Goal: Task Accomplishment & Management: Complete application form

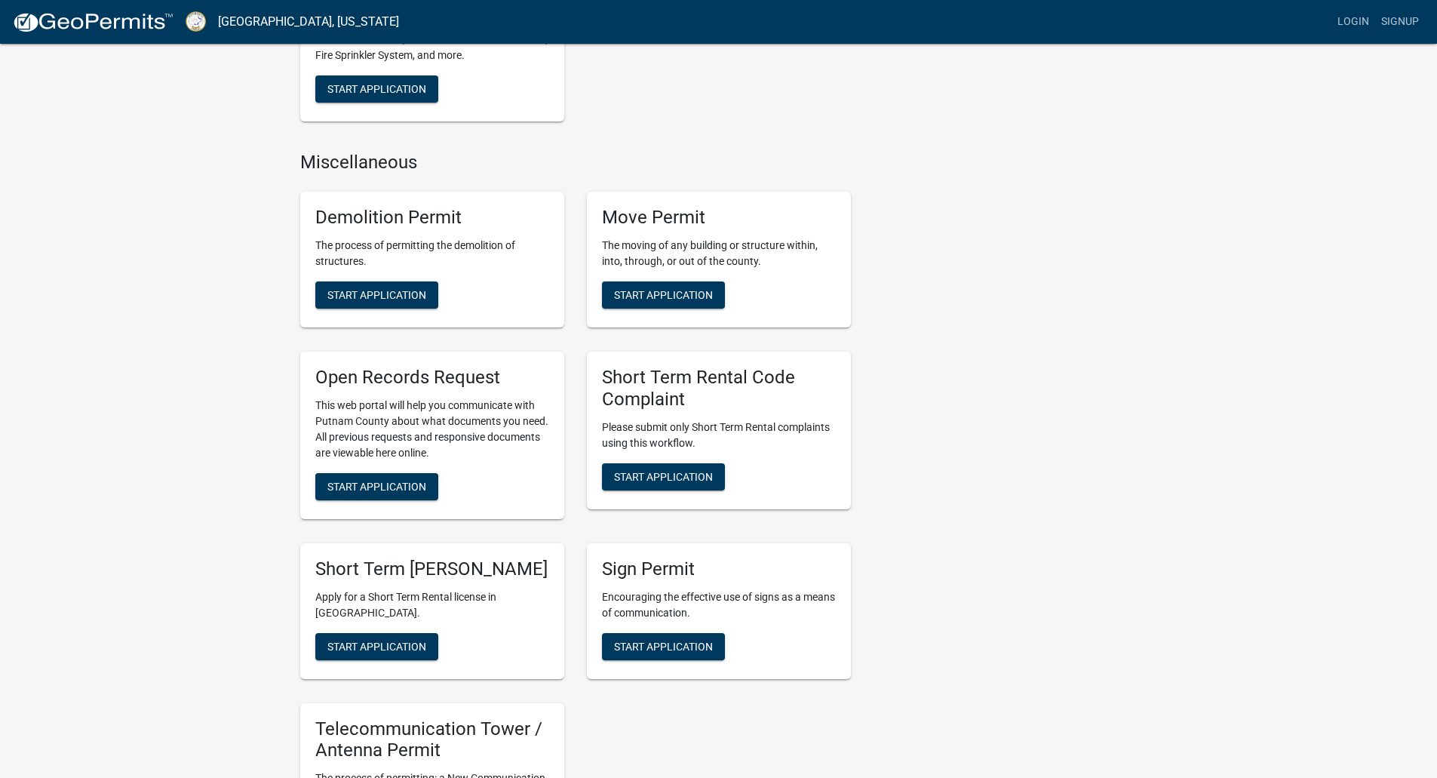
scroll to position [1056, 0]
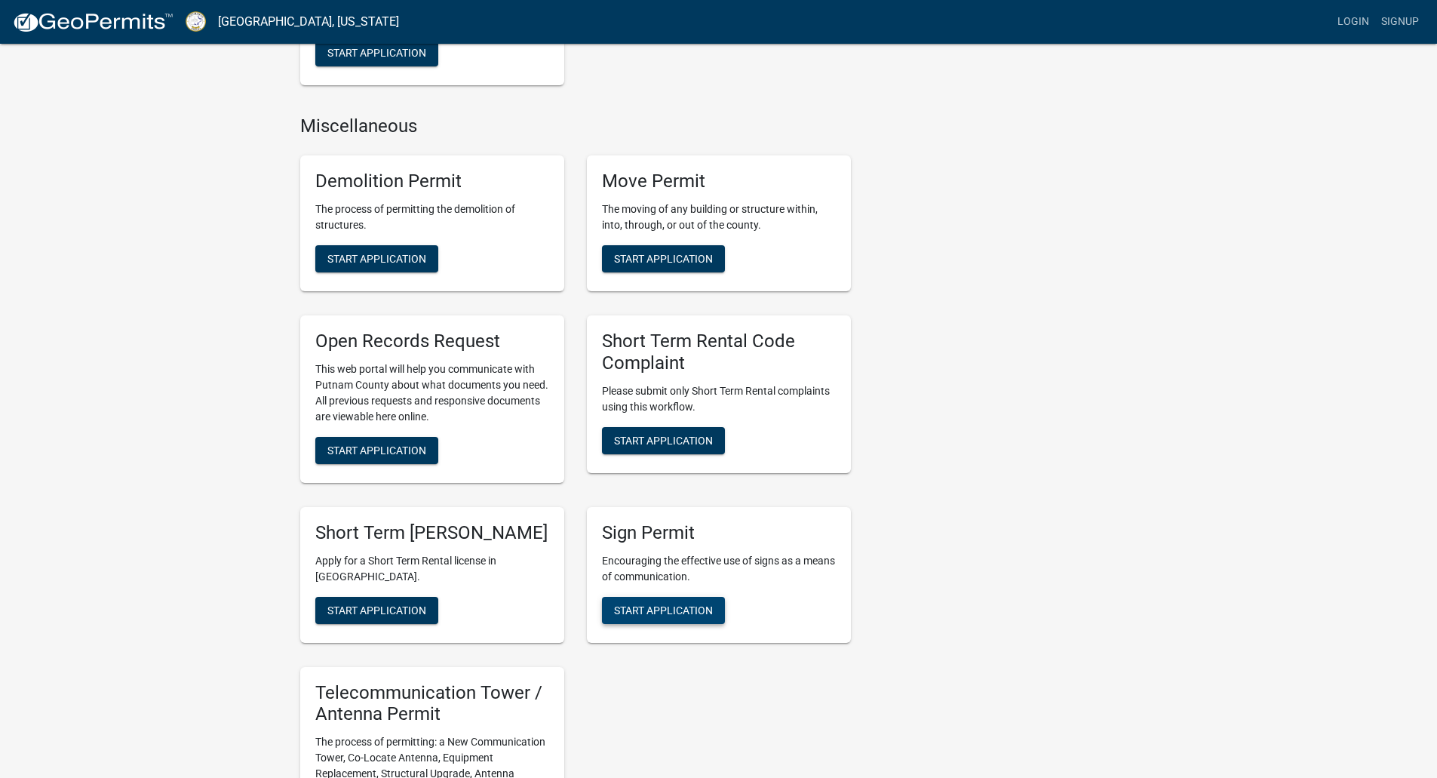
click at [656, 615] on span "Start Application" at bounding box center [663, 610] width 99 height 12
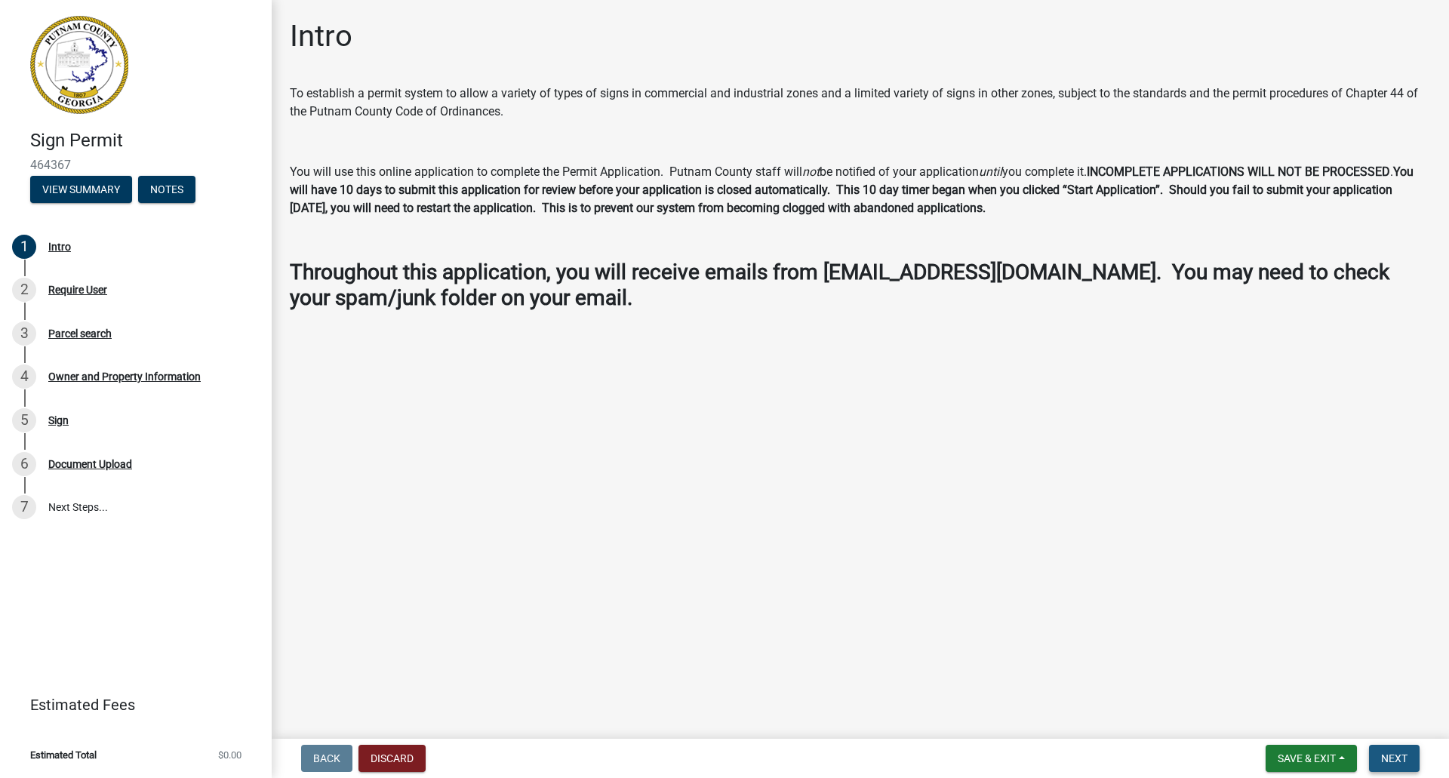
click at [1400, 757] on span "Next" at bounding box center [1394, 758] width 26 height 12
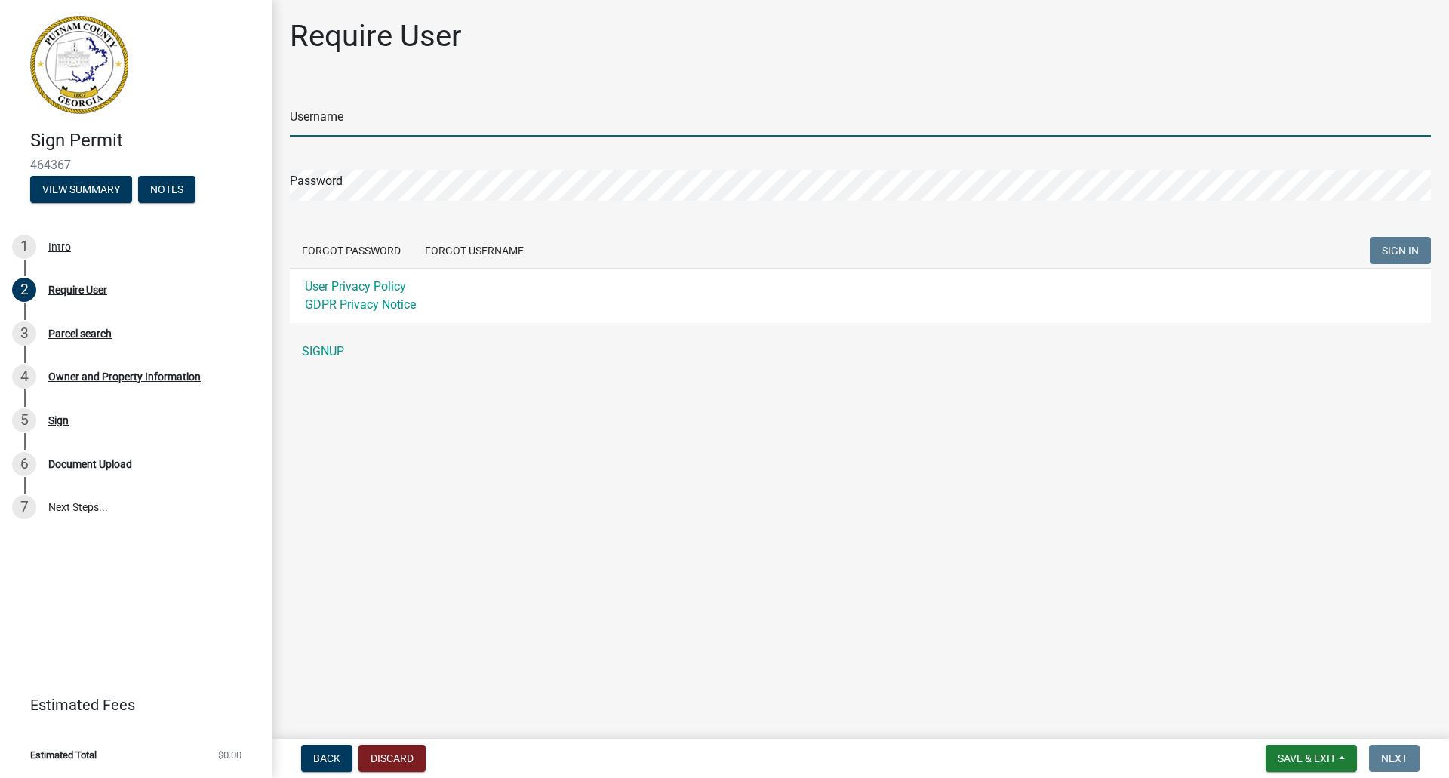
click at [325, 121] on input "Username" at bounding box center [860, 121] width 1141 height 31
type input "[EMAIL_ADDRESS][DOMAIN_NAME]"
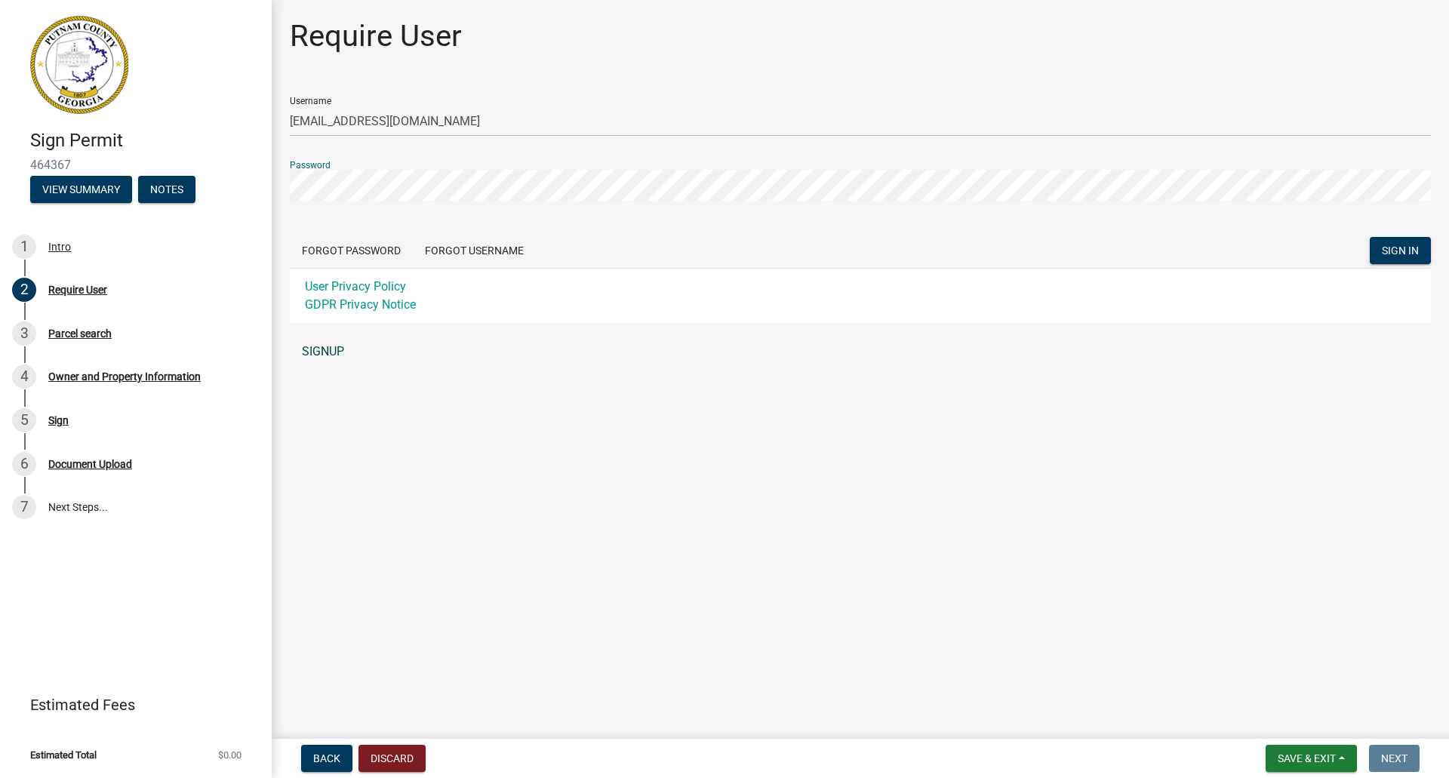
click at [329, 352] on link "SIGNUP" at bounding box center [860, 351] width 1141 height 30
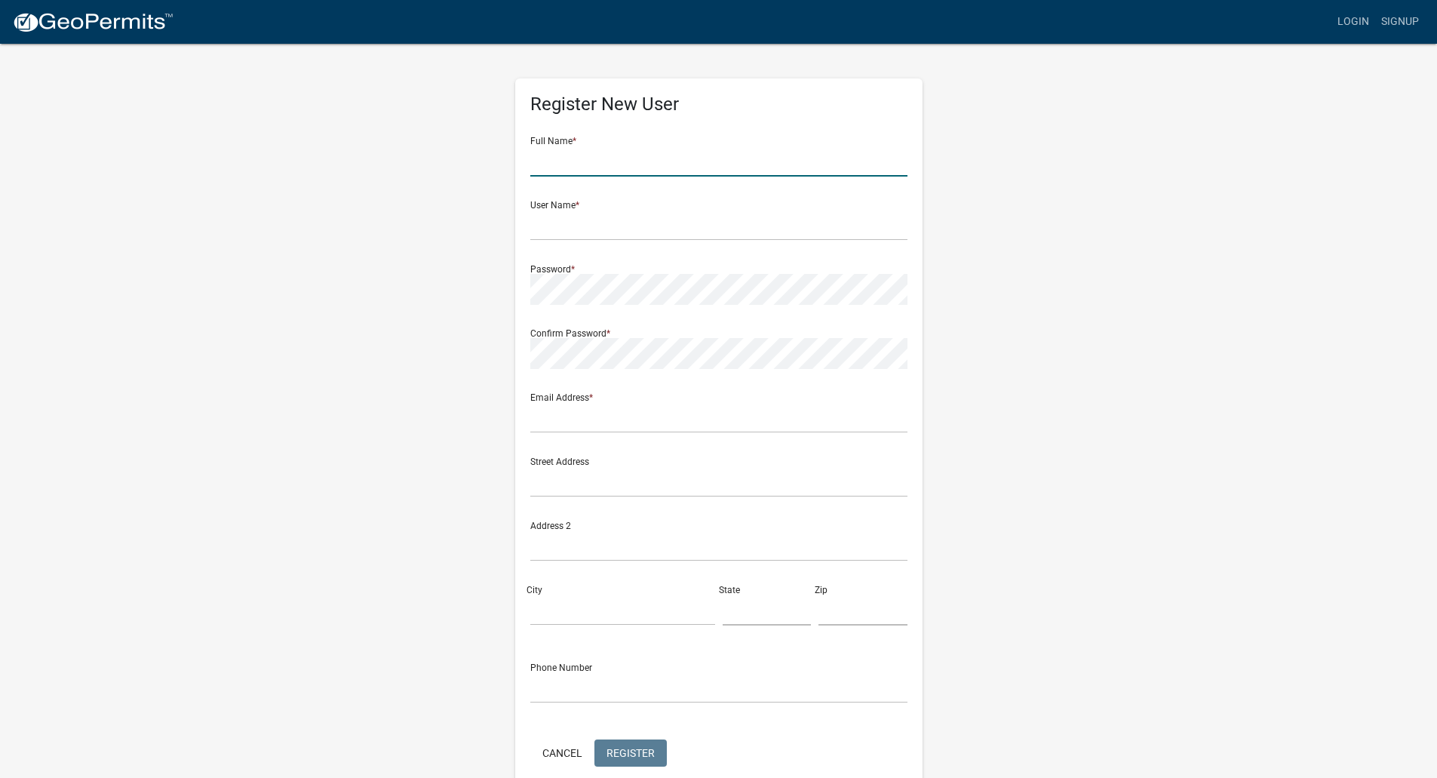
click at [671, 171] on input "text" at bounding box center [718, 161] width 377 height 31
click at [671, 171] on input "[PERSON_NAME]" at bounding box center [718, 161] width 377 height 31
type input "[PERSON_NAME]"
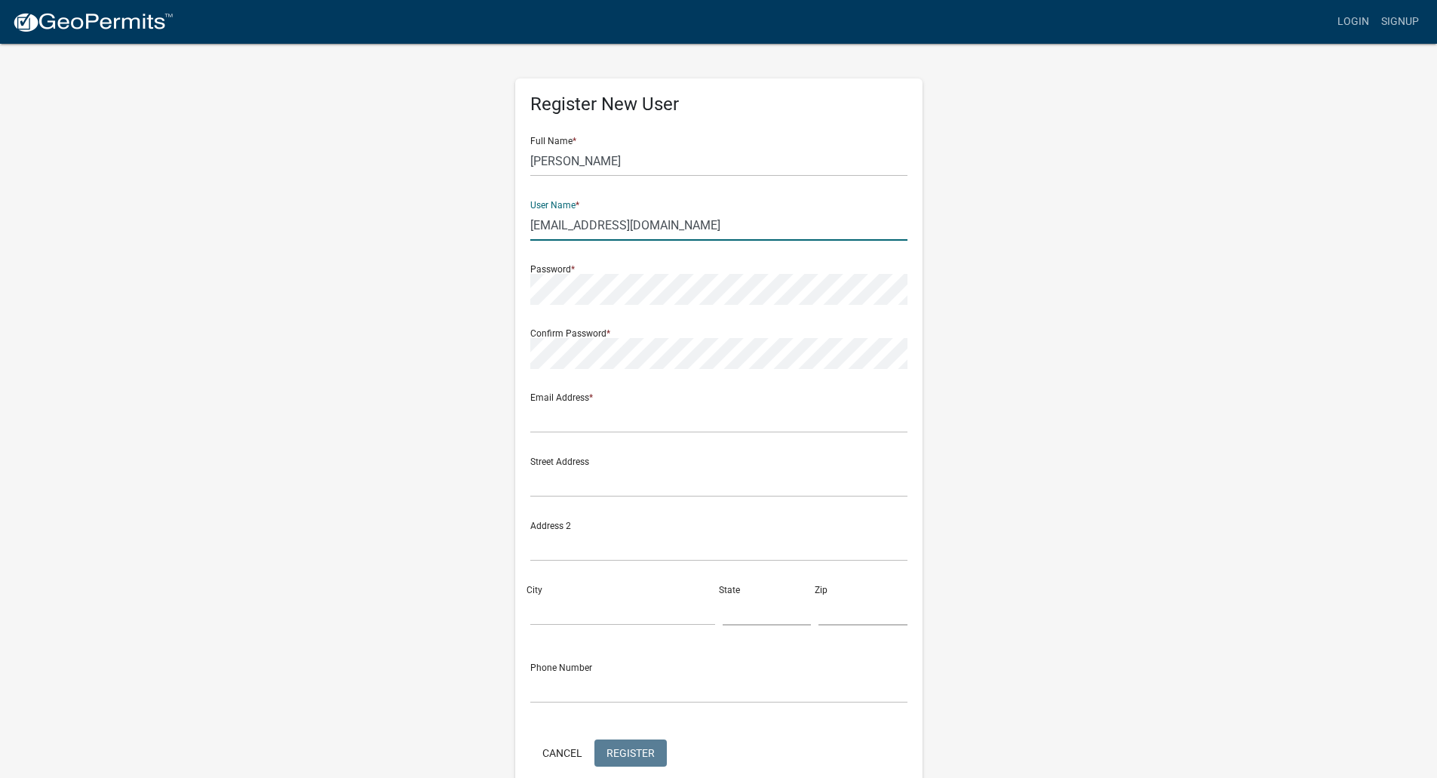
type input "[EMAIL_ADDRESS][DOMAIN_NAME]"
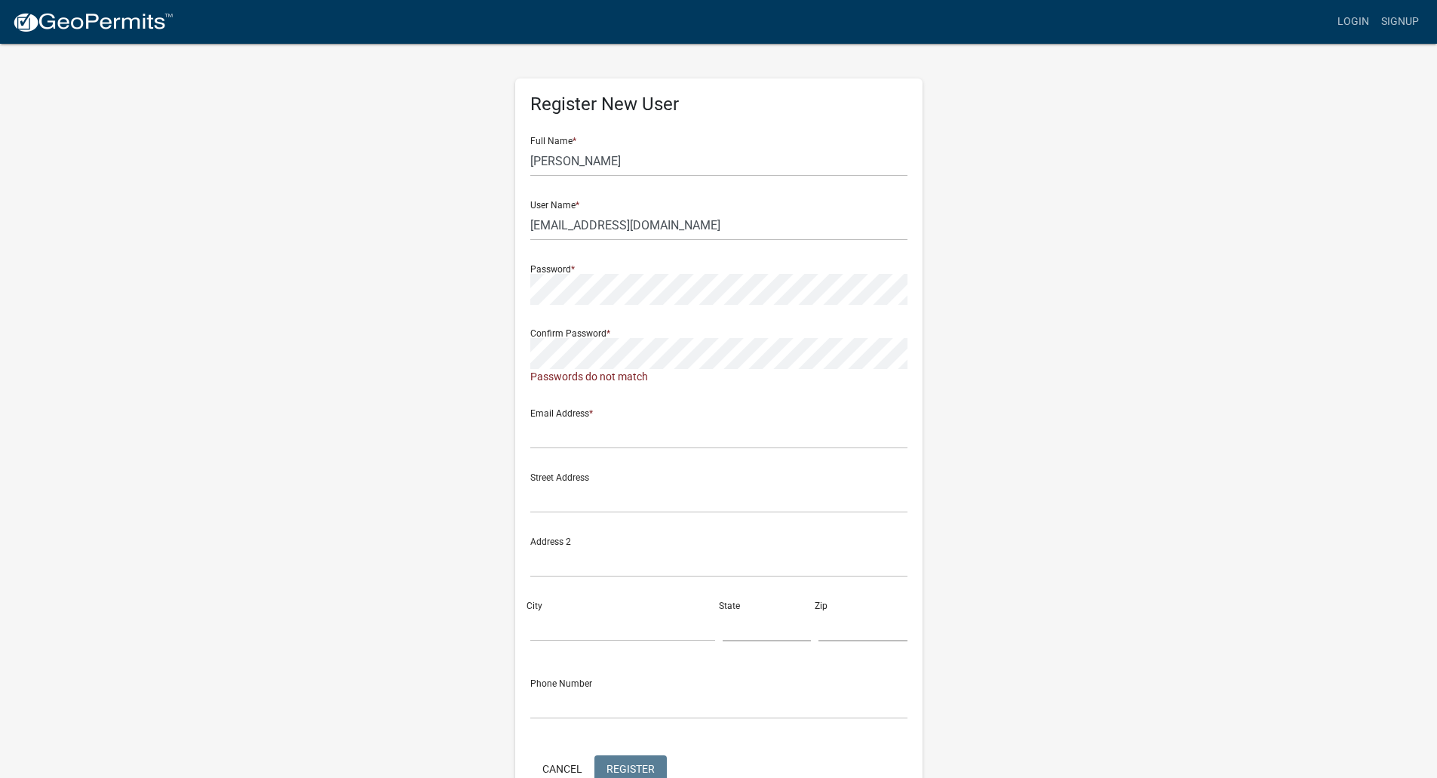
click at [596, 387] on form "Full Name * [PERSON_NAME] User Name * [EMAIL_ADDRESS][DOMAIN_NAME] Password * C…" at bounding box center [718, 455] width 377 height 662
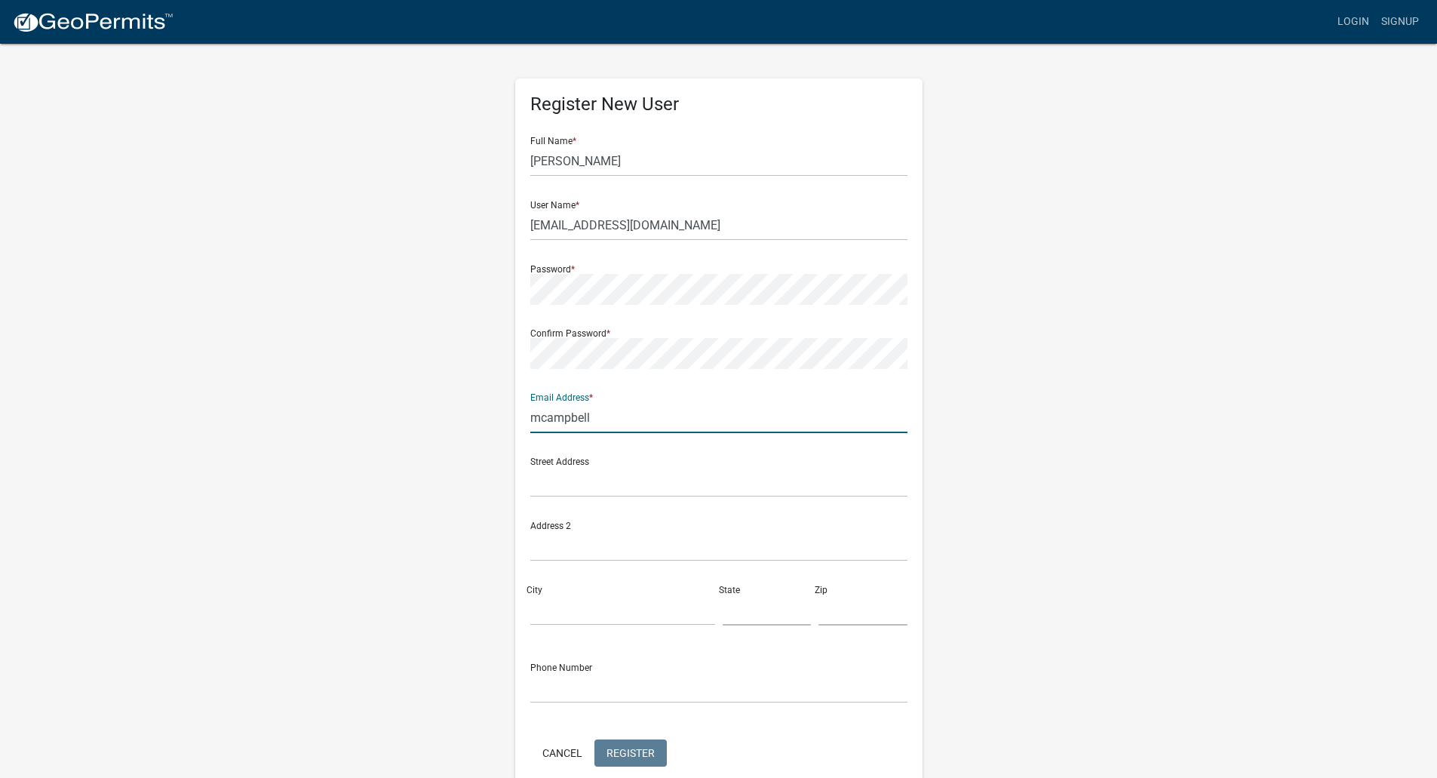
type input "[EMAIL_ADDRESS][DOMAIN_NAME]"
click at [590, 470] on input "text" at bounding box center [718, 481] width 377 height 31
type input "[STREET_ADDRESS]"
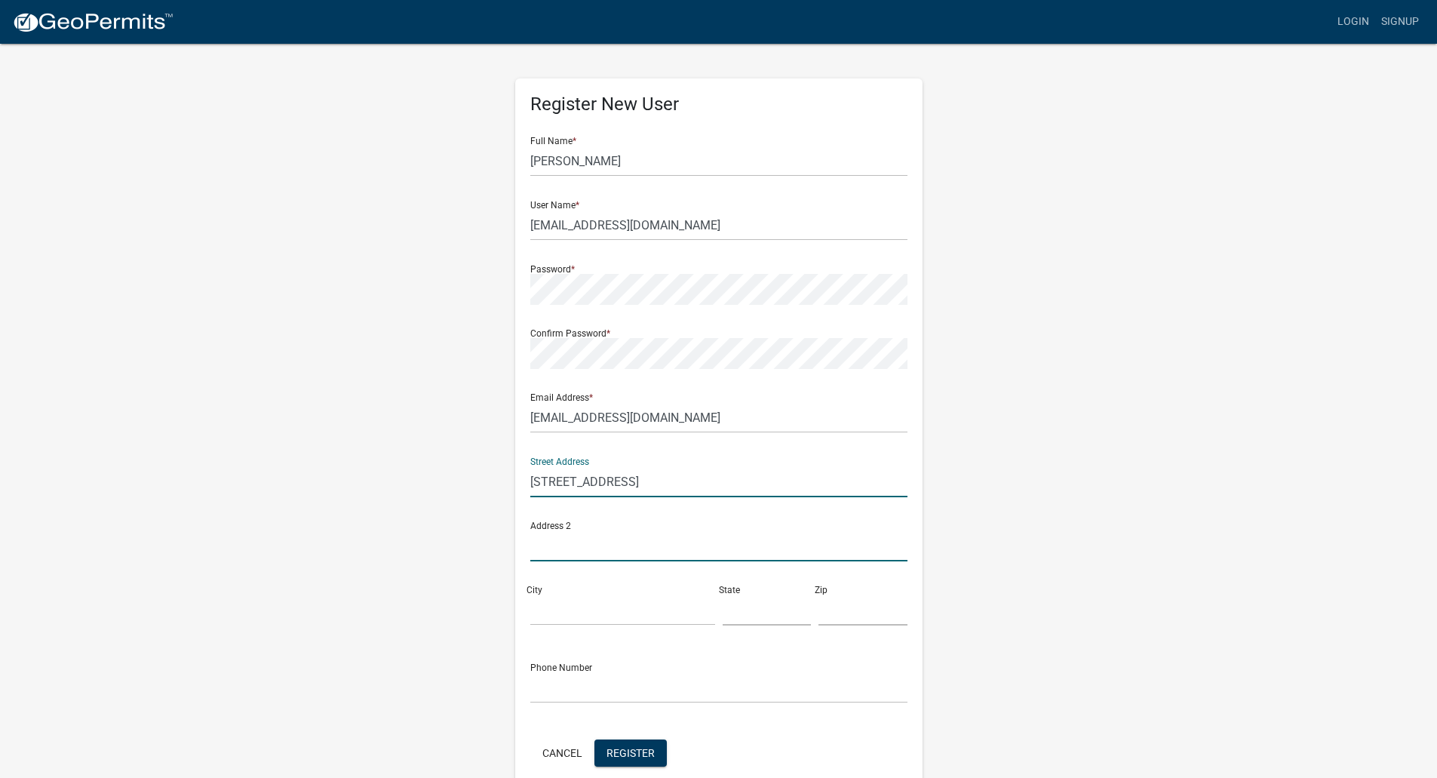
type input "400"
type input "[GEOGRAPHIC_DATA]"
type input "AL"
type input "35203"
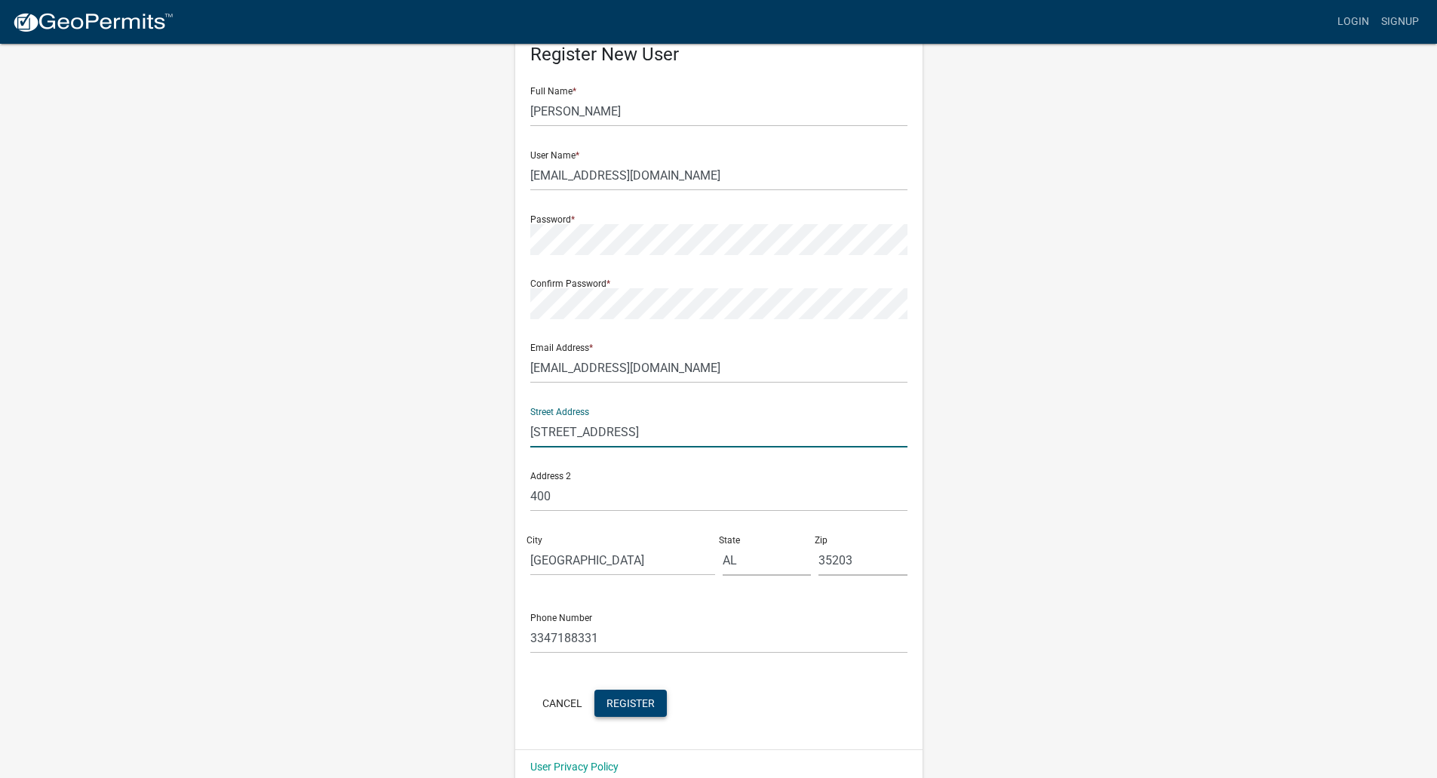
scroll to position [72, 0]
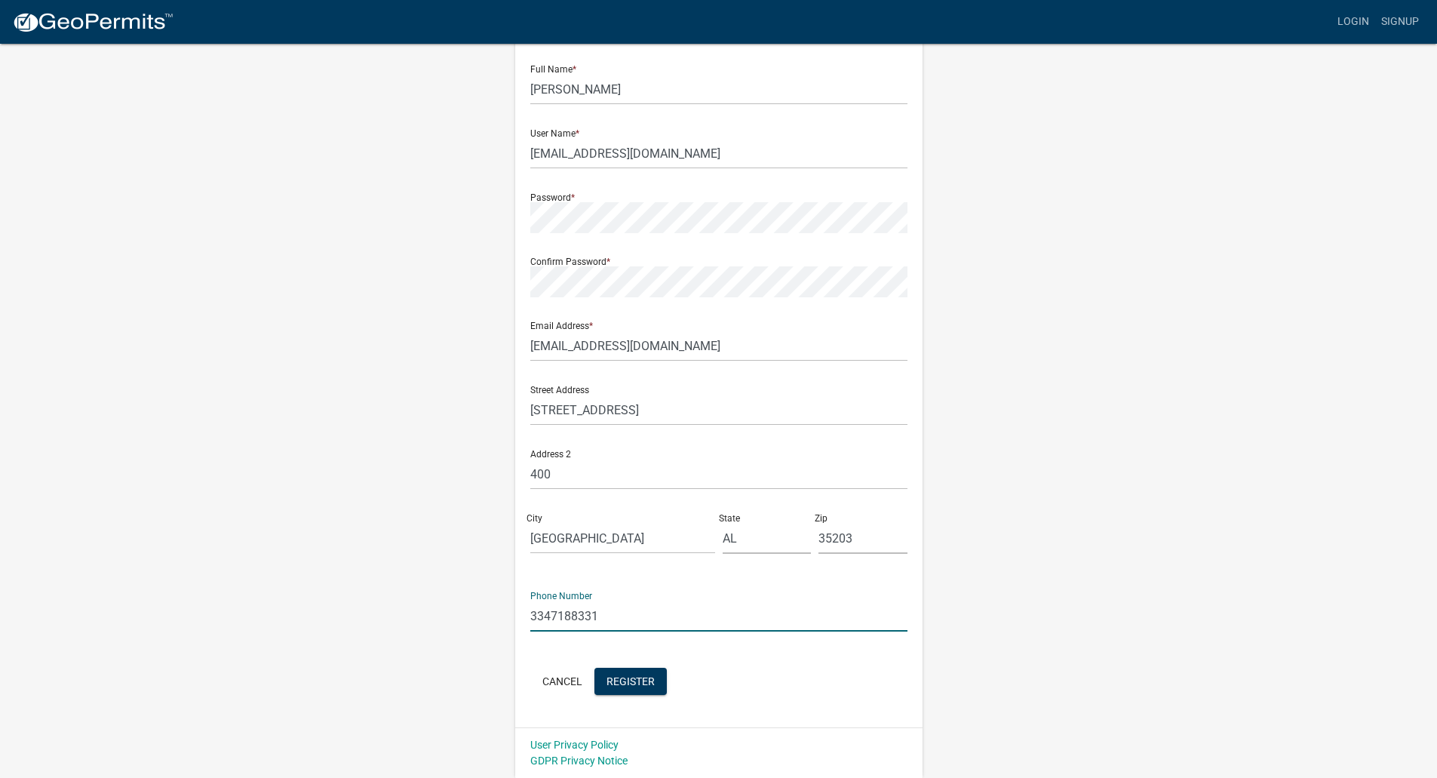
drag, startPoint x: 611, startPoint y: 610, endPoint x: 398, endPoint y: 615, distance: 212.8
click at [398, 615] on div "Register New User Full Name * [PERSON_NAME] User Name * [EMAIL_ADDRESS][DOMAIN_…" at bounding box center [719, 374] width 860 height 807
type input "2053028146"
click at [657, 684] on button "Register" at bounding box center [630, 681] width 72 height 27
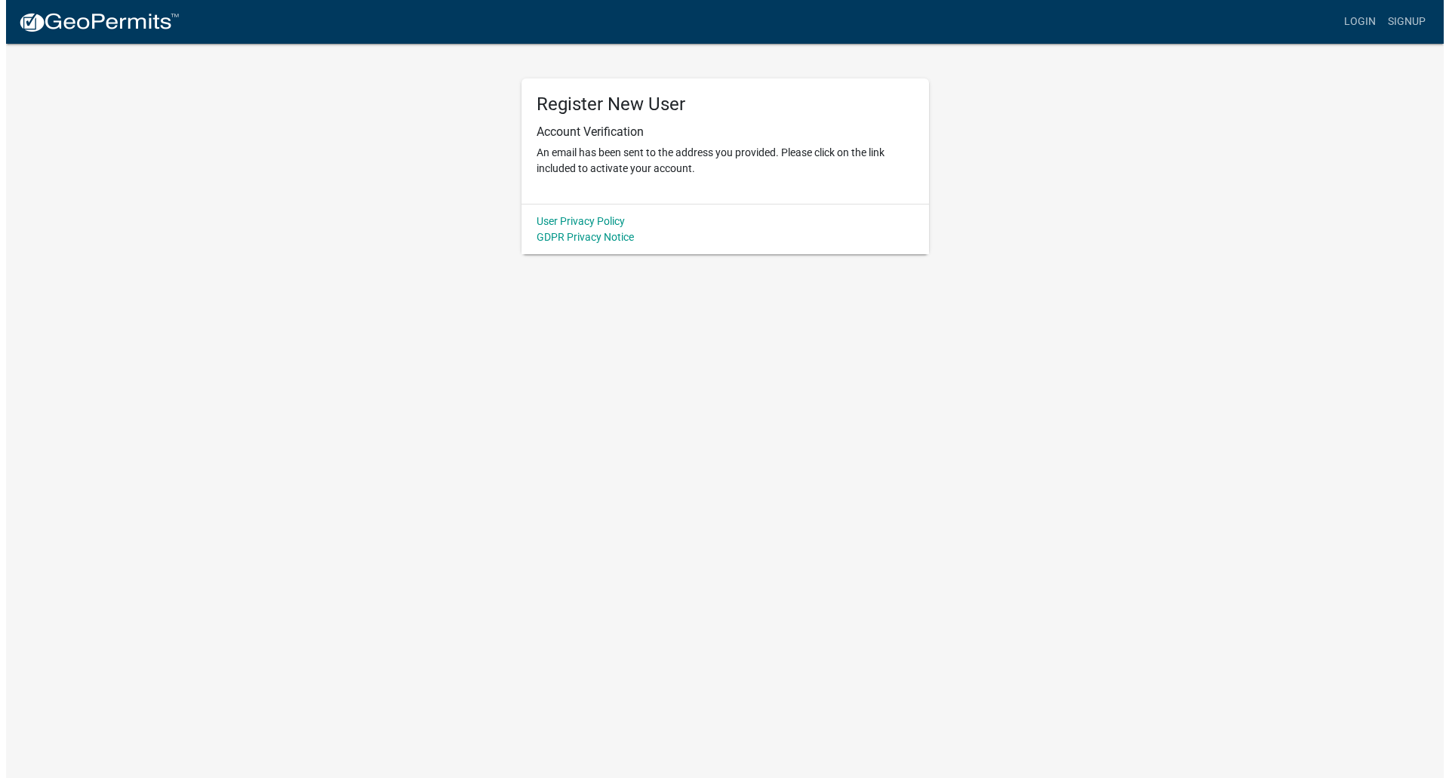
scroll to position [0, 0]
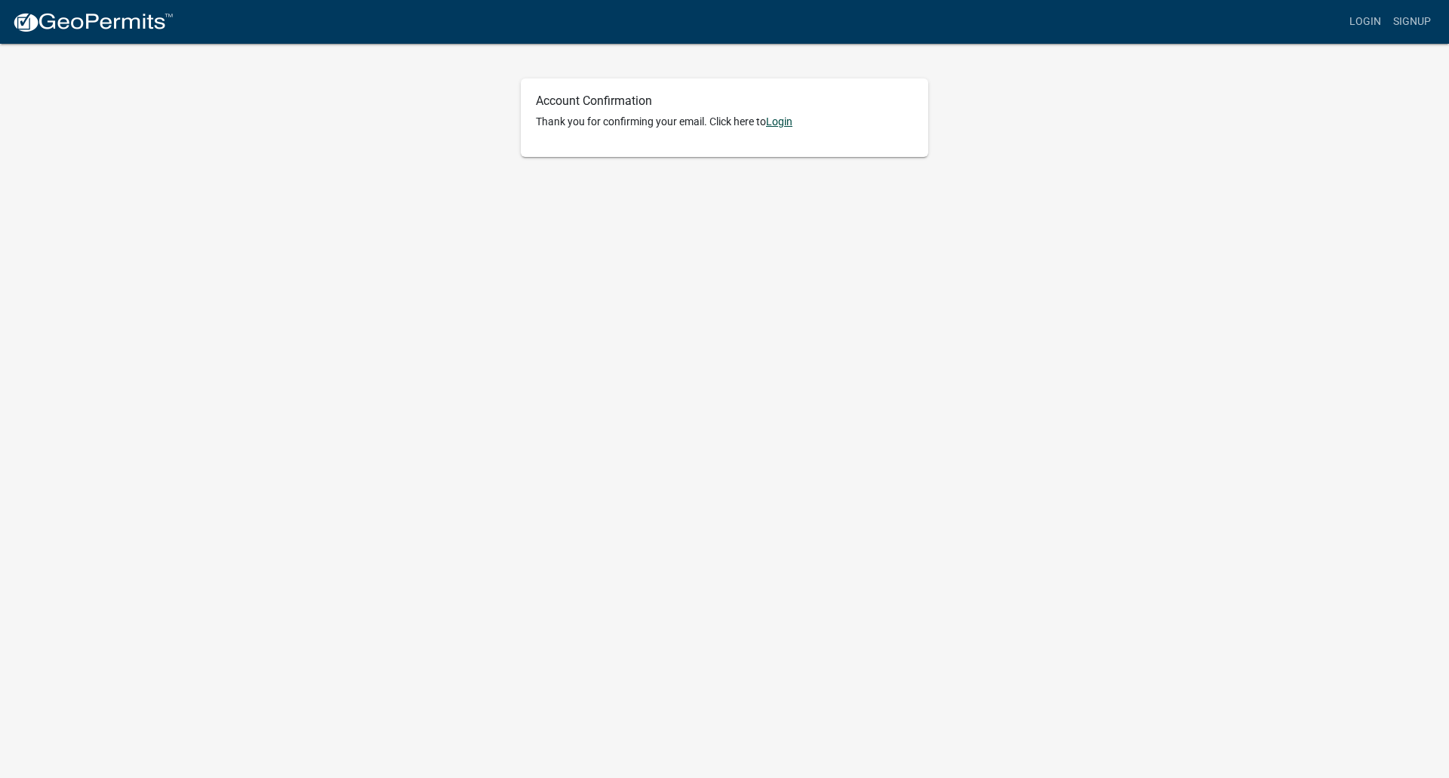
click at [782, 125] on link "Login" at bounding box center [779, 121] width 26 height 12
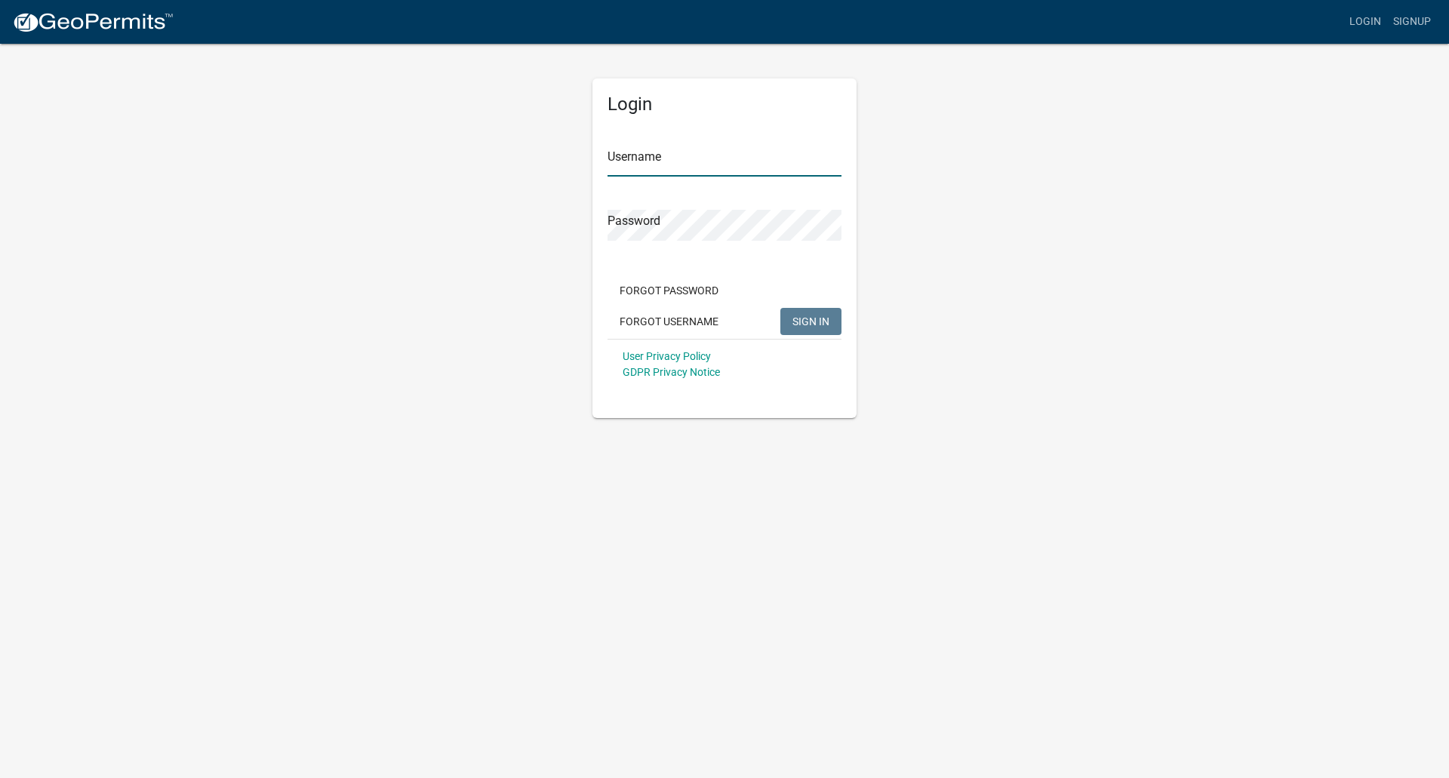
type input "[EMAIL_ADDRESS][DOMAIN_NAME]"
click at [812, 312] on button "SIGN IN" at bounding box center [810, 321] width 61 height 27
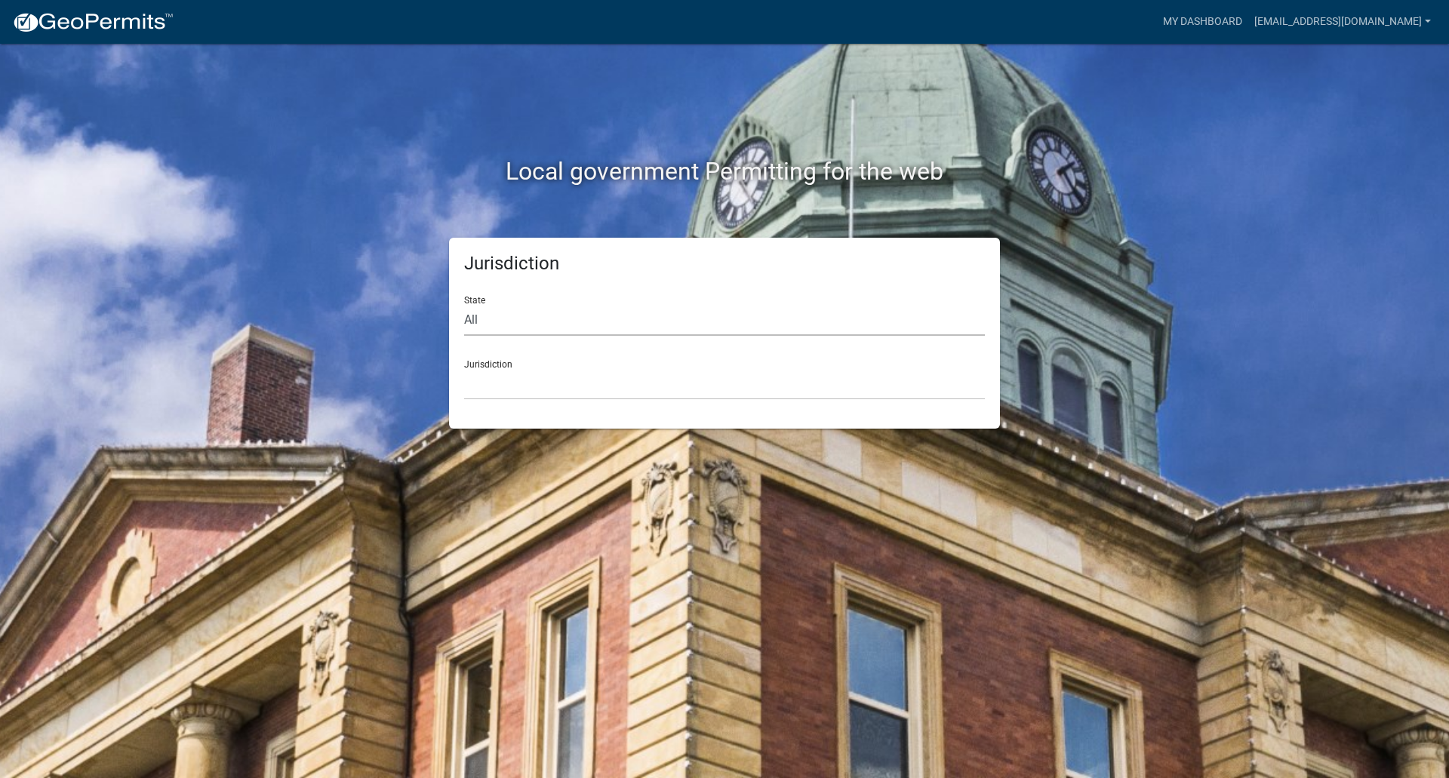
click at [555, 320] on select "All Colorado Georgia Indiana Iowa Kansas Minnesota Ohio South Carolina Wisconsin" at bounding box center [724, 320] width 521 height 31
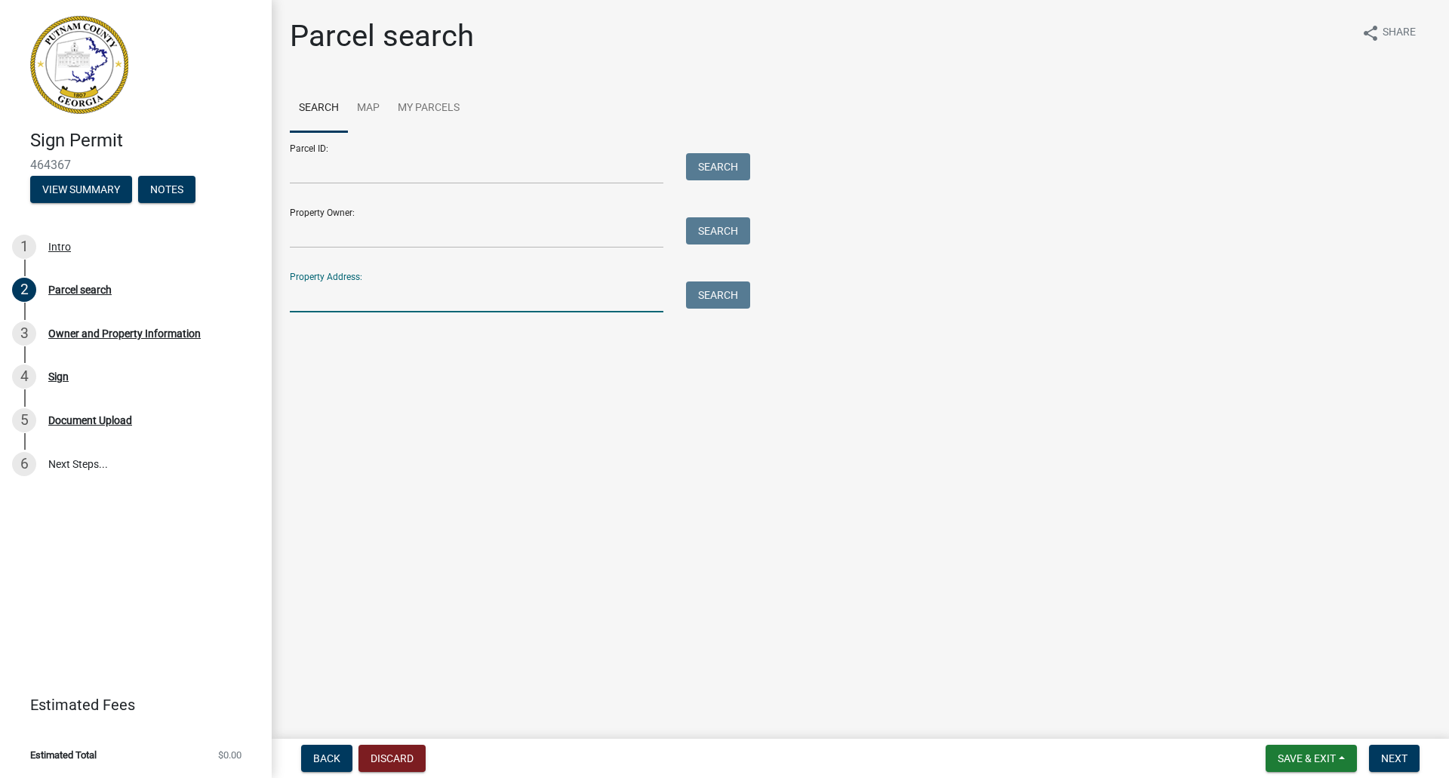
click at [330, 293] on input "Property Address:" at bounding box center [476, 296] width 373 height 31
paste input "155 Greensboro Road, Eatonton, GA 31024"
type input "155 Greensboro Road, Eatonton, GA 31024"
click at [719, 291] on button "Search" at bounding box center [718, 294] width 64 height 27
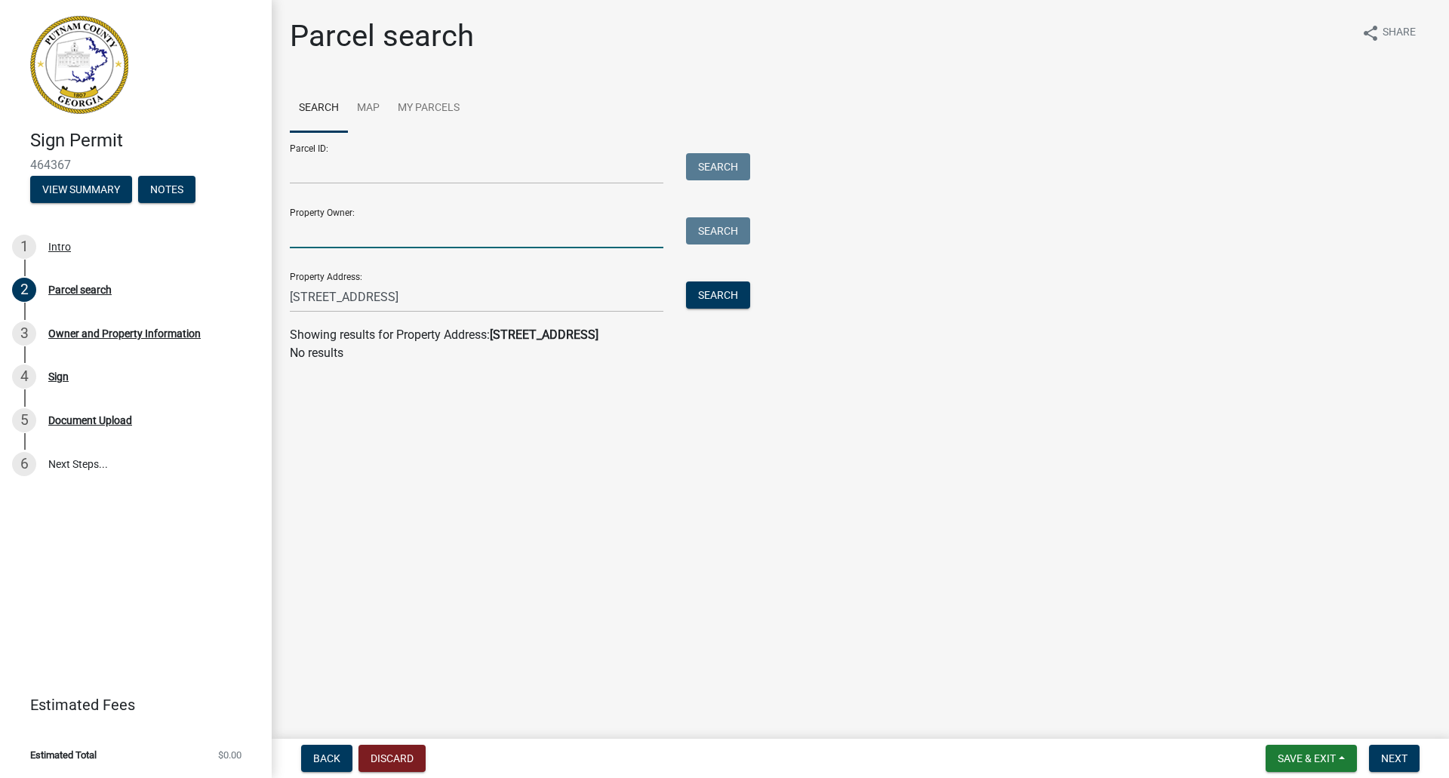
click at [415, 238] on input "Property Owner:" at bounding box center [476, 232] width 373 height 31
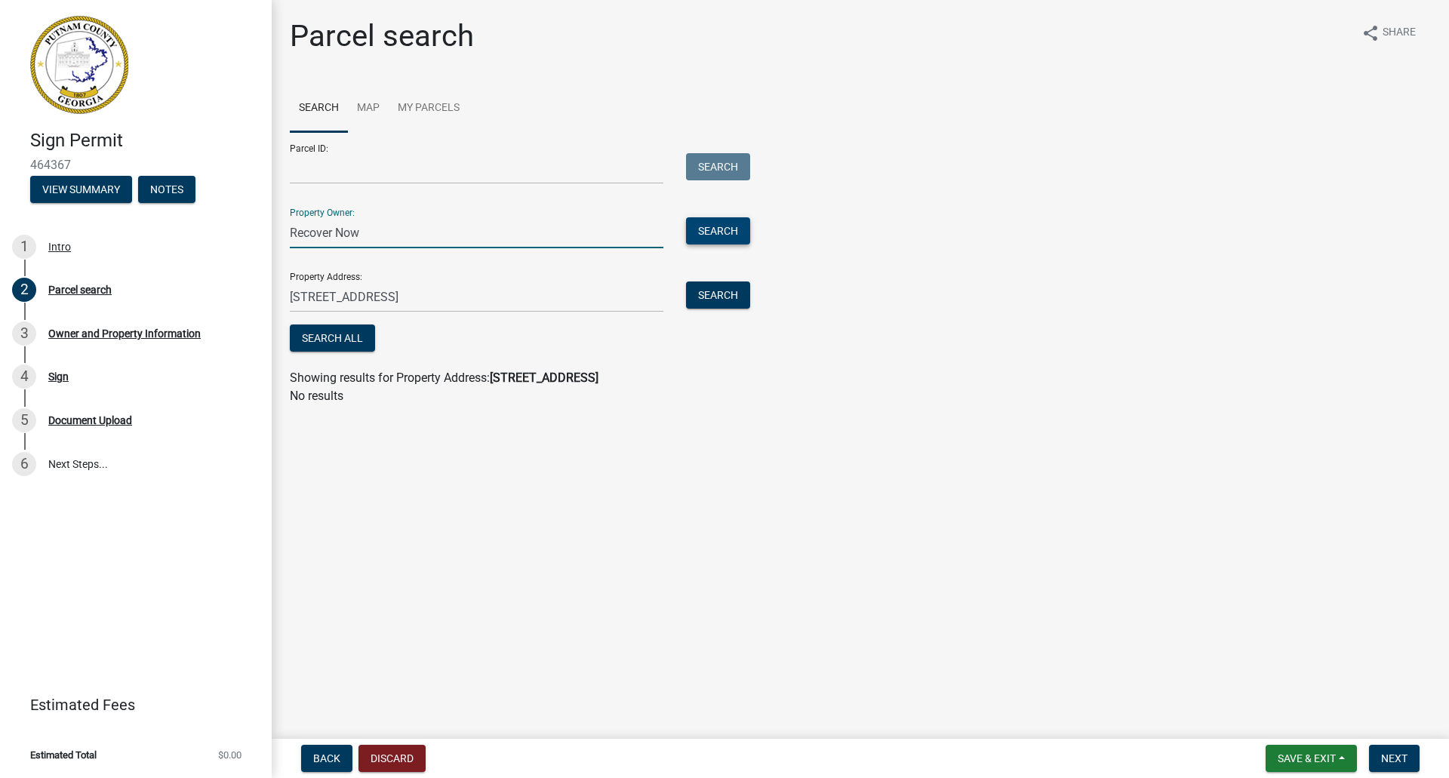
type input "Recover Now"
click at [702, 235] on button "Search" at bounding box center [718, 230] width 64 height 27
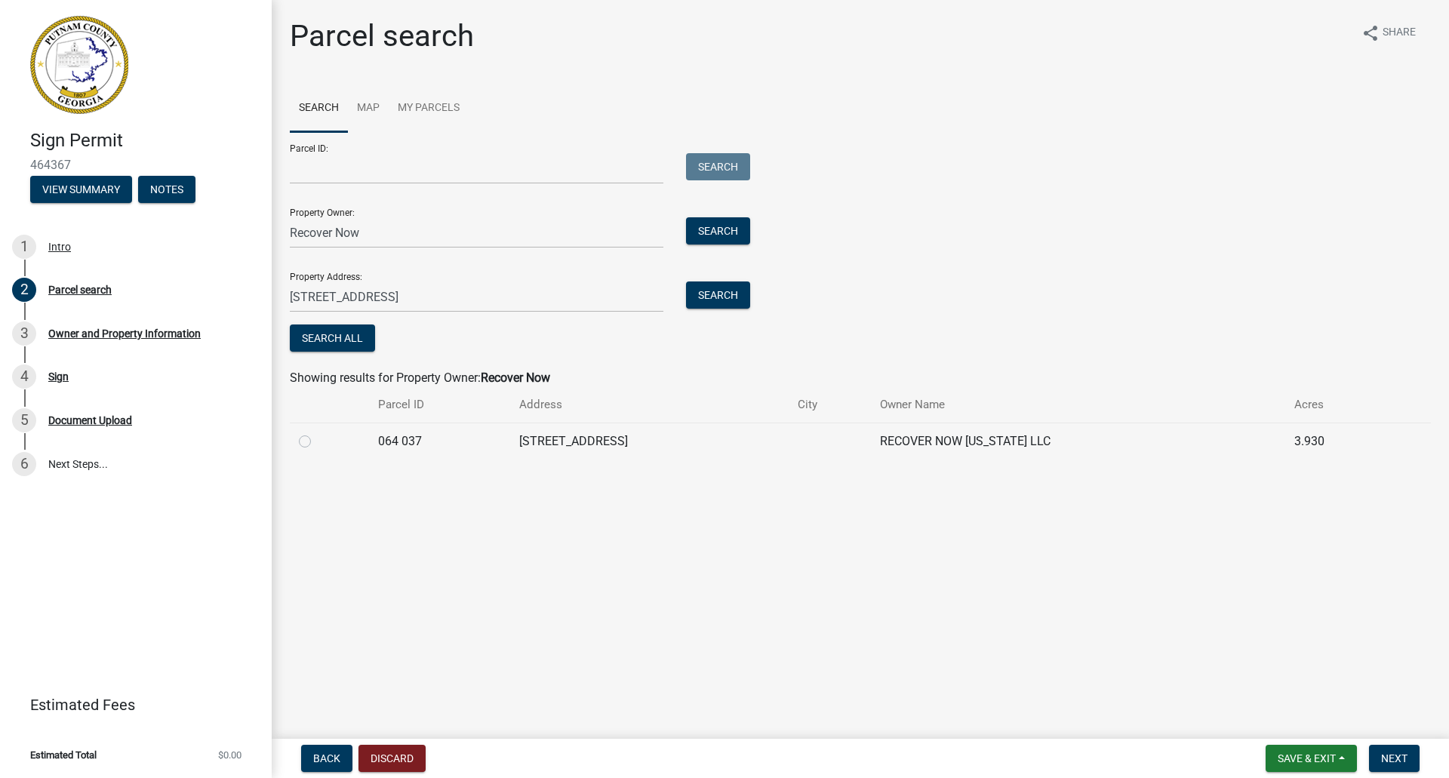
click at [317, 432] on label at bounding box center [317, 432] width 0 height 0
click at [317, 439] on 037 "radio" at bounding box center [322, 437] width 10 height 10
radio 037 "true"
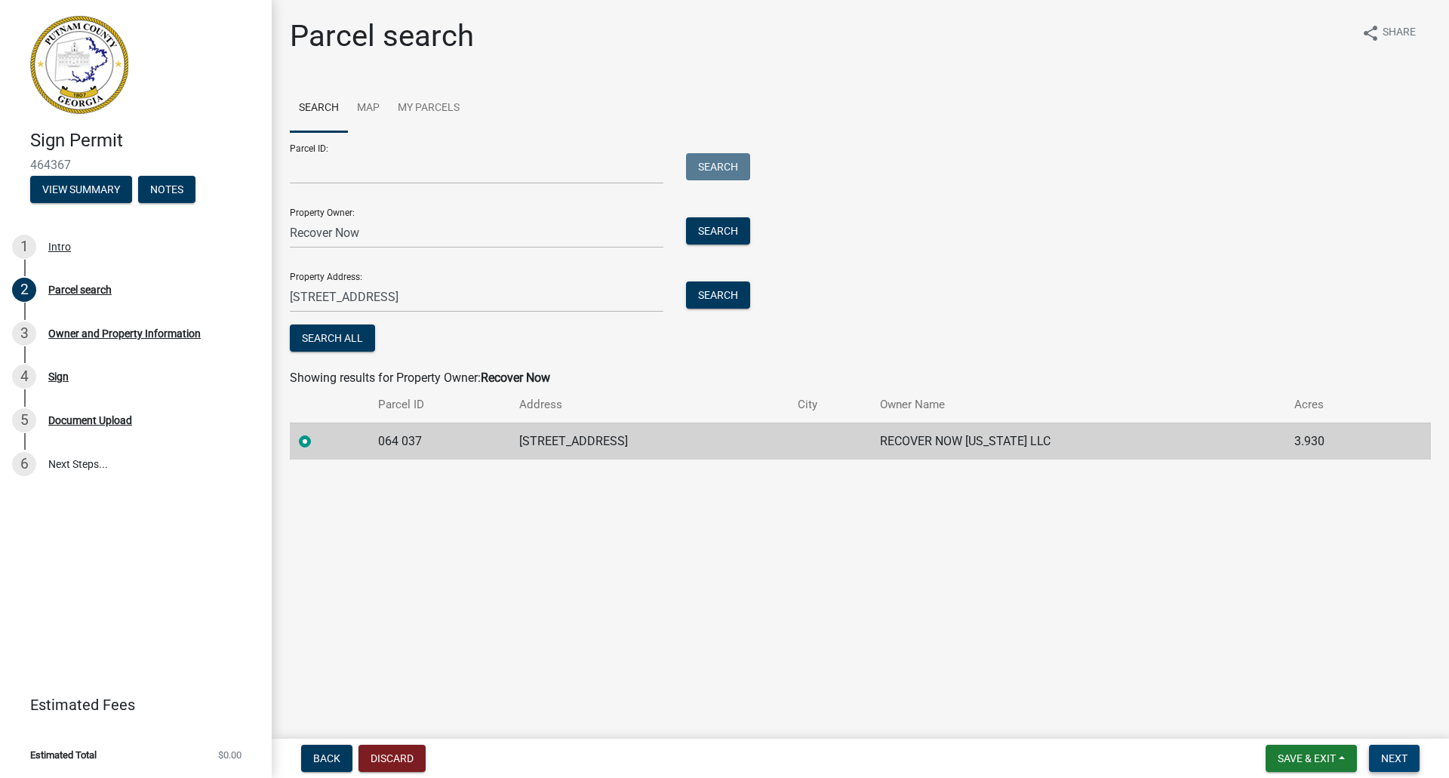
click at [1391, 760] on span "Next" at bounding box center [1394, 758] width 26 height 12
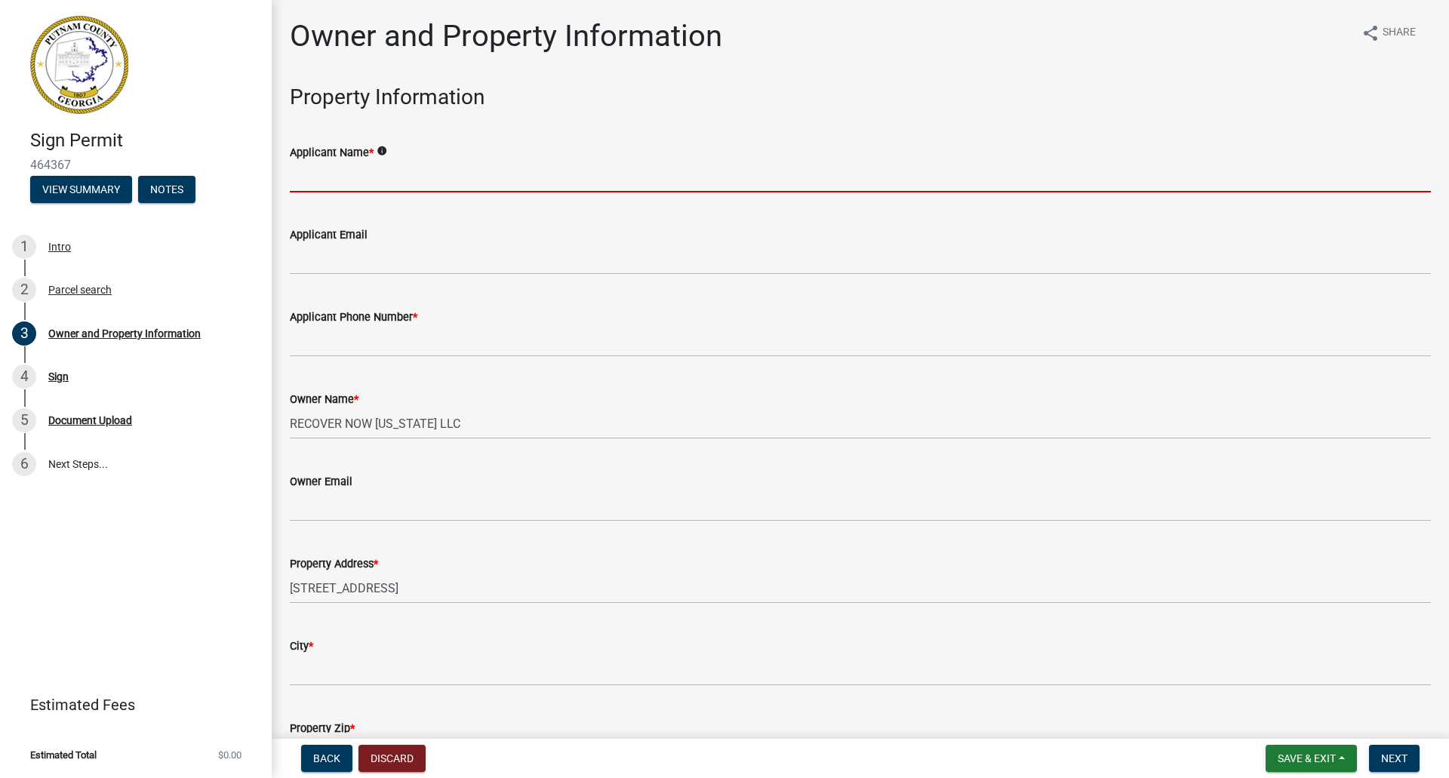
click at [335, 181] on input "Applicant Name *" at bounding box center [860, 176] width 1141 height 31
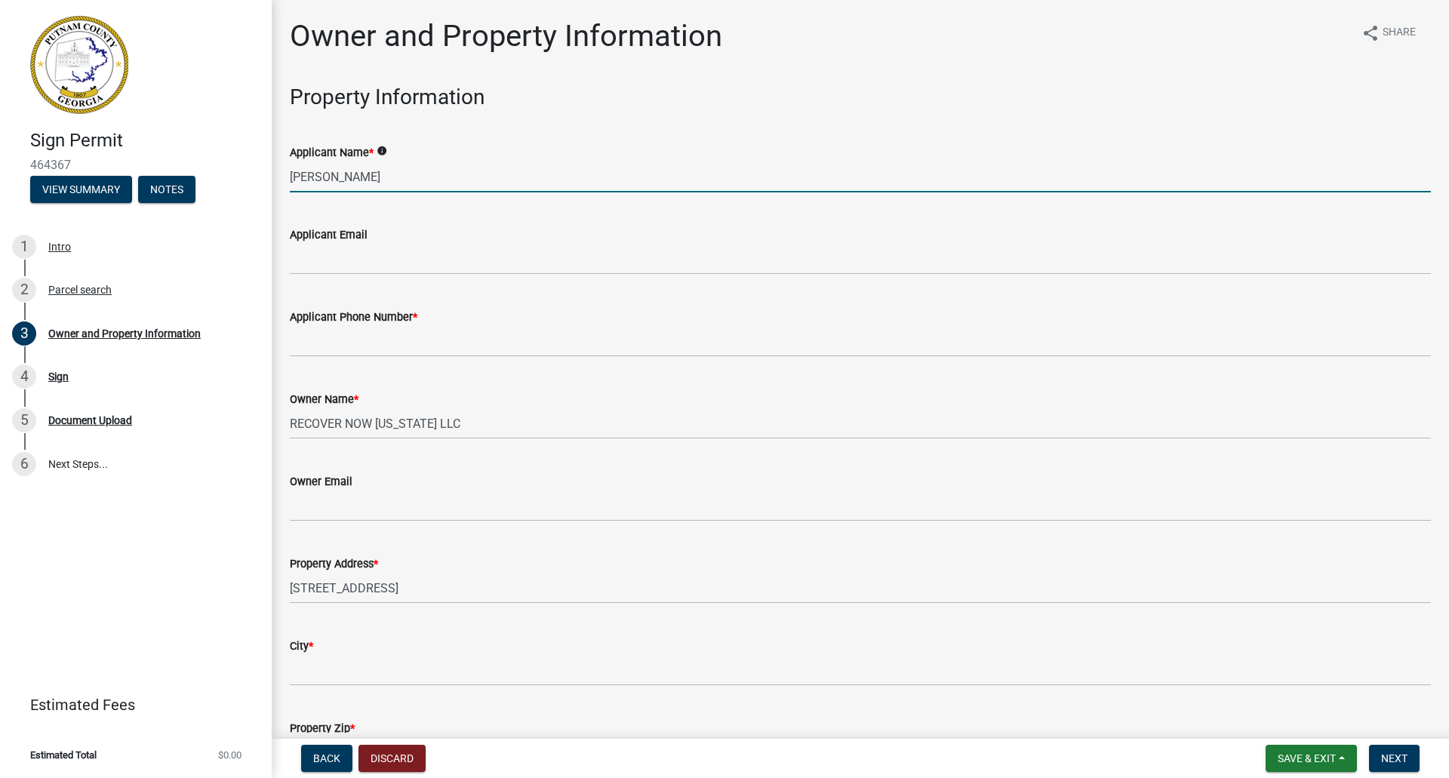
type input "[PERSON_NAME]"
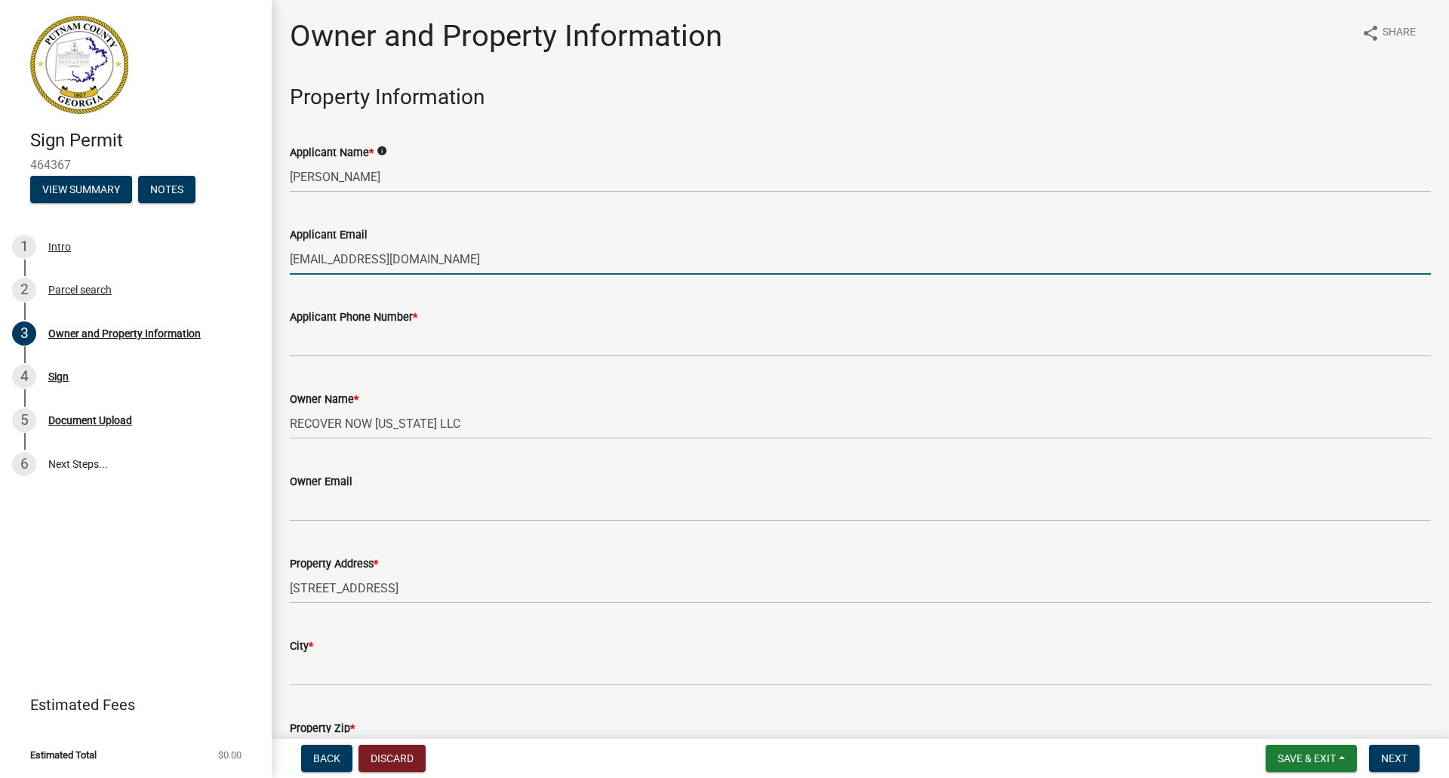
type input "[EMAIL_ADDRESS][DOMAIN_NAME]"
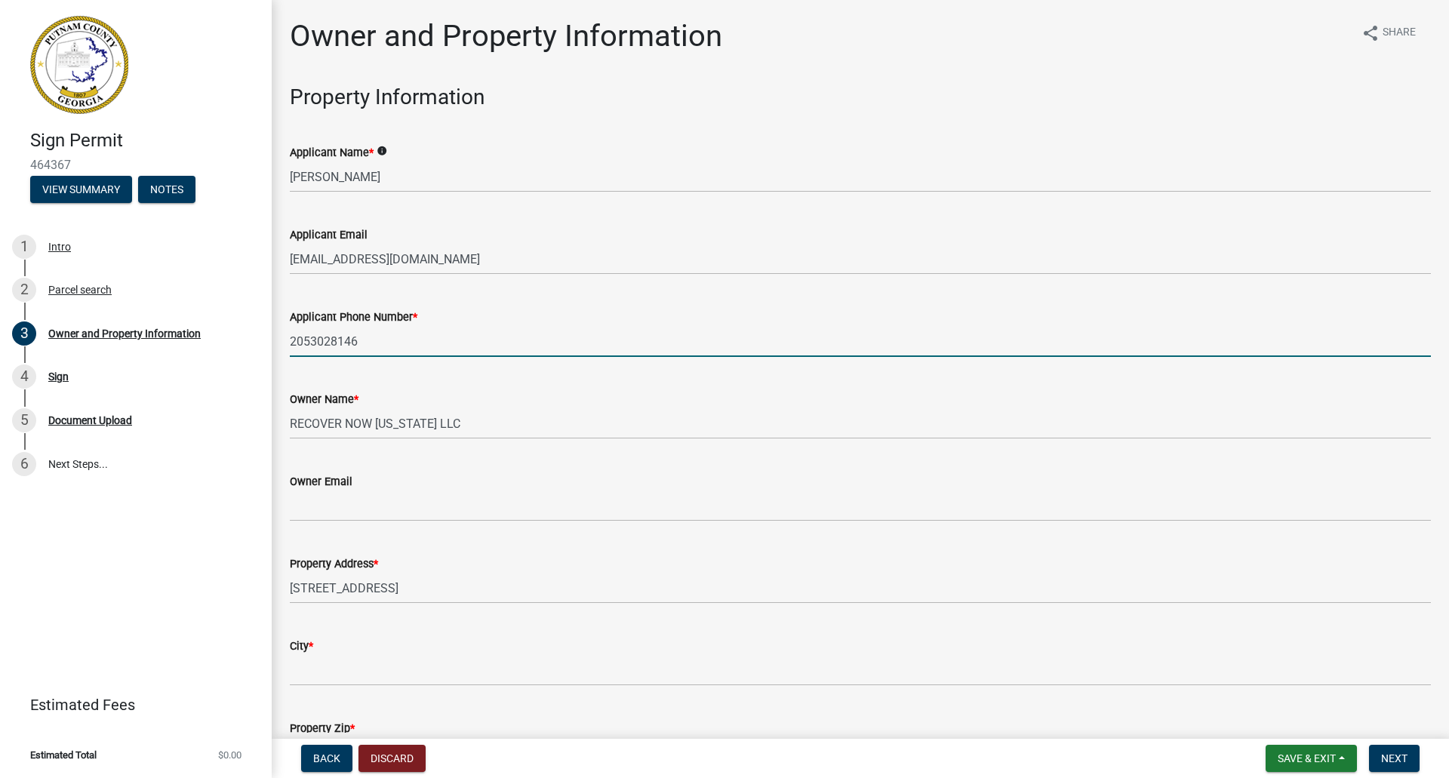
type input "2053028146"
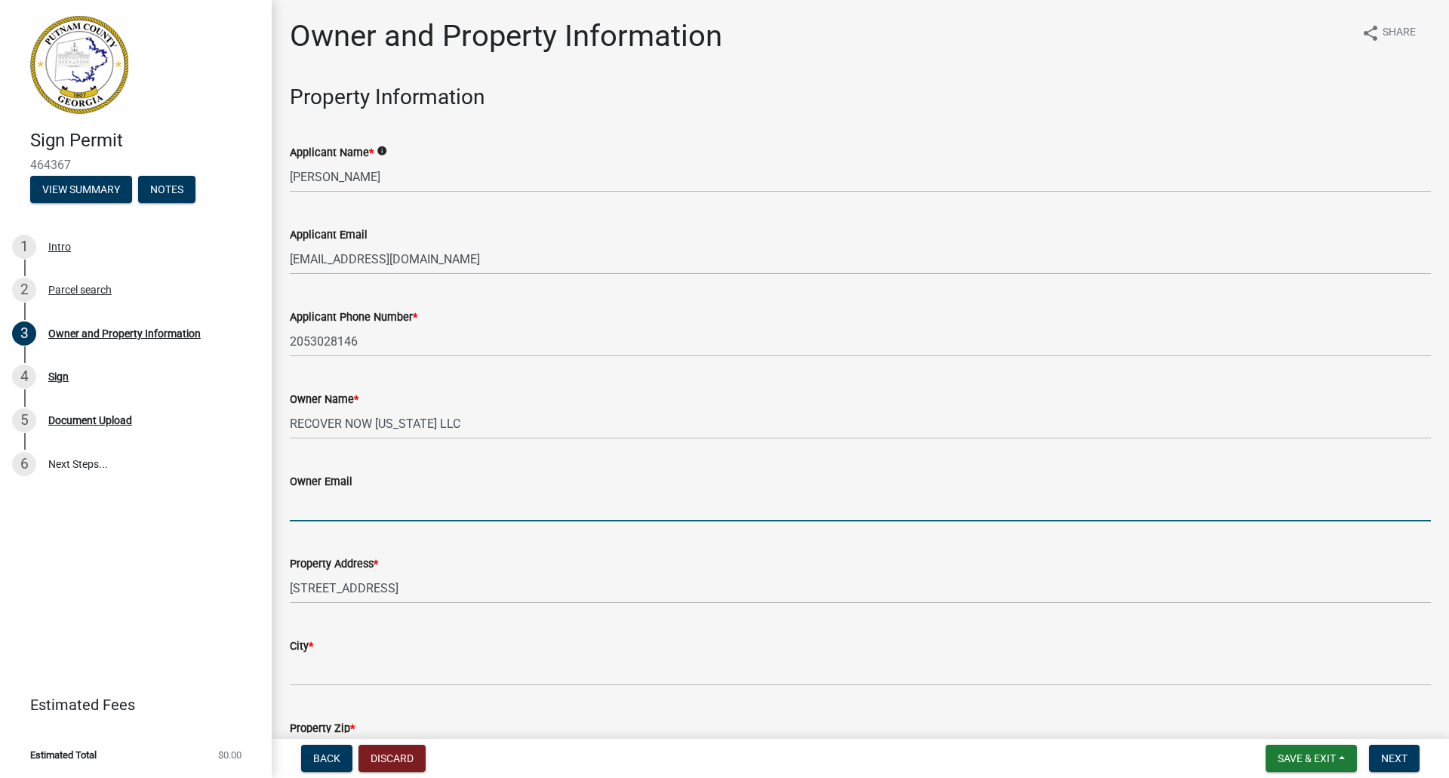
click at [360, 498] on input "Owner Email" at bounding box center [860, 505] width 1141 height 31
type input "acamp@retreatofatlanta.com"
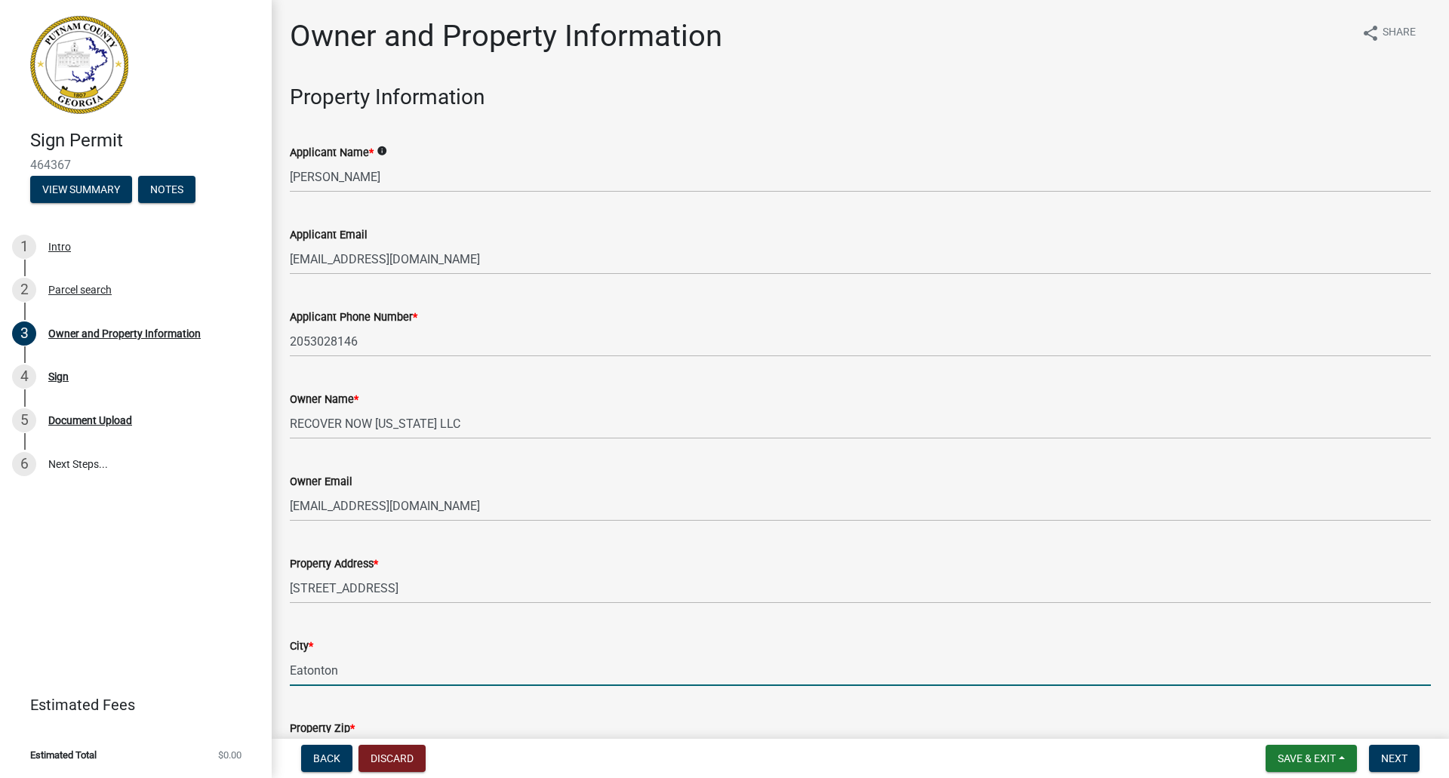
type input "Eatonton"
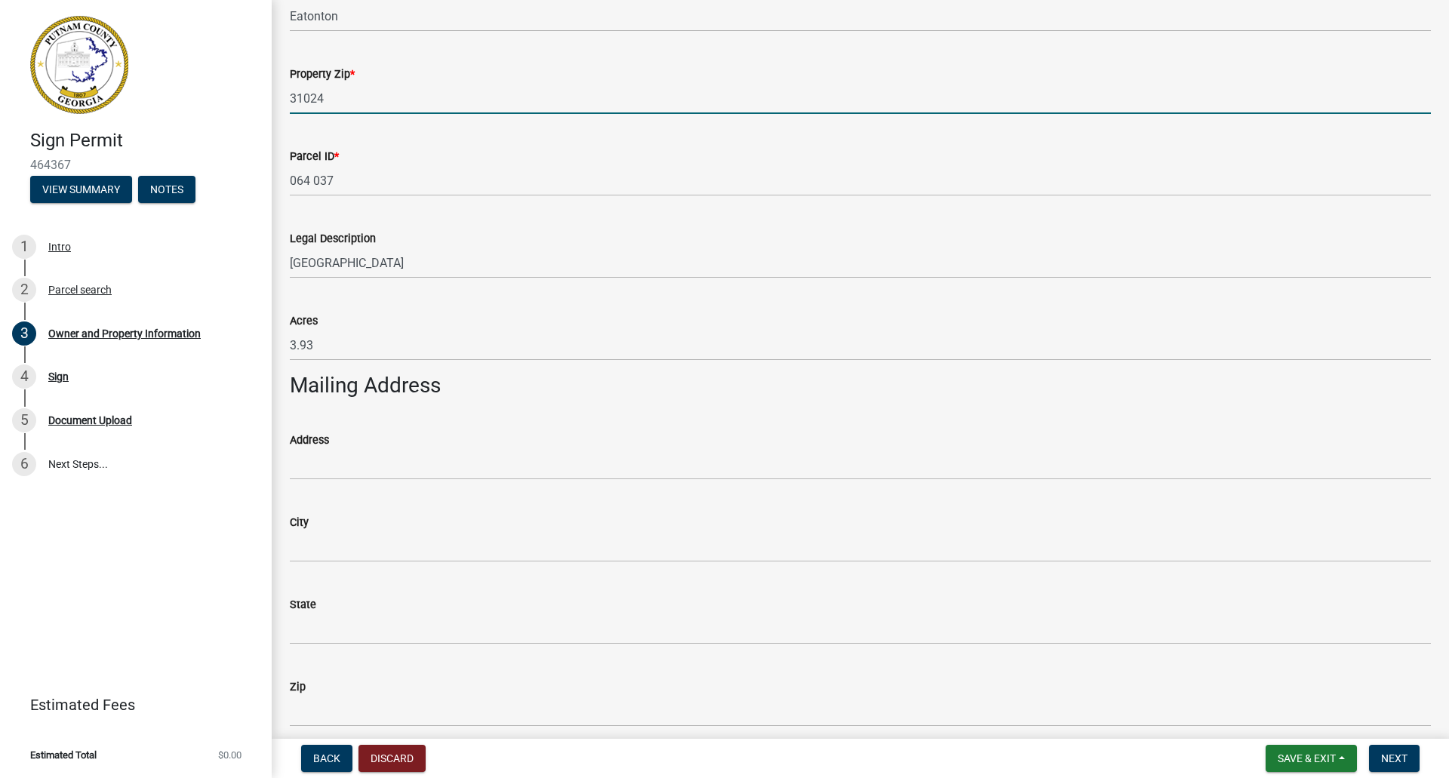
scroll to position [688, 0]
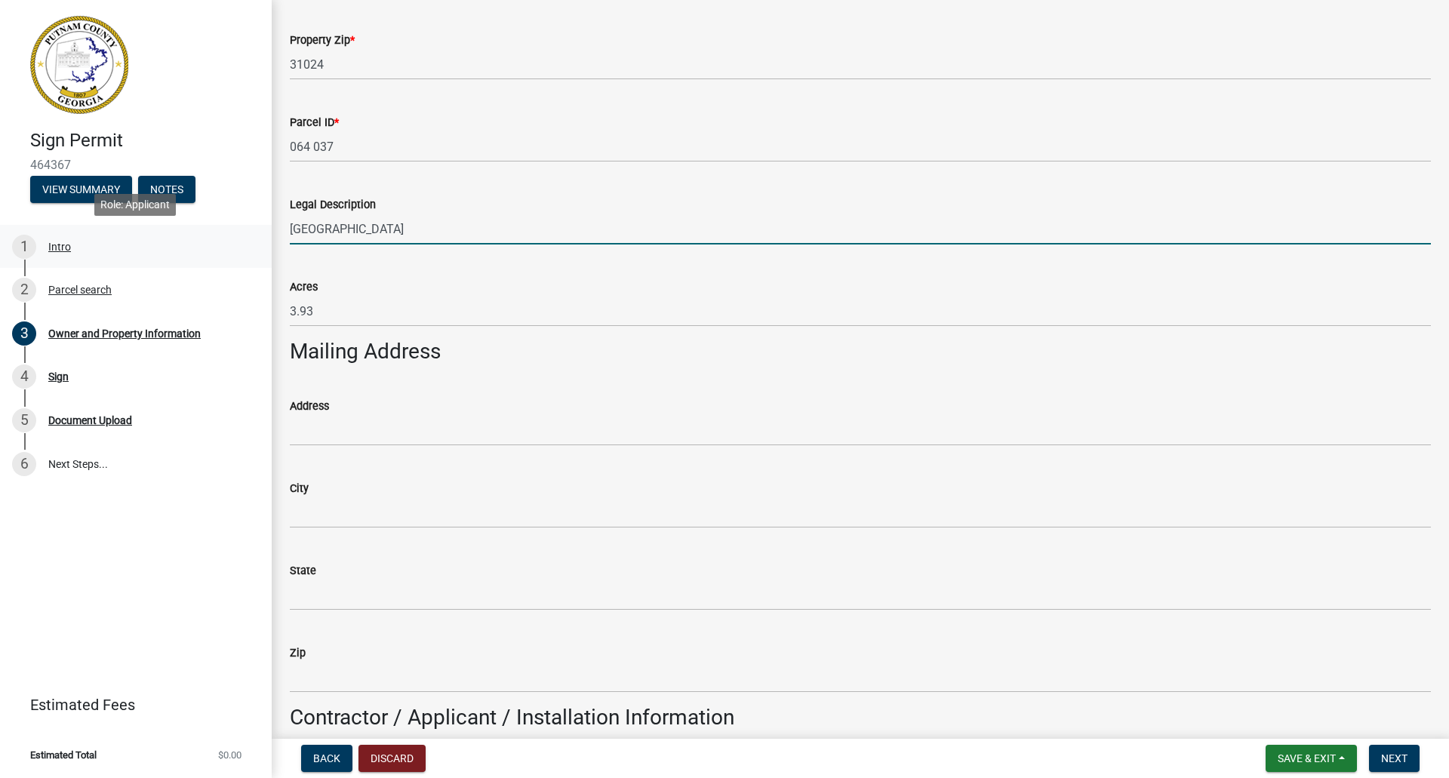
drag, startPoint x: 482, startPoint y: 218, endPoint x: 187, endPoint y: 241, distance: 295.8
click at [187, 241] on div "Sign Permit 464367 View Summary Notes 1 Intro 2 Parcel search 3 Owner and Prope…" at bounding box center [724, 389] width 1449 height 778
type input "R"
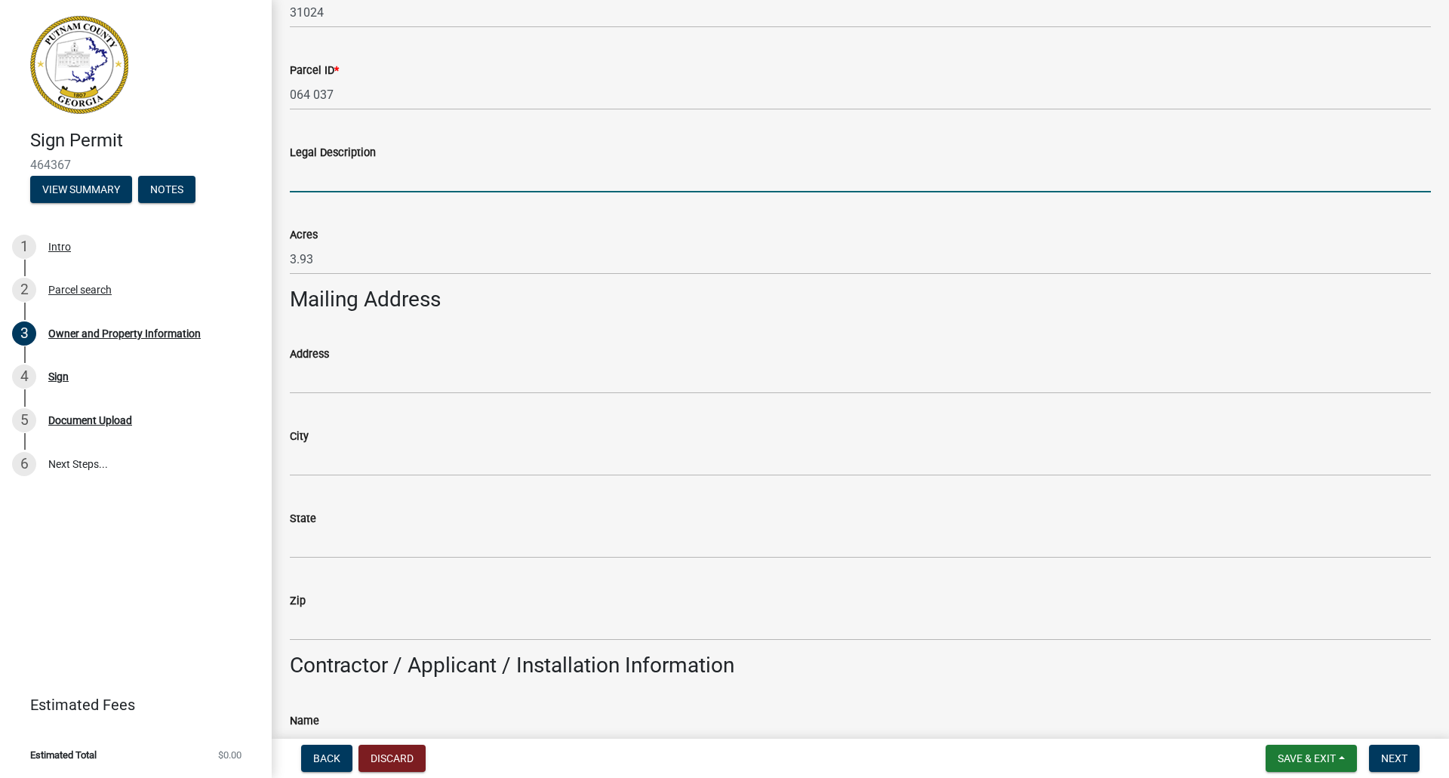
scroll to position [763, 0]
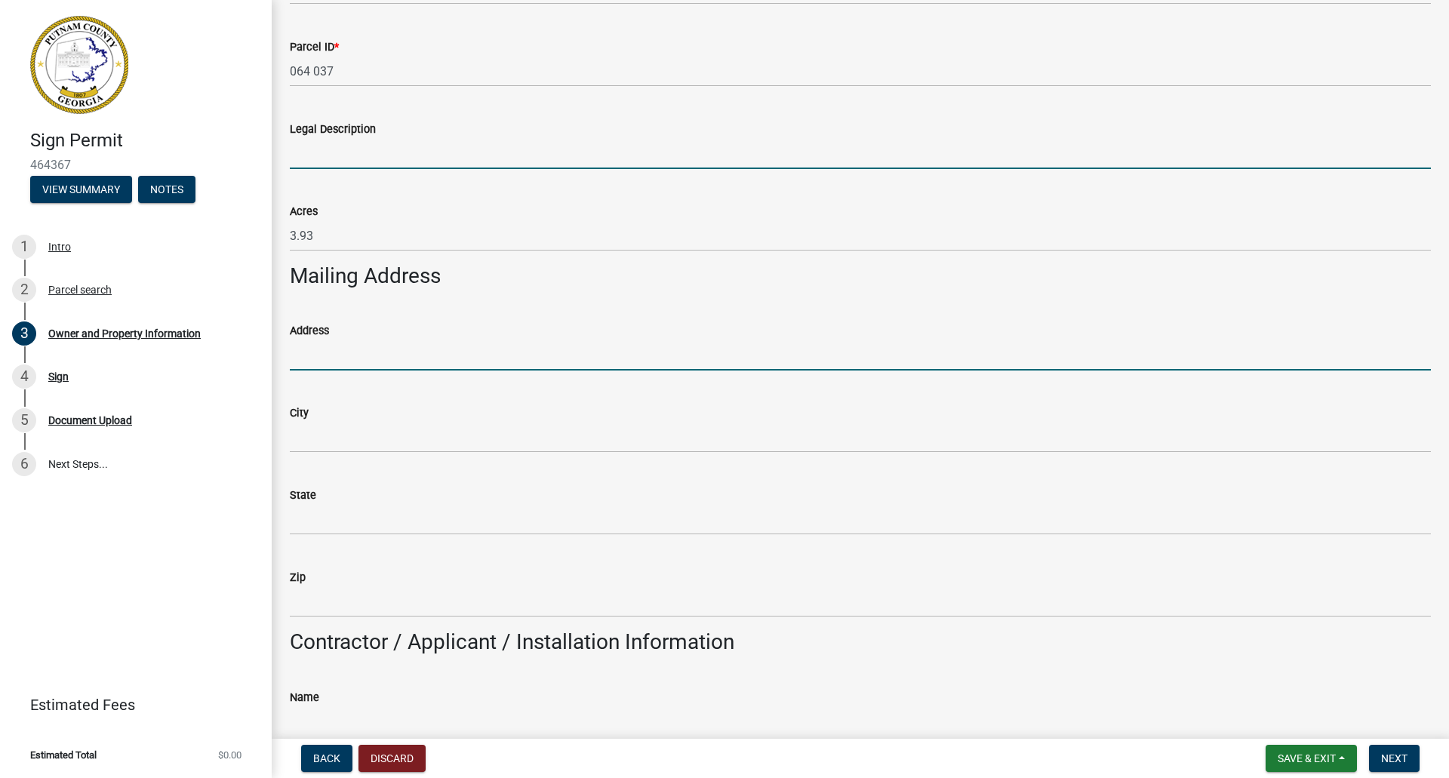
click at [329, 342] on input "Address" at bounding box center [860, 354] width 1141 height 31
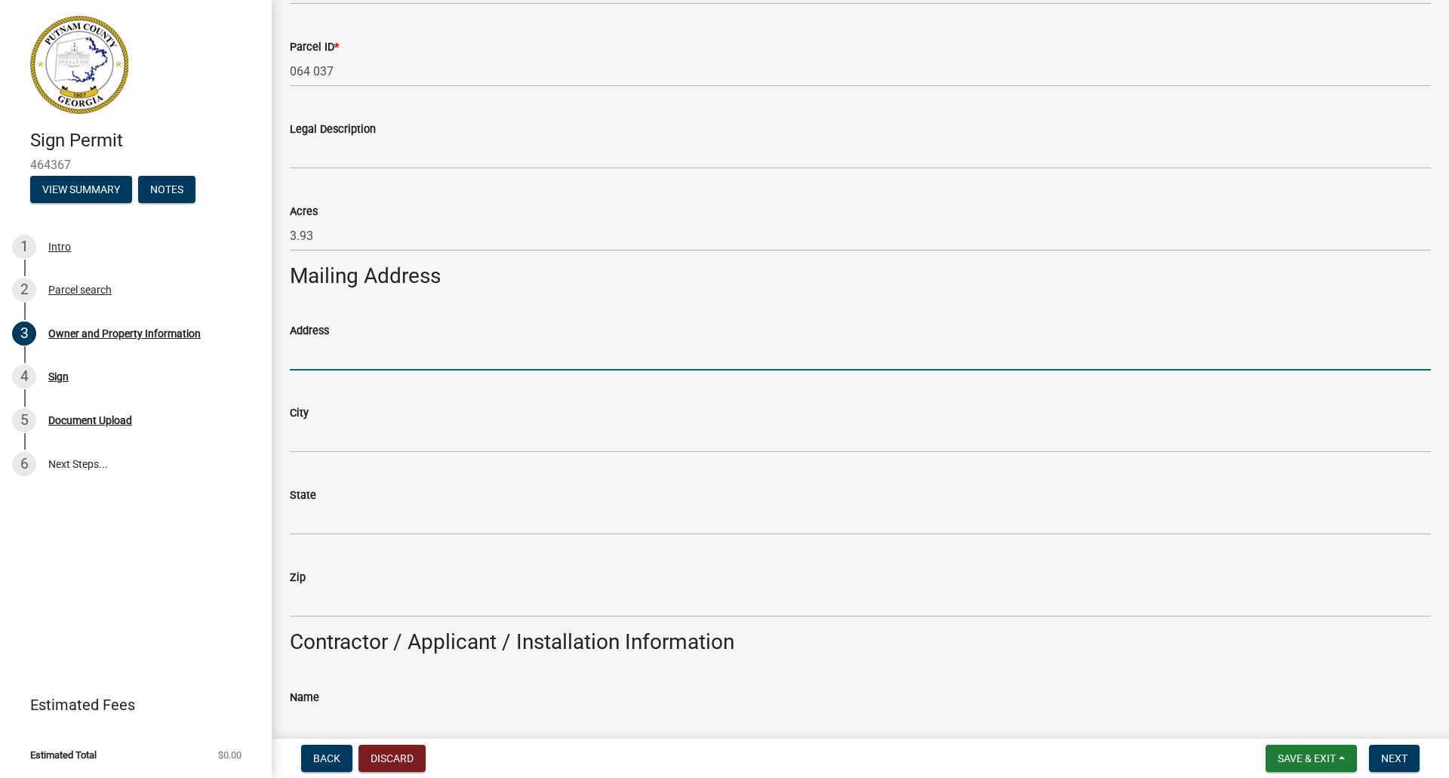
paste input "155 Greensboro Road, Eatonton, GA 31024"
drag, startPoint x: 527, startPoint y: 354, endPoint x: 406, endPoint y: 350, distance: 120.8
click at [406, 350] on input "155 Greensboro Road, Eatonton, GA 31024" at bounding box center [860, 354] width 1141 height 31
type input "155 Greensboro Road"
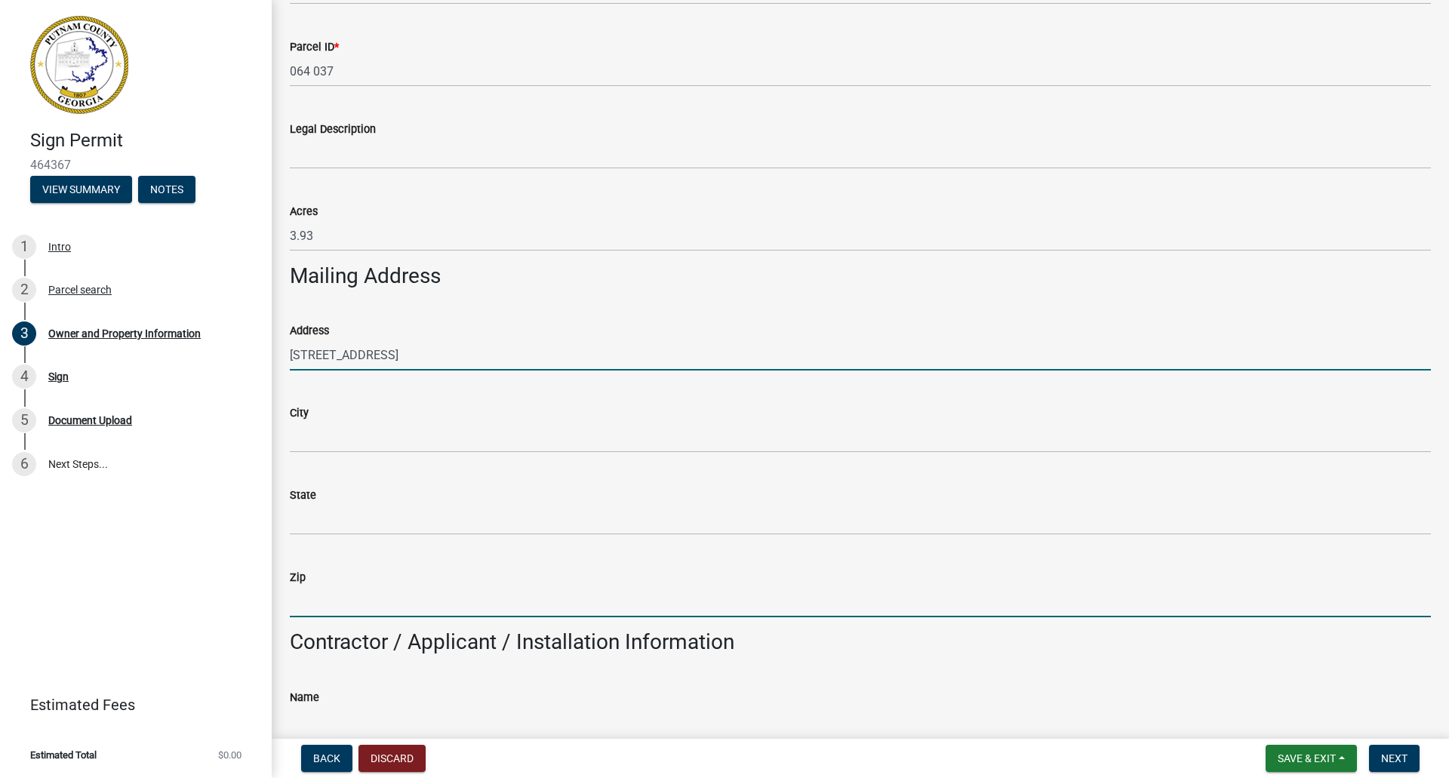
click at [349, 598] on input "Zip" at bounding box center [860, 601] width 1141 height 31
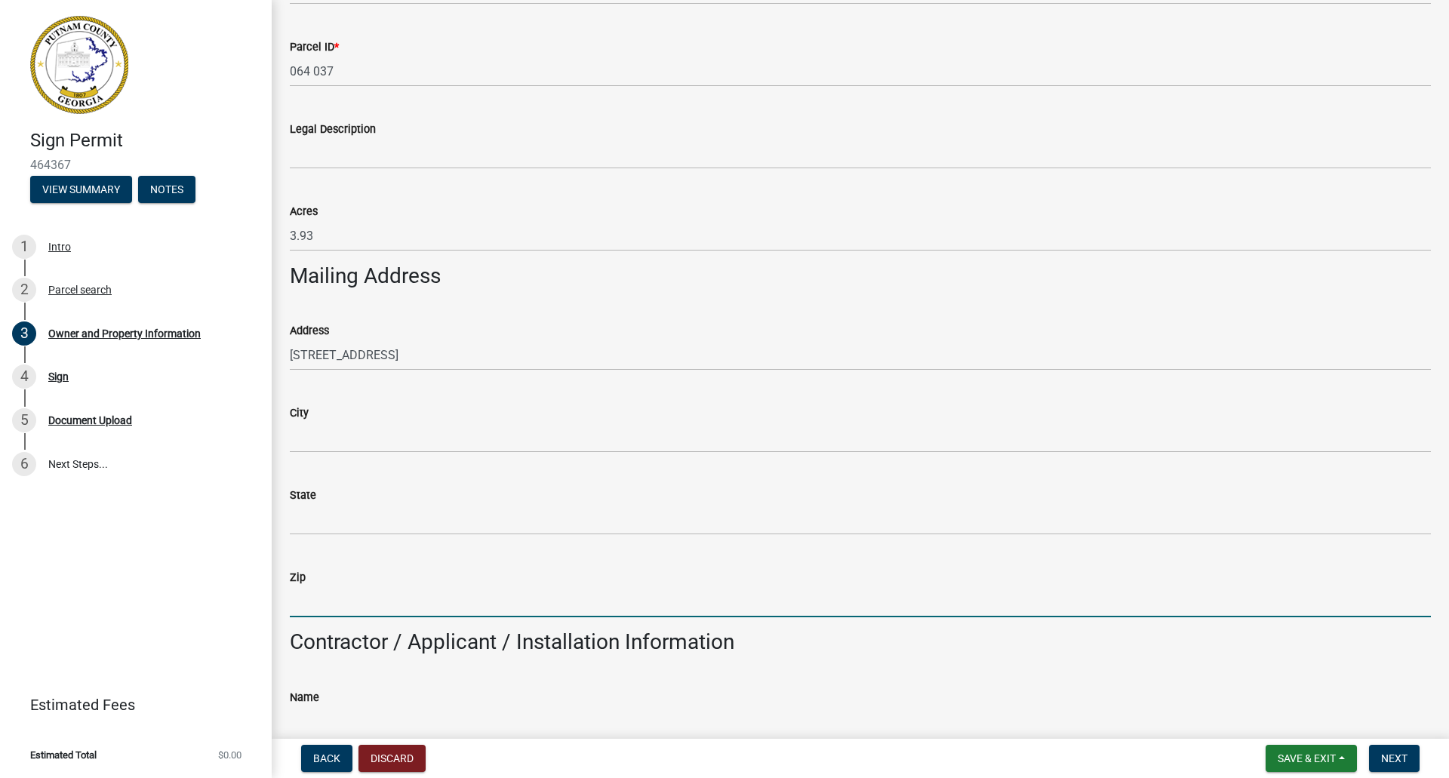
paste input ", Eatonton, GA 31024"
drag, startPoint x: 370, startPoint y: 598, endPoint x: 282, endPoint y: 598, distance: 88.3
click at [282, 598] on div "Zip , Eatonton, GA 31024" at bounding box center [859, 582] width 1163 height 70
type input "31024"
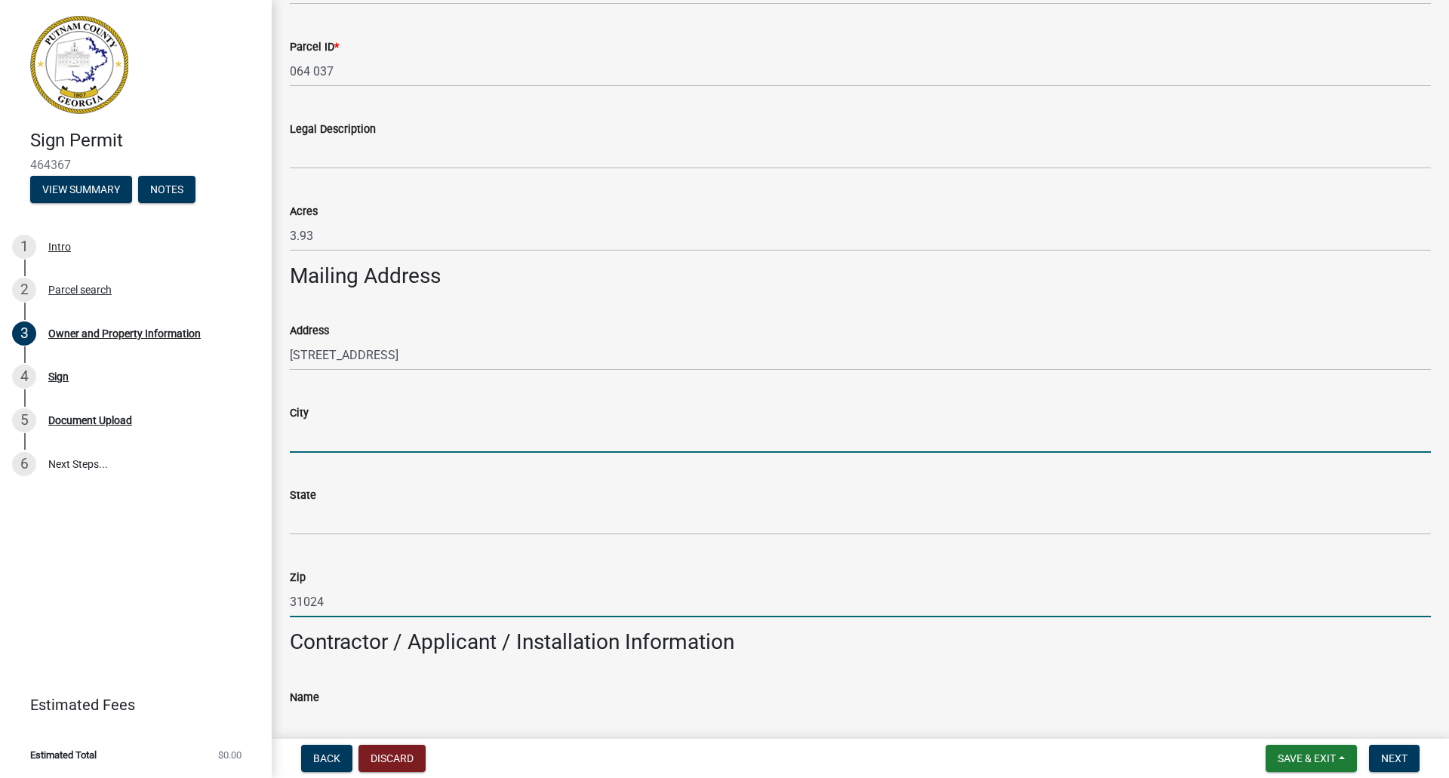
click at [355, 435] on input "City" at bounding box center [860, 437] width 1141 height 31
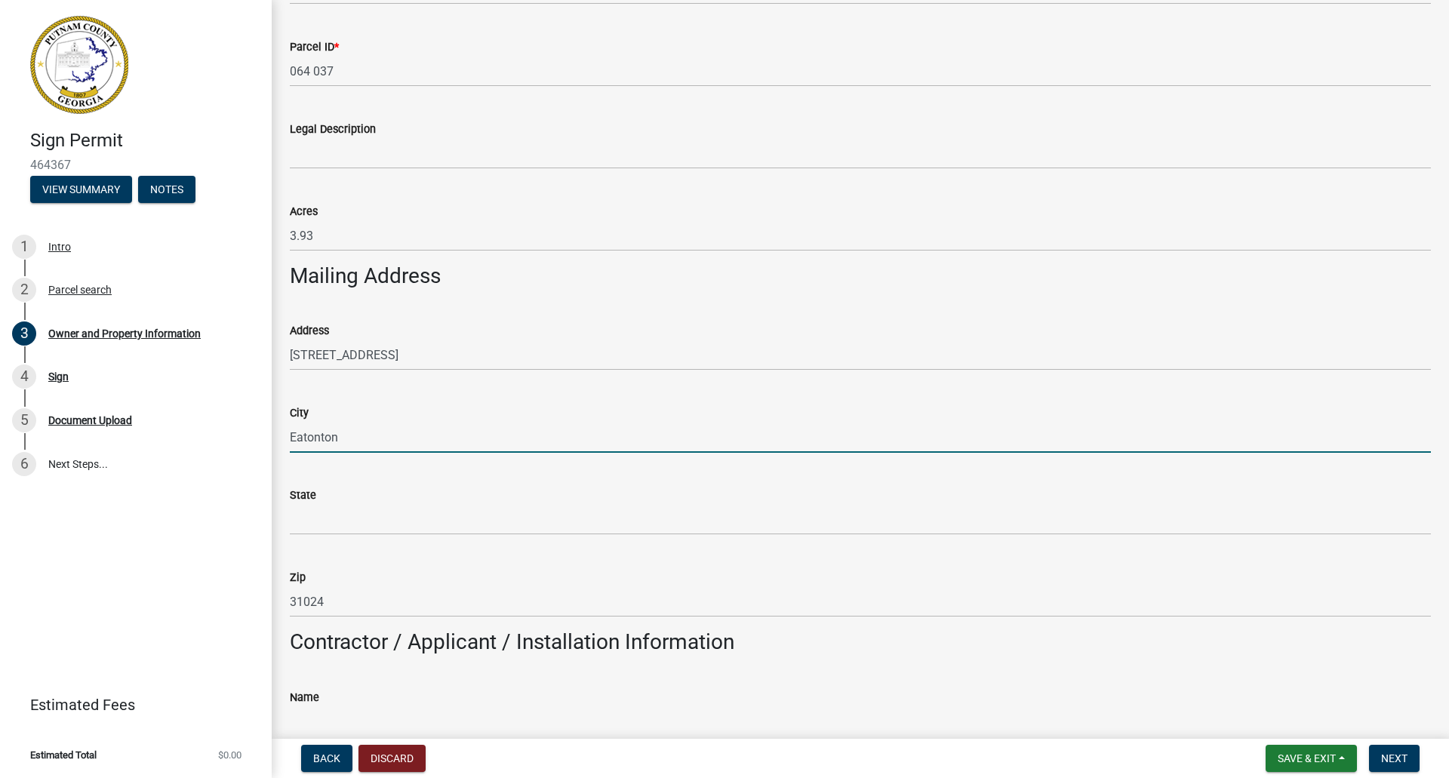
type input "Eatonton"
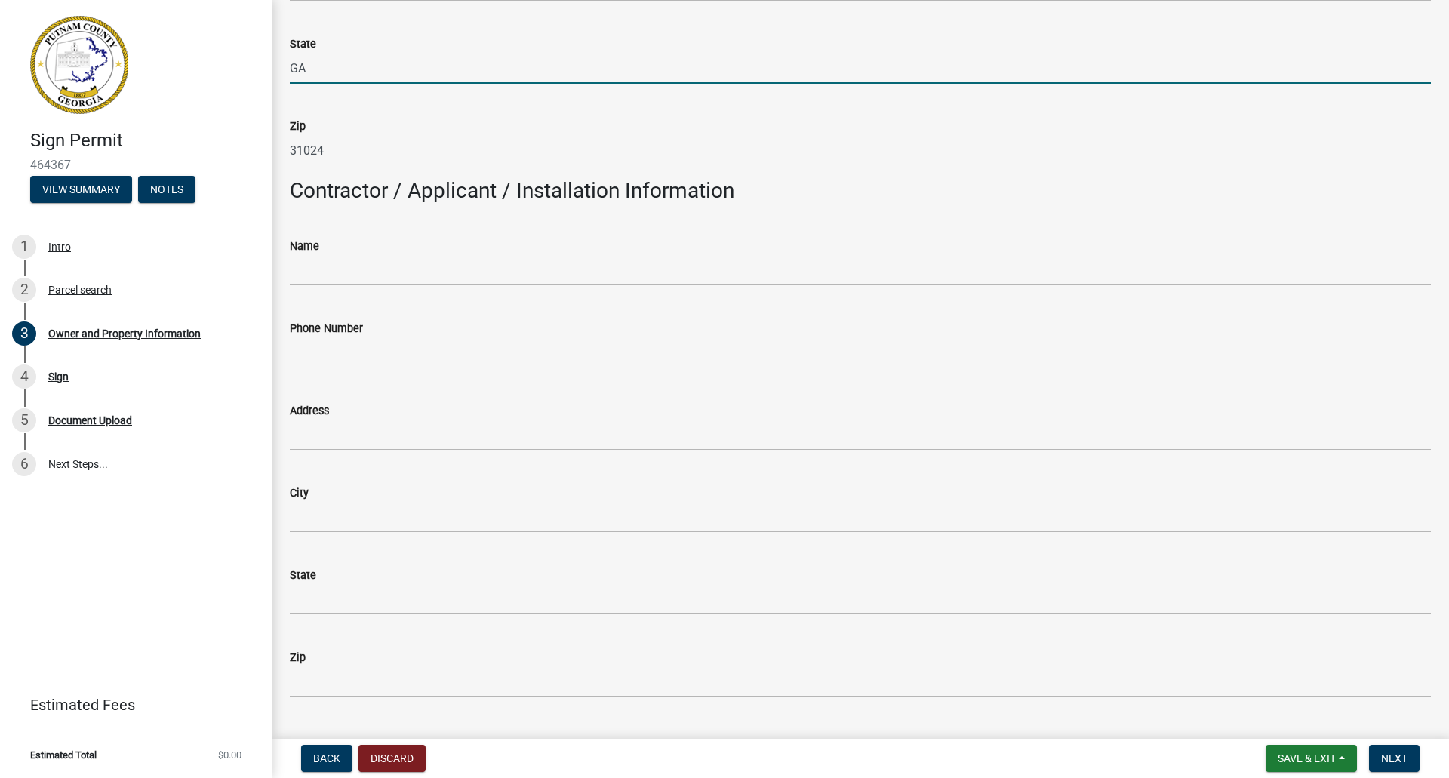
scroll to position [1216, 0]
type input "GA"
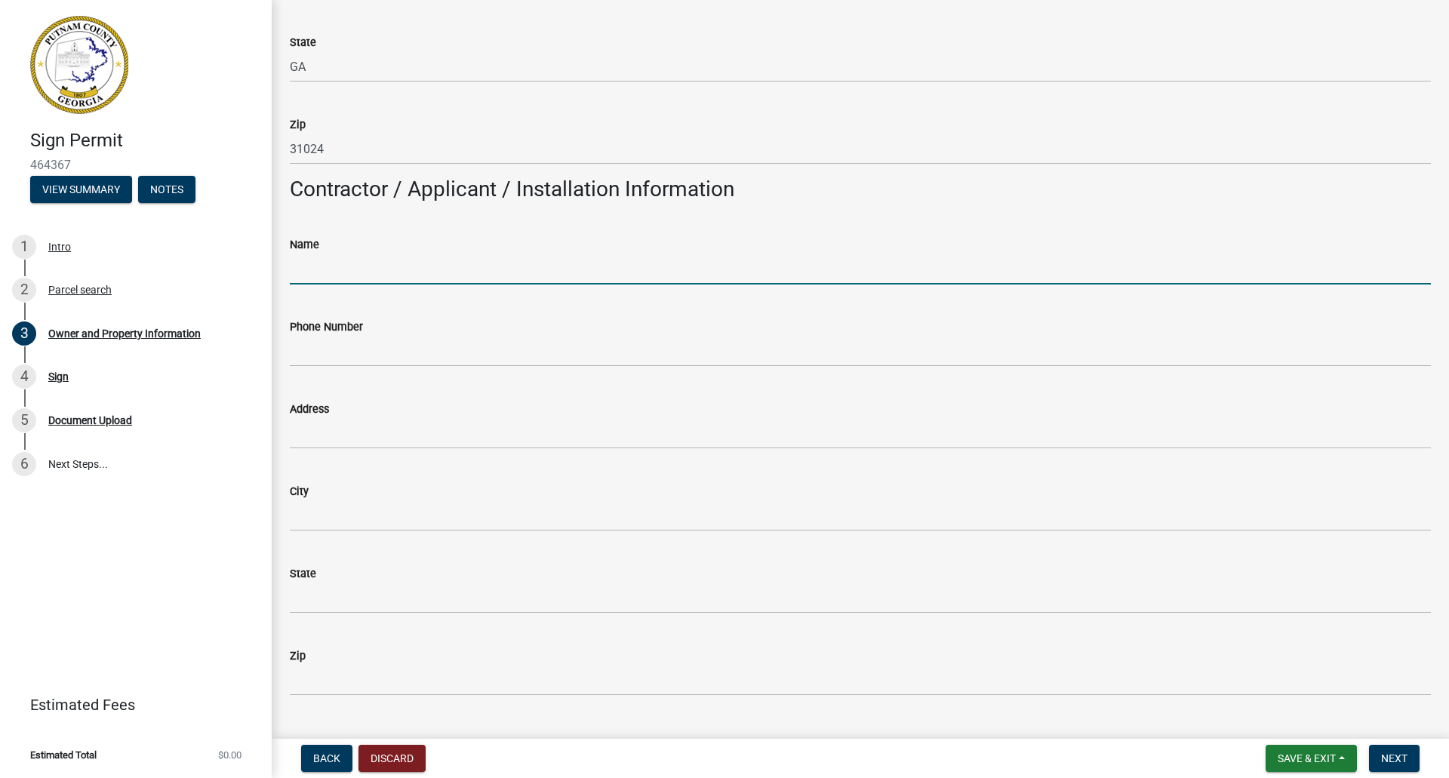
click at [429, 272] on input "Name" at bounding box center [860, 268] width 1141 height 31
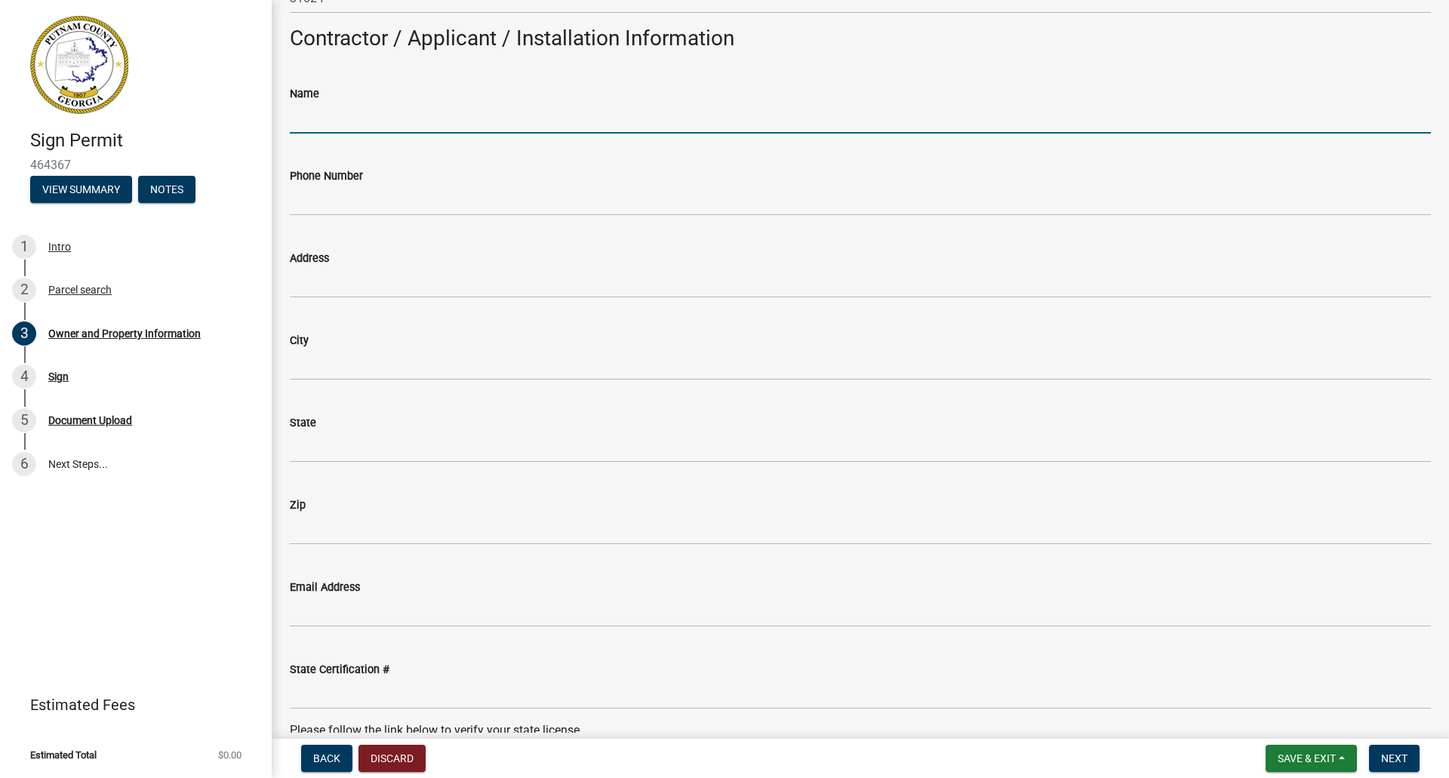
scroll to position [1292, 0]
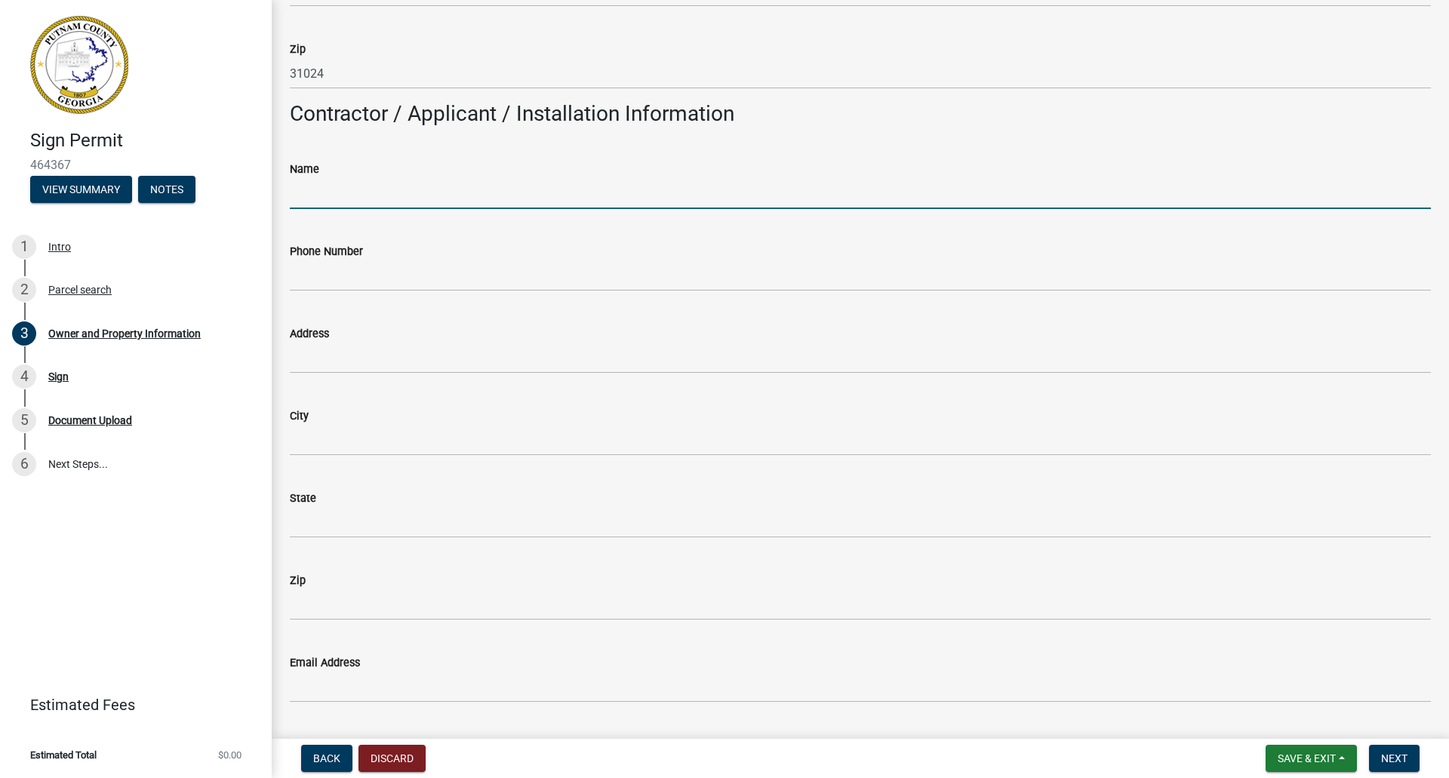
click at [347, 194] on input "Name" at bounding box center [860, 193] width 1141 height 31
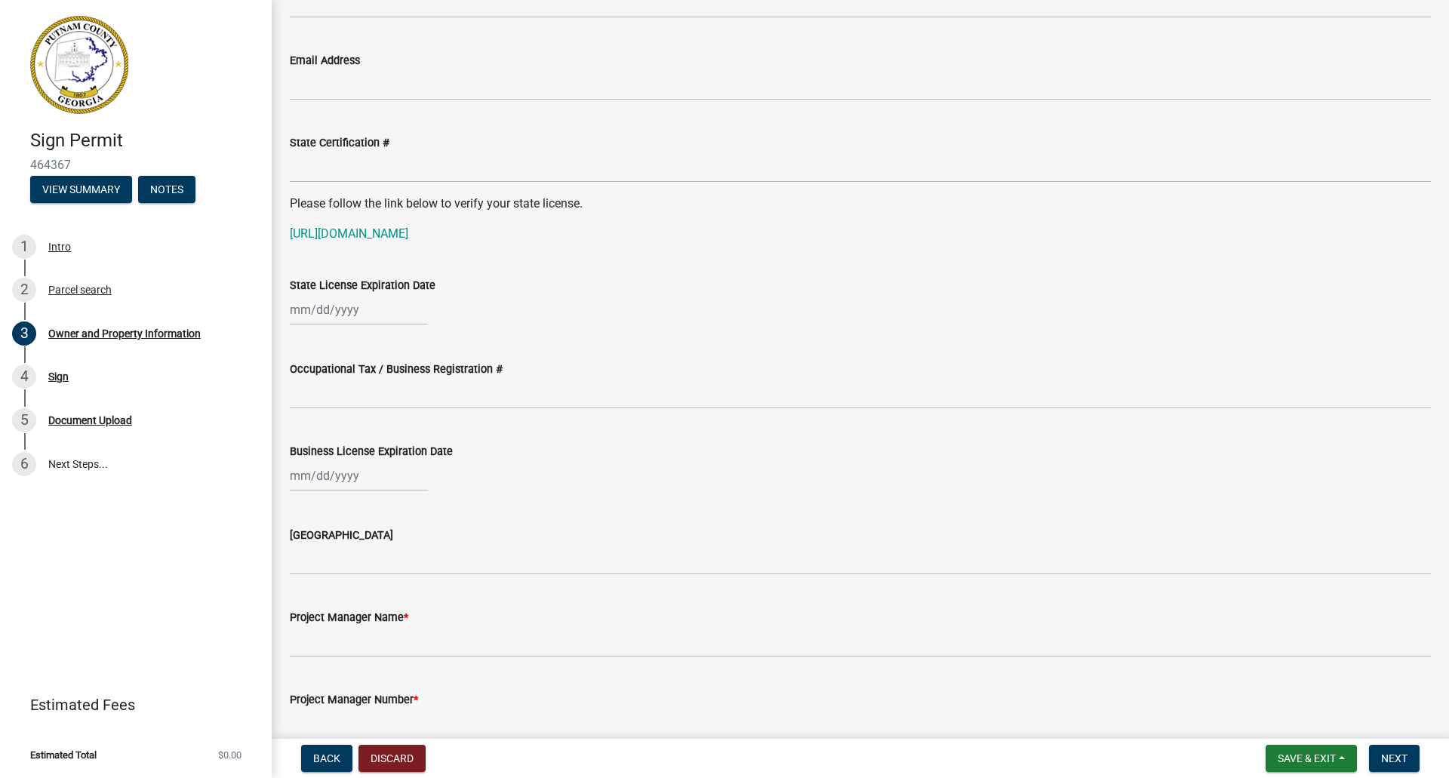
scroll to position [1851, 0]
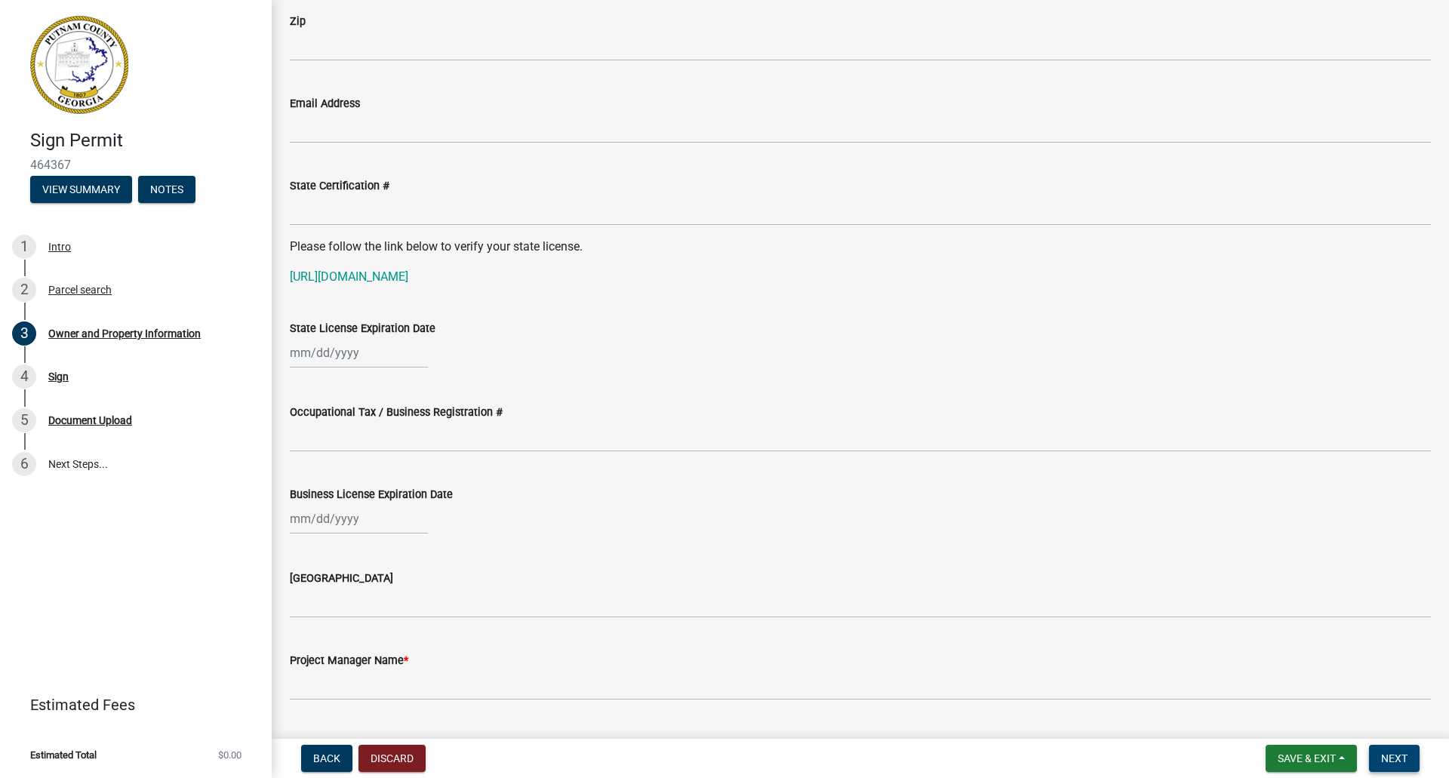
click at [1396, 756] on span "Next" at bounding box center [1394, 758] width 26 height 12
click at [1396, 754] on span "Next" at bounding box center [1394, 758] width 26 height 12
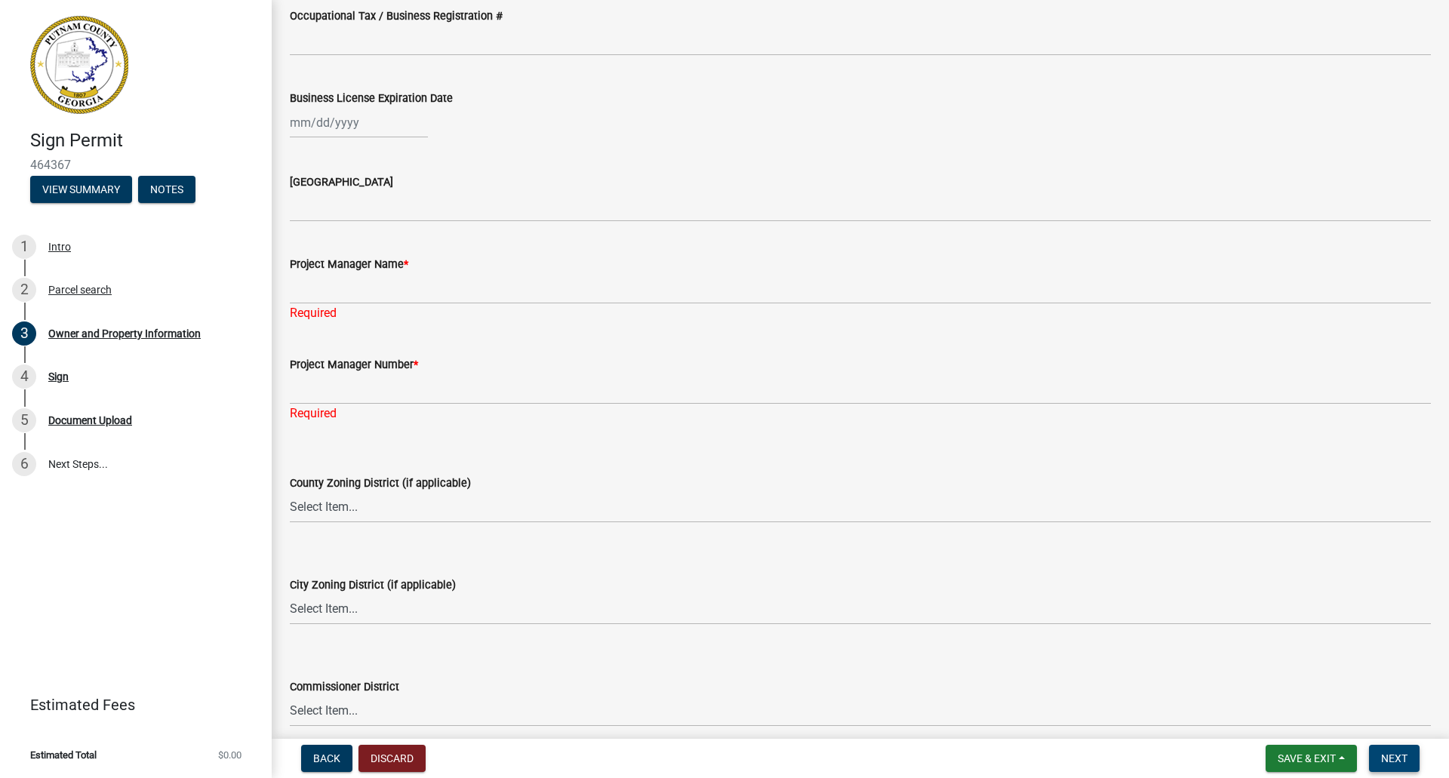
scroll to position [2303, 0]
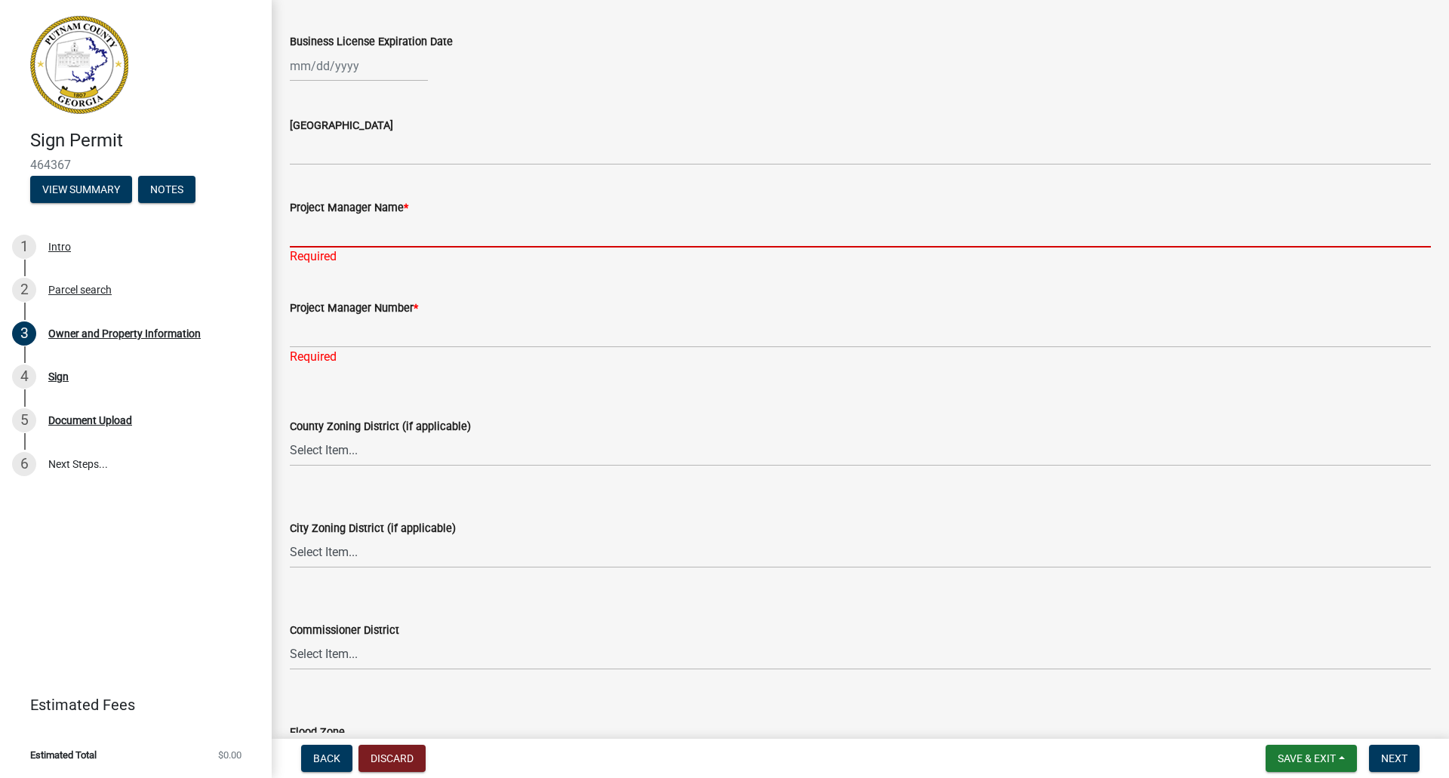
click at [367, 242] on input "Project Manager Name *" at bounding box center [860, 232] width 1141 height 31
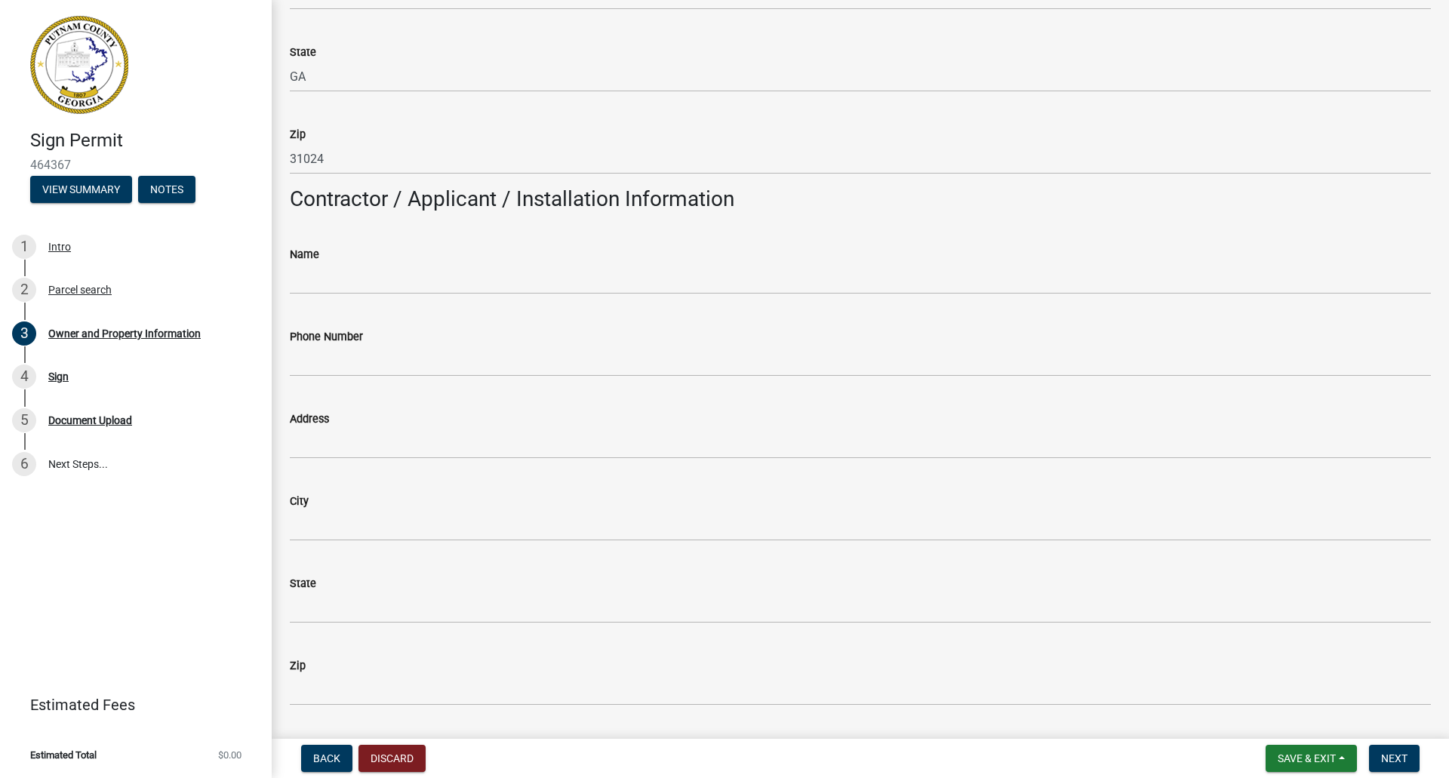
scroll to position [1208, 0]
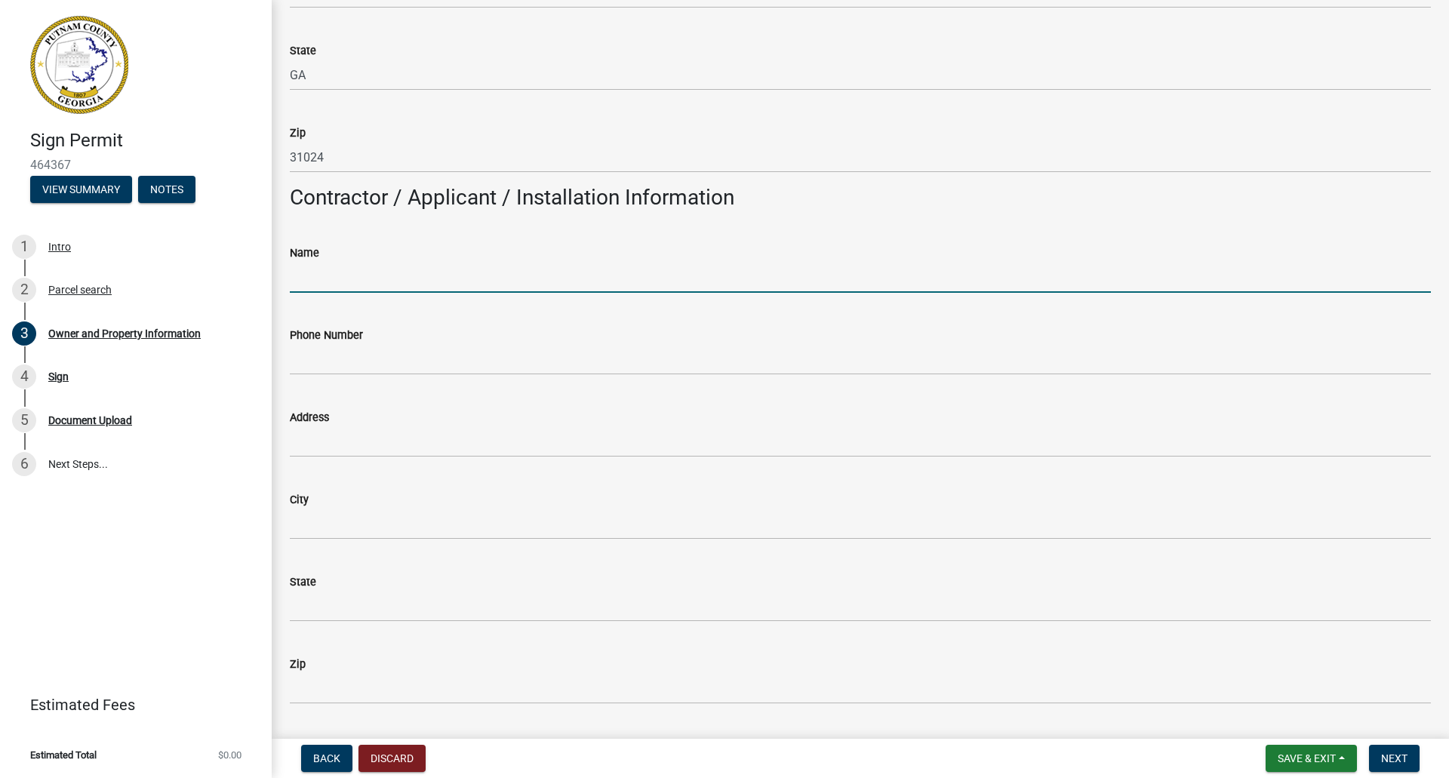
click at [330, 284] on input "Name" at bounding box center [860, 277] width 1141 height 31
click at [441, 272] on input "Name" at bounding box center [860, 277] width 1141 height 31
type input "Print & Sign Solutions"
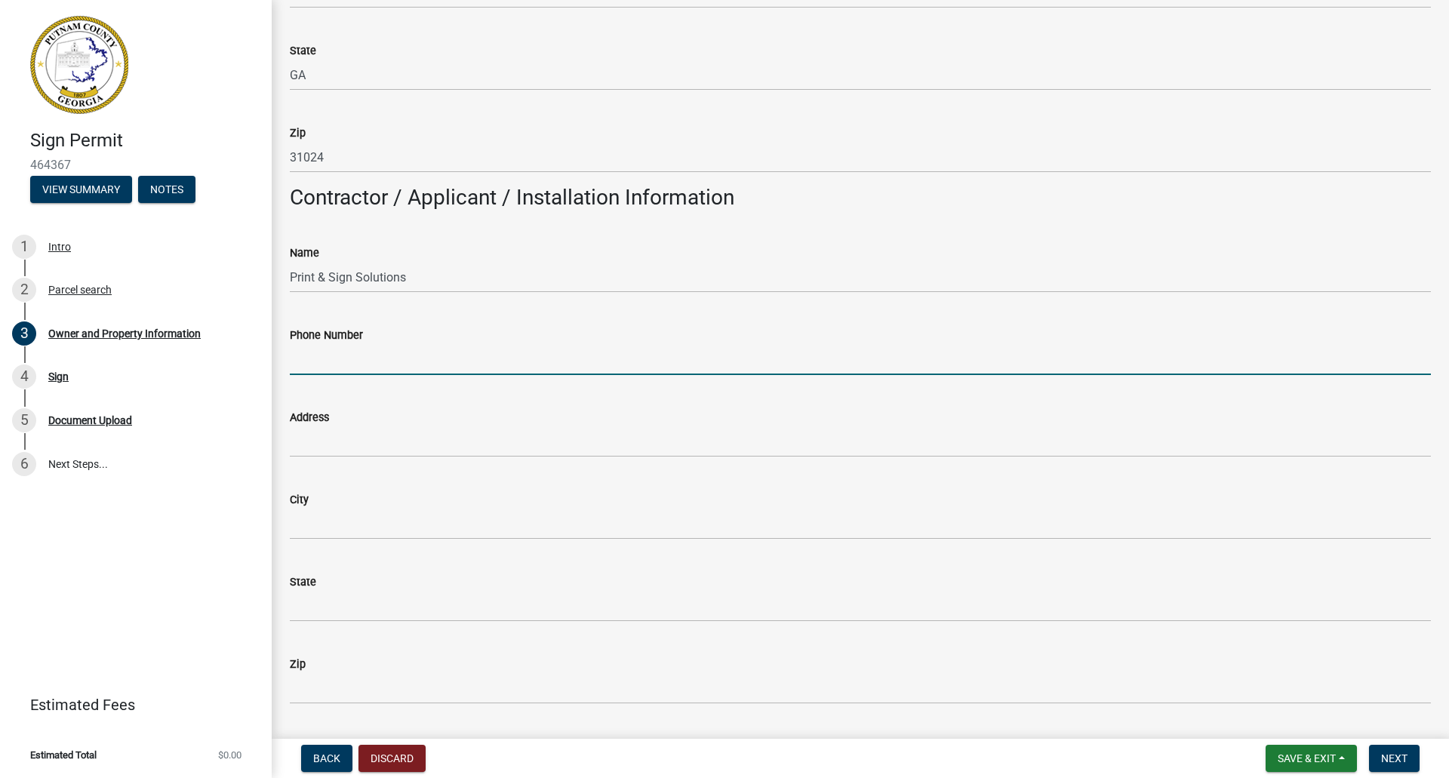
click at [327, 371] on input "Phone Number" at bounding box center [860, 359] width 1141 height 31
paste input "(762) 220-1110"
type input "(762) 220-1110"
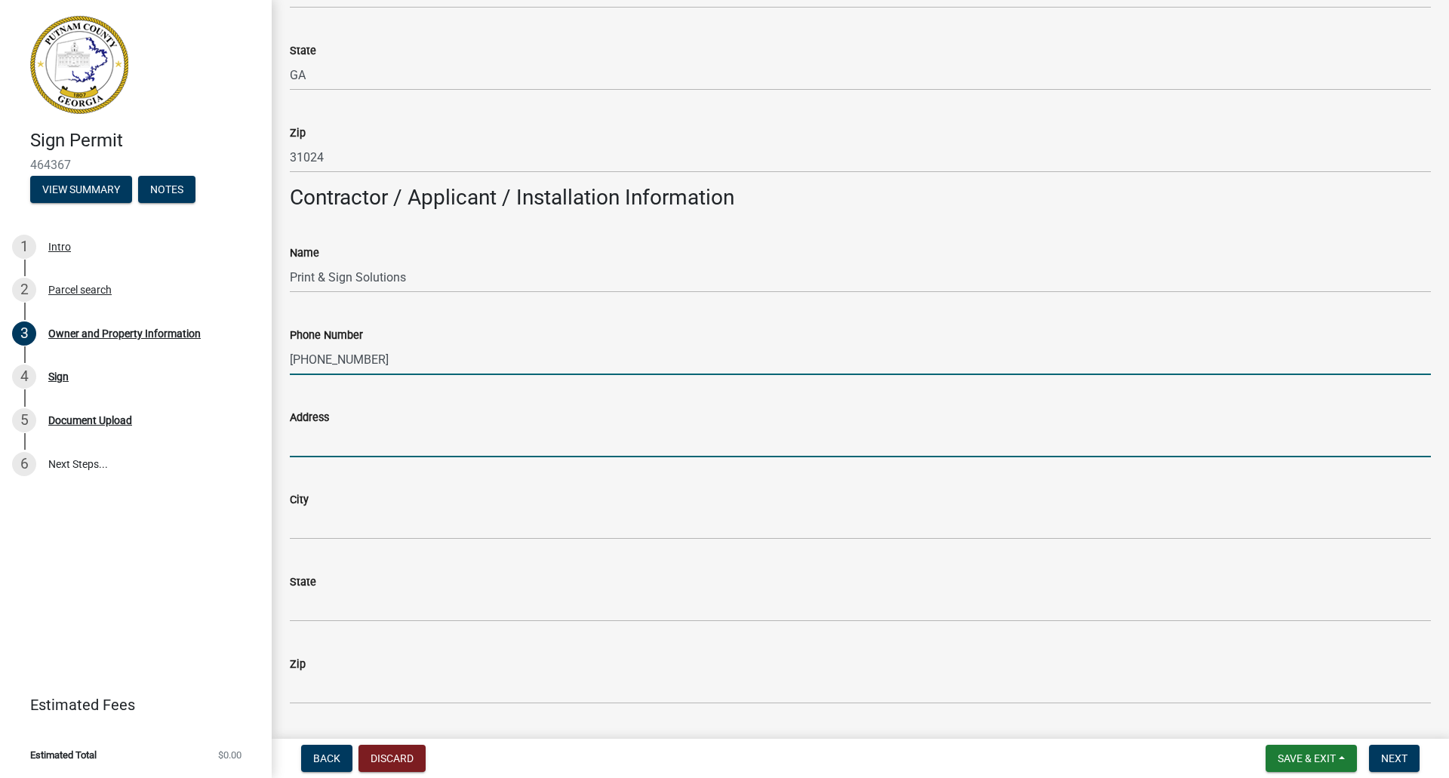
click at [365, 432] on input "Address" at bounding box center [860, 441] width 1141 height 31
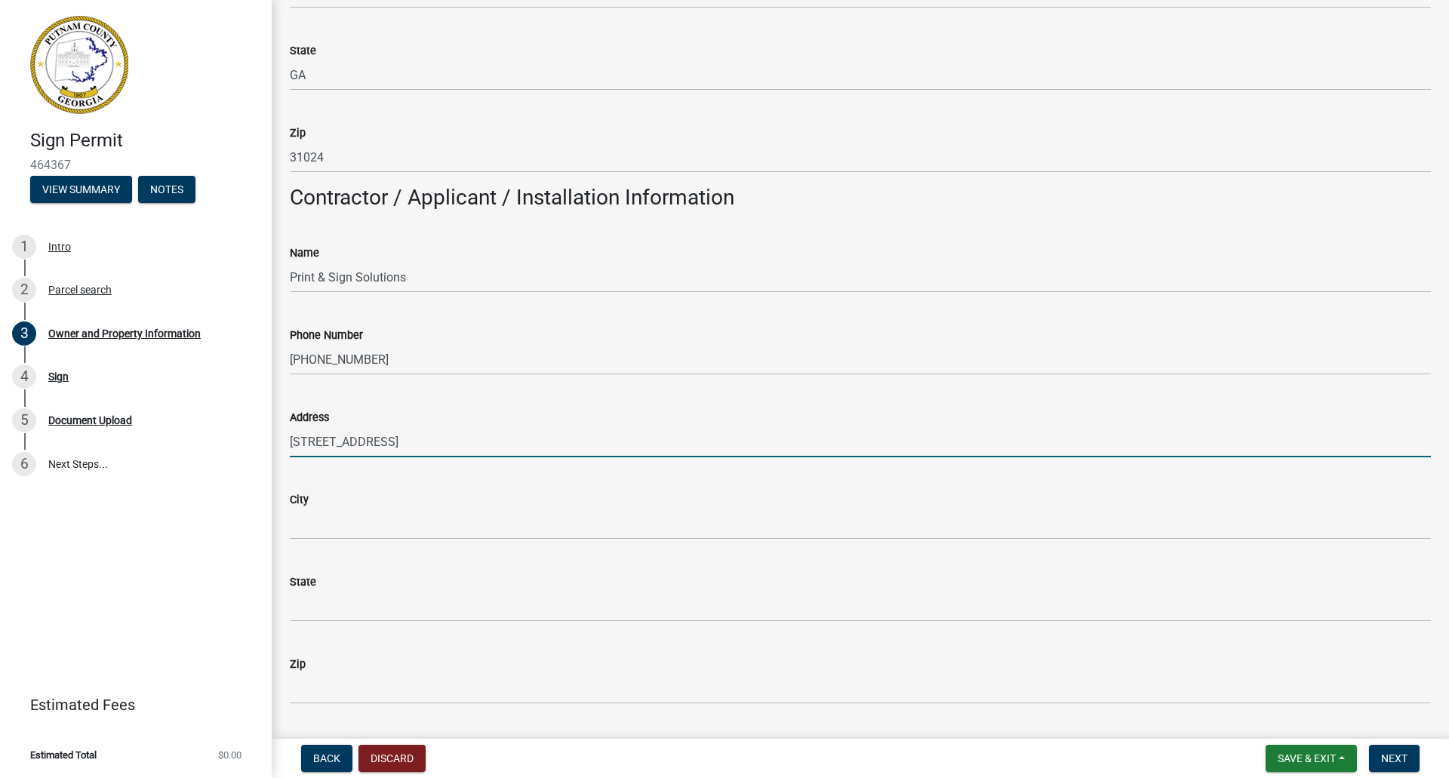
type input "612 Old Phoenix Road"
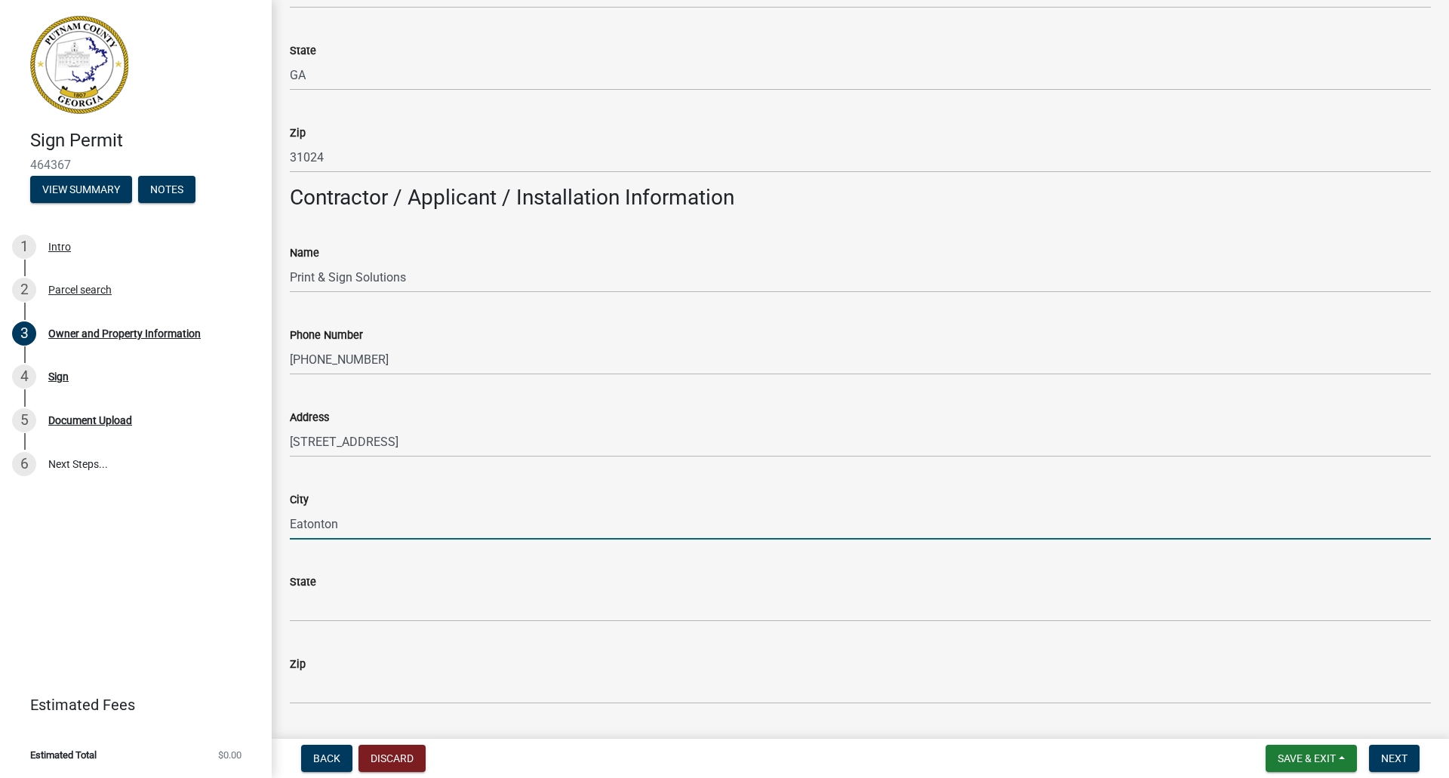
type input "Eatonton"
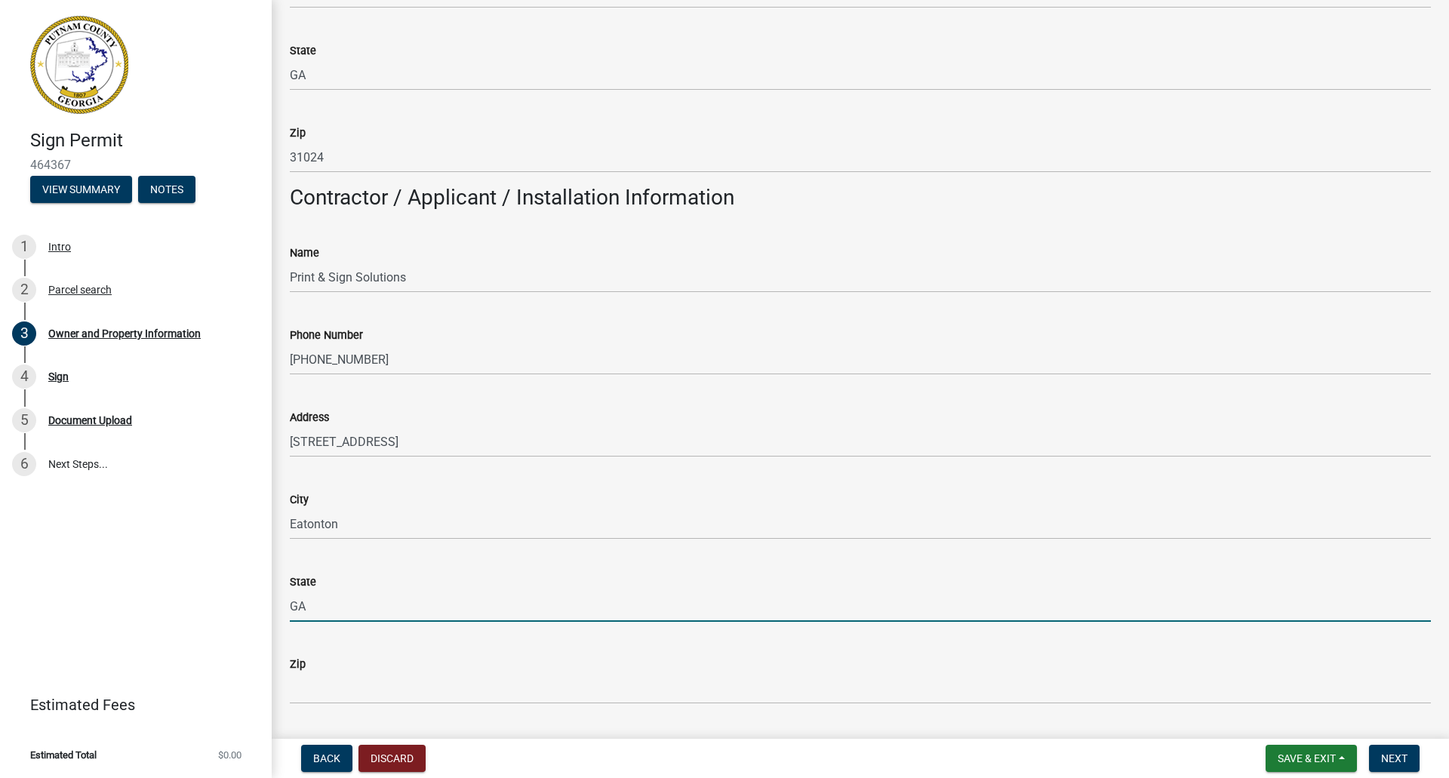
type input "GA"
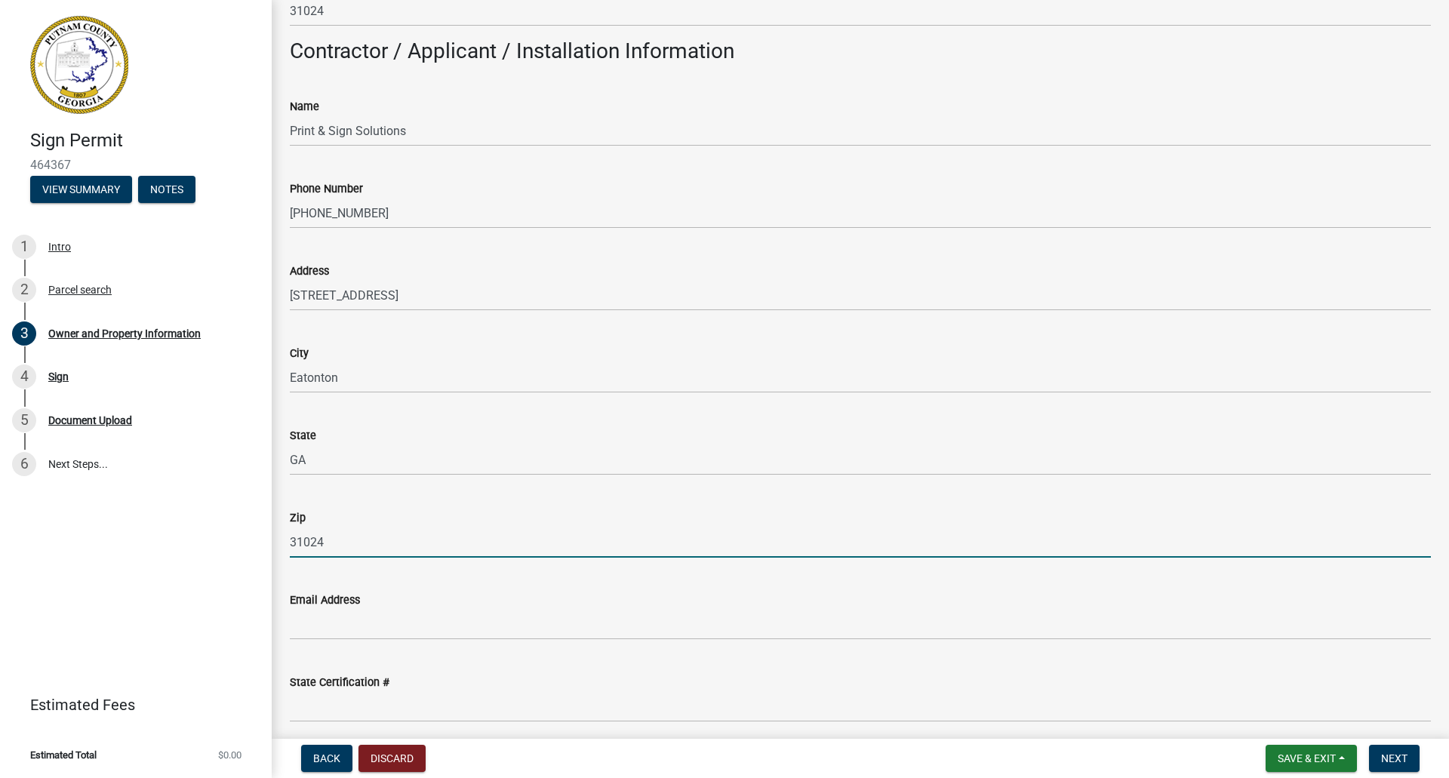
scroll to position [1434, 0]
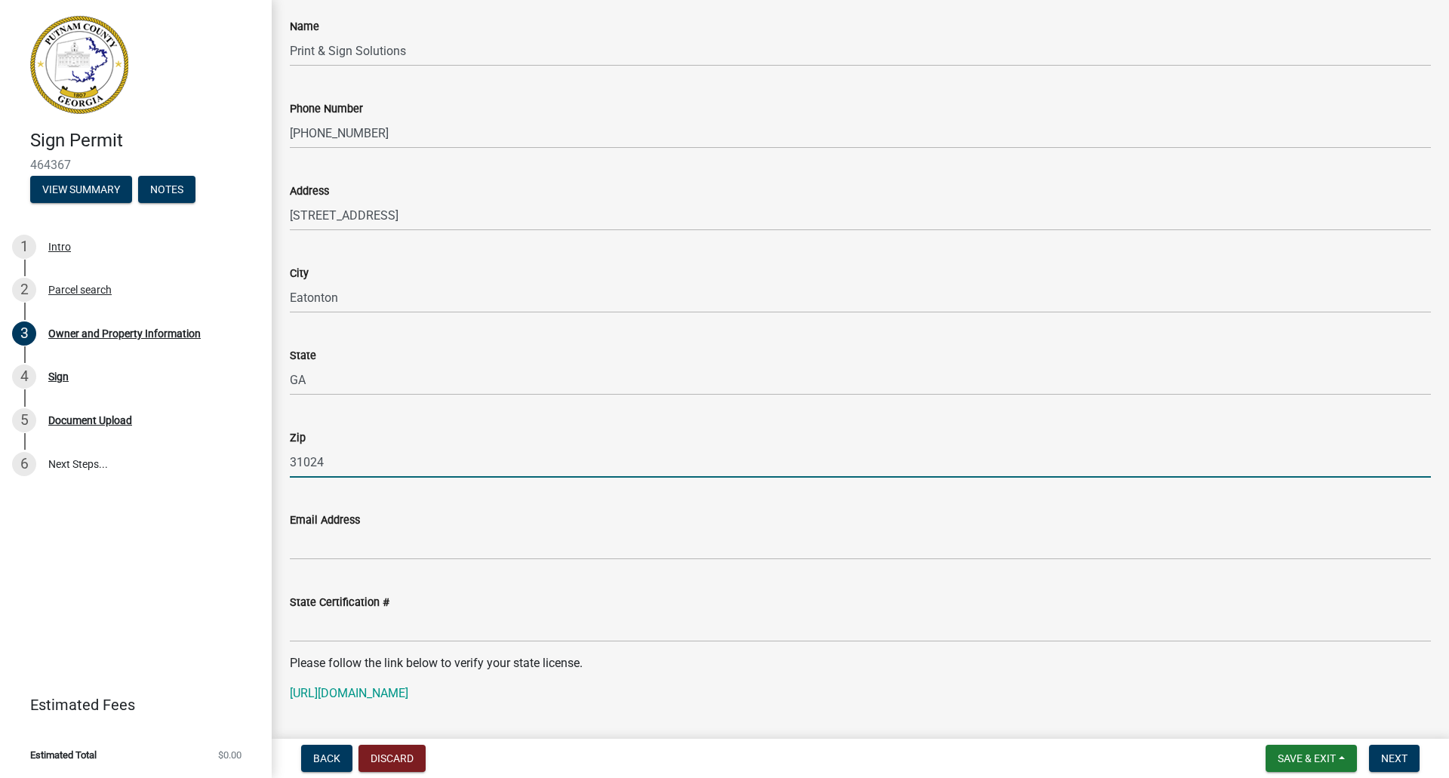
type input "31024"
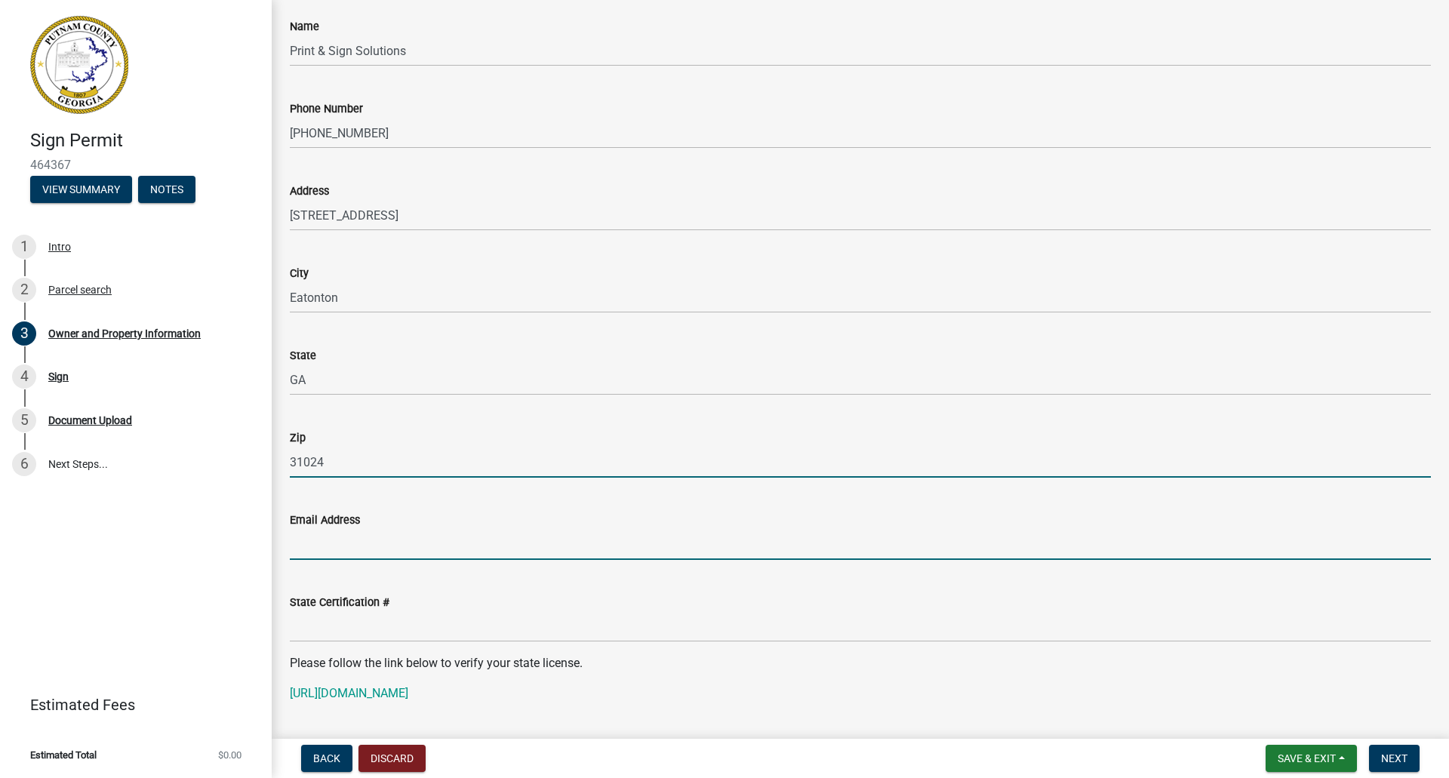
click at [402, 536] on input "Email Address" at bounding box center [860, 544] width 1141 height 31
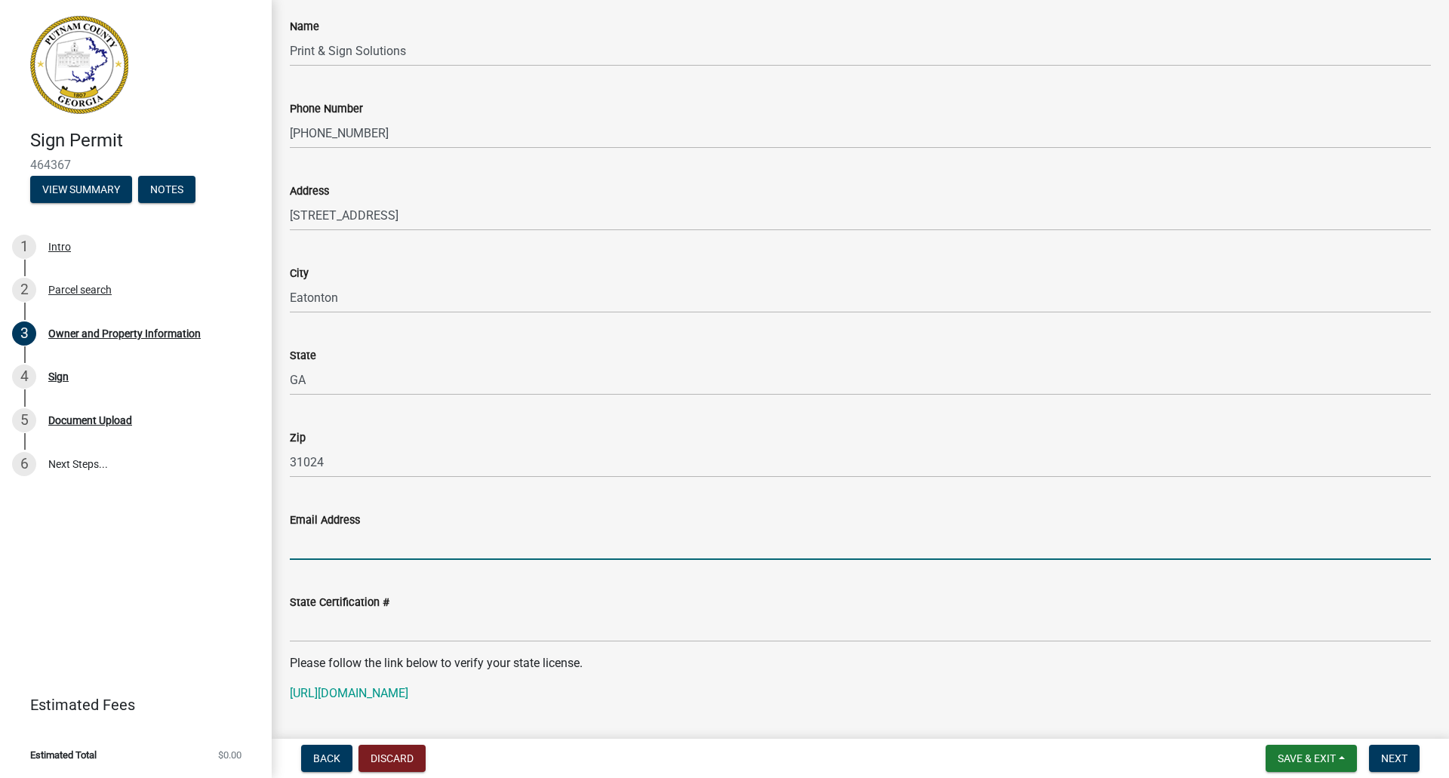
click at [386, 537] on input "Email Address" at bounding box center [860, 544] width 1141 height 31
paste input "print@printsignsolutions.com"
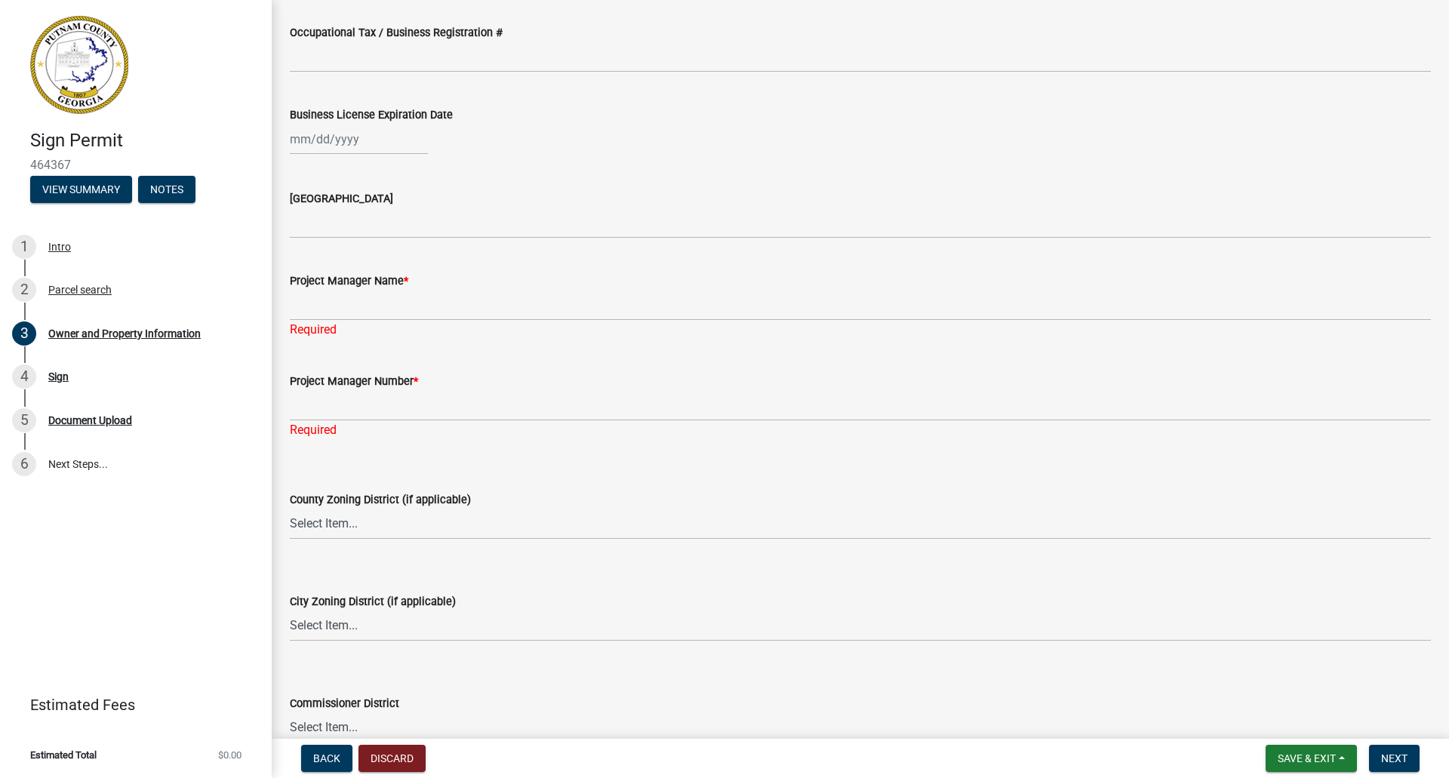
scroll to position [2264, 0]
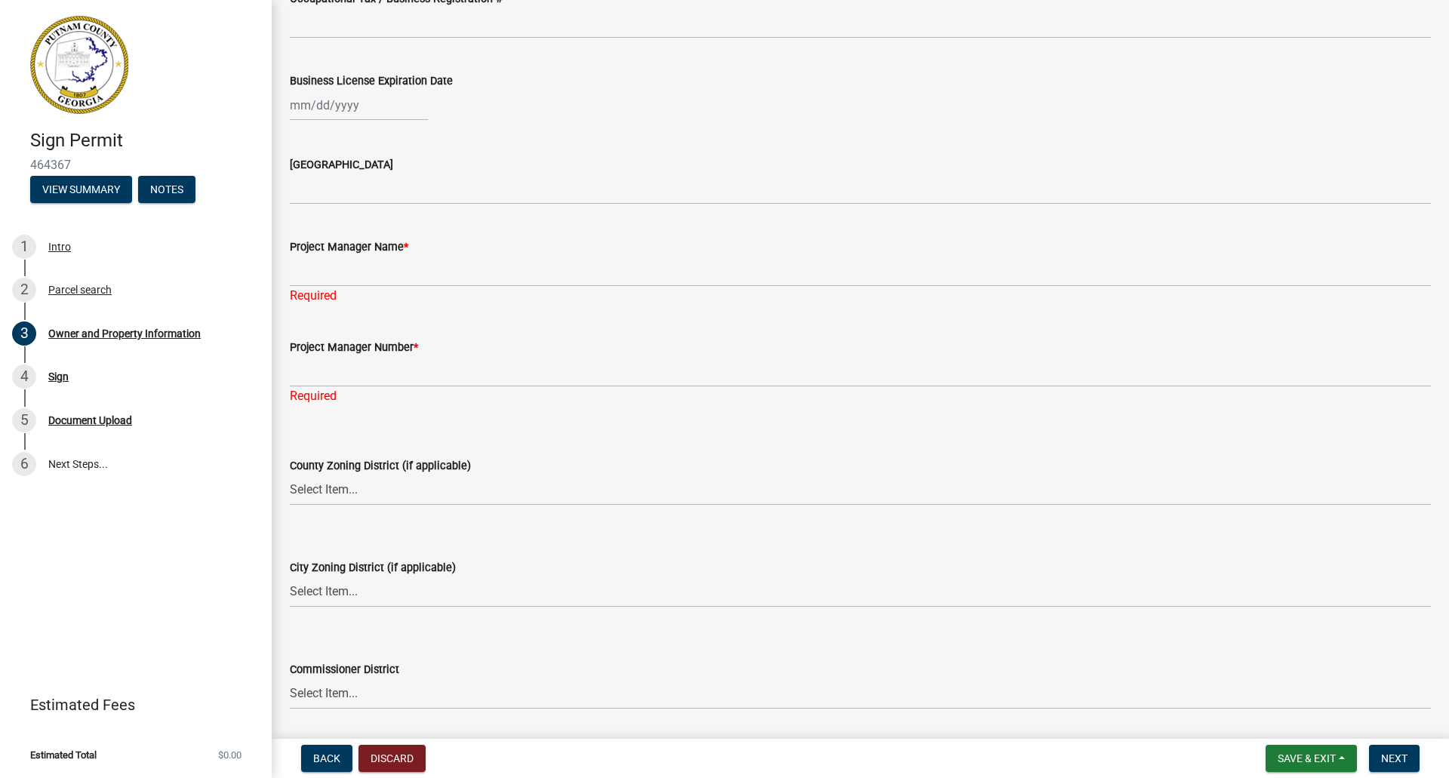
type input "print@printsignsolutions.com"
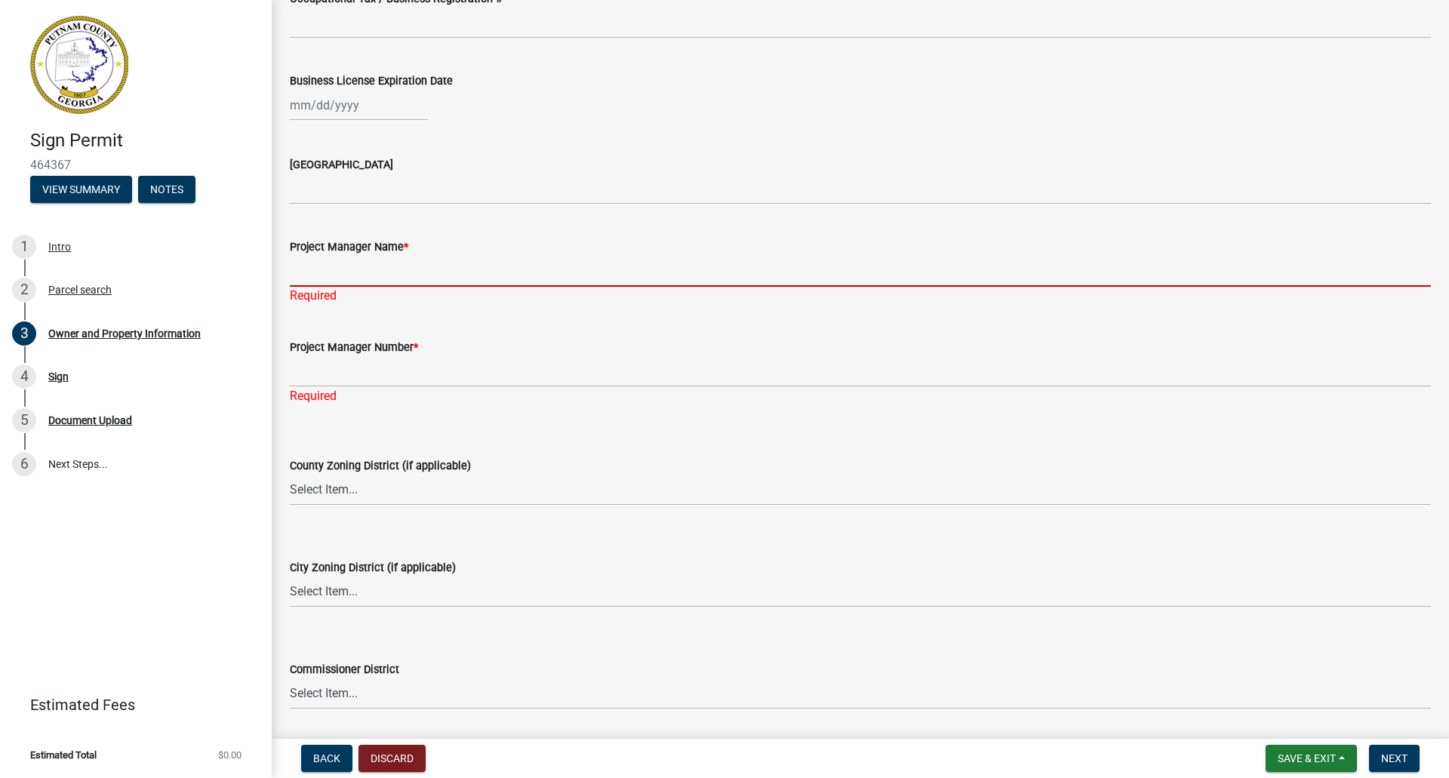
click at [324, 275] on input "Project Manager Name *" at bounding box center [860, 271] width 1141 height 31
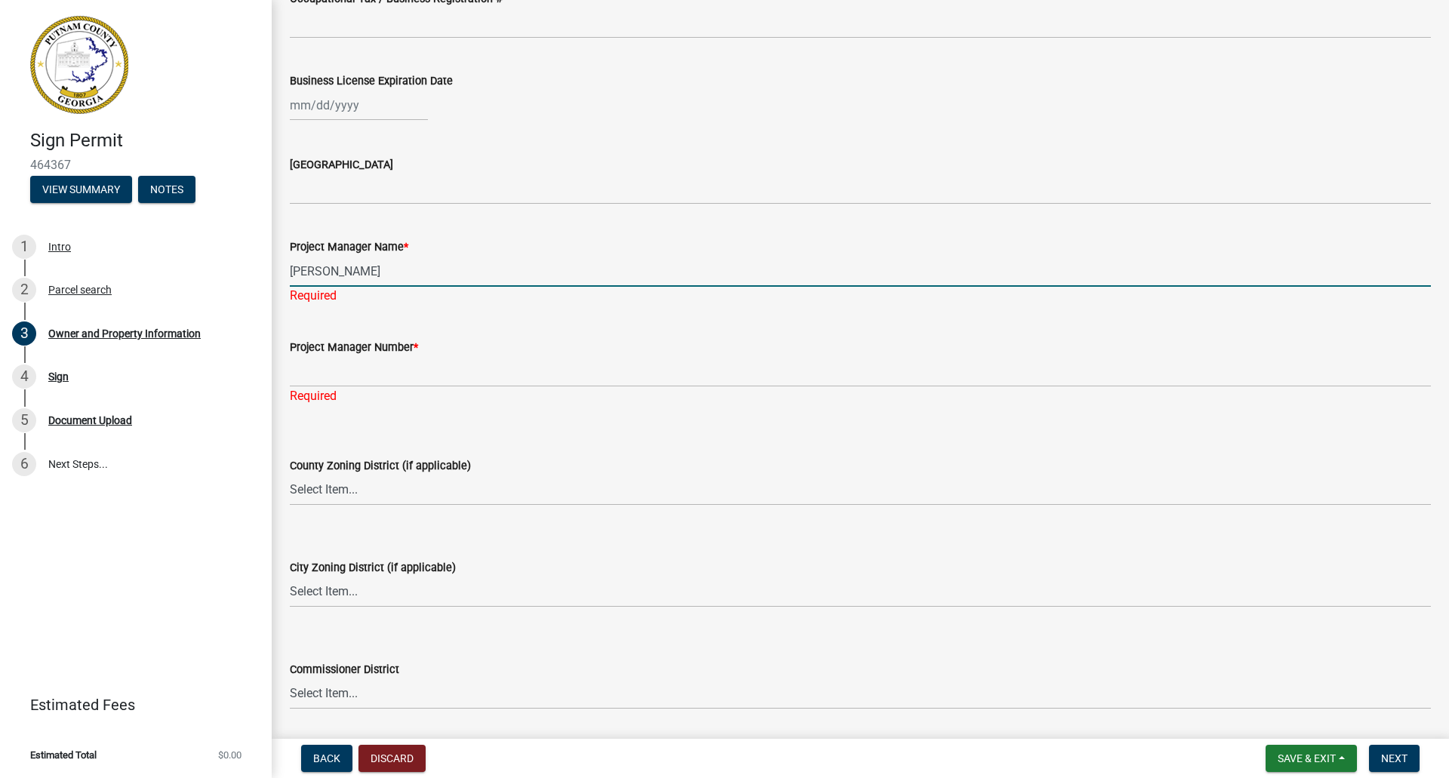
type input "[PERSON_NAME]"
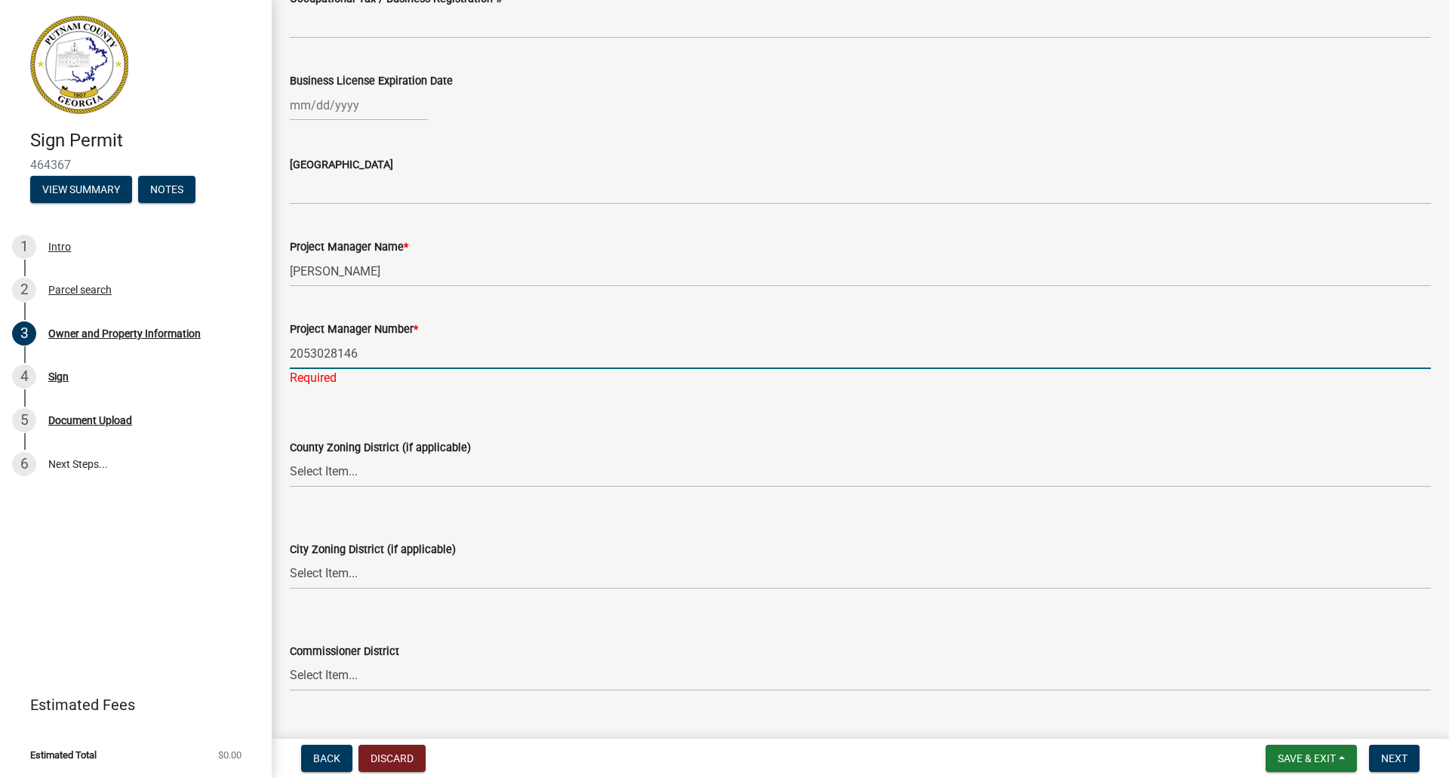
type input "2053028146"
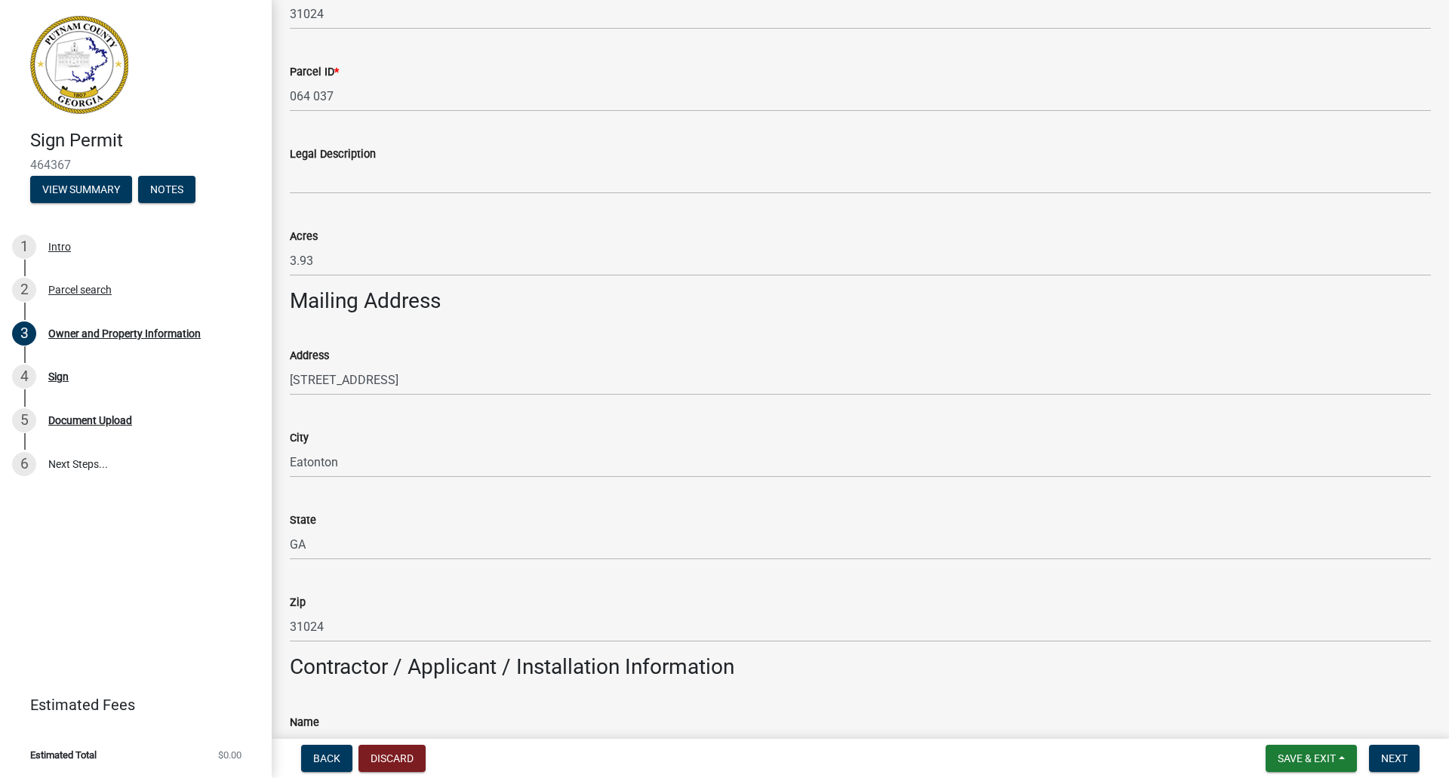
scroll to position [644, 0]
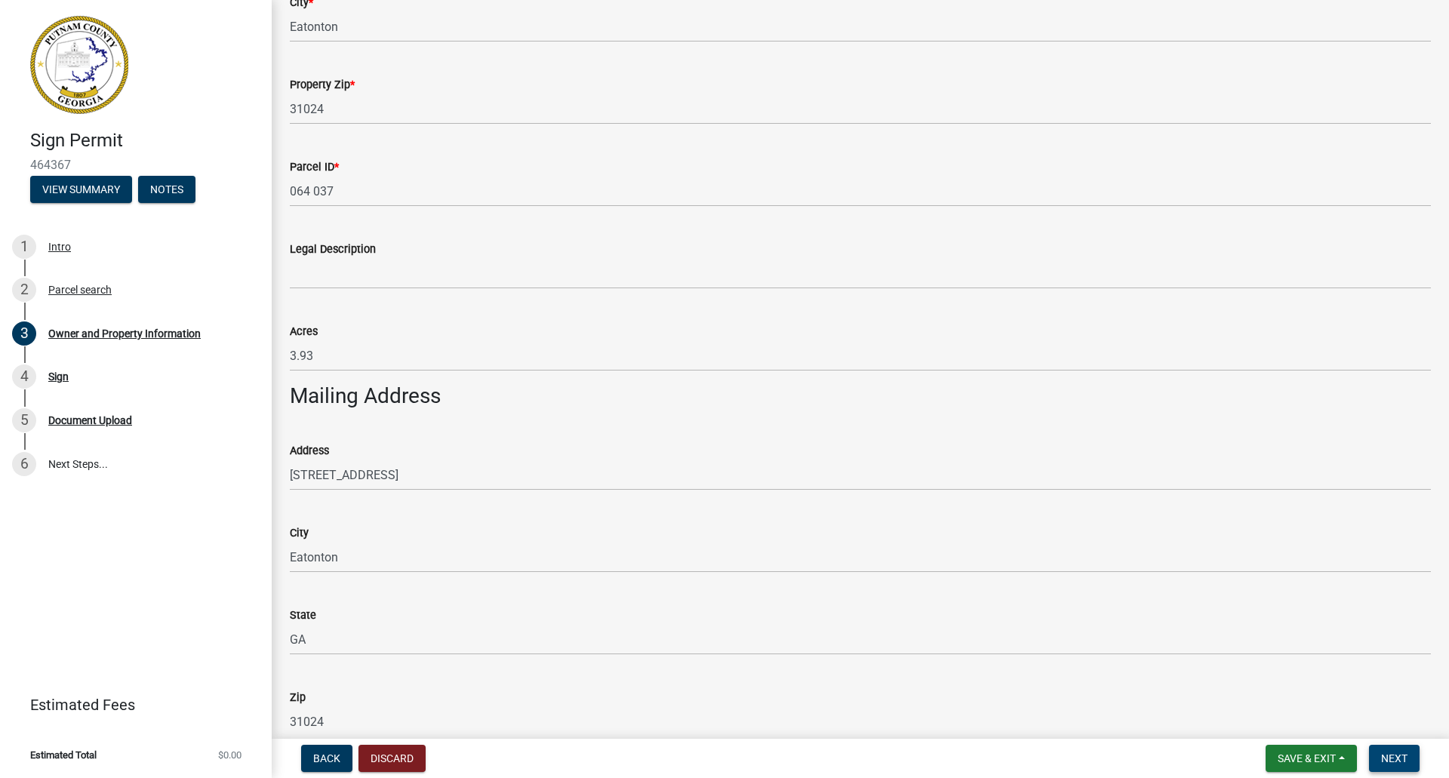
click at [1394, 763] on span "Next" at bounding box center [1394, 758] width 26 height 12
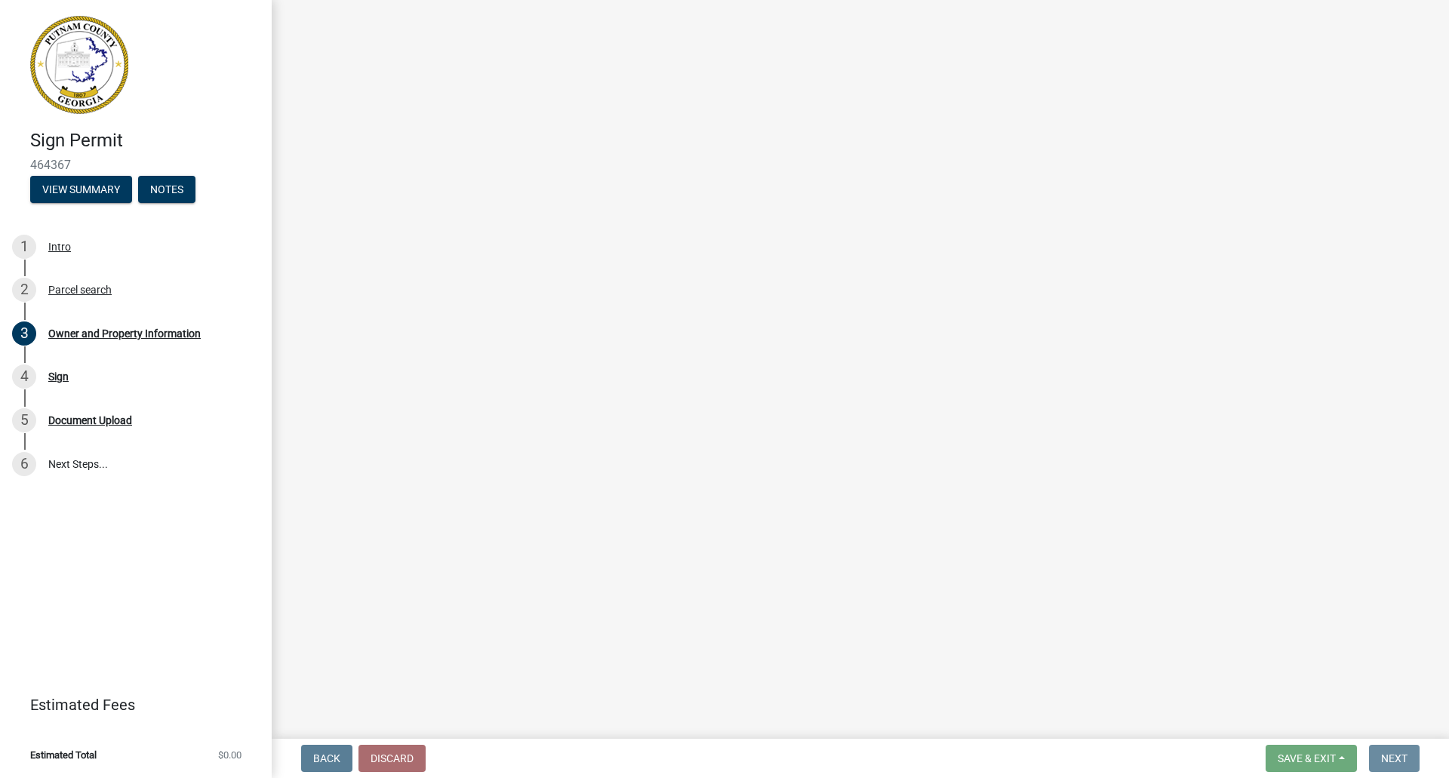
scroll to position [0, 0]
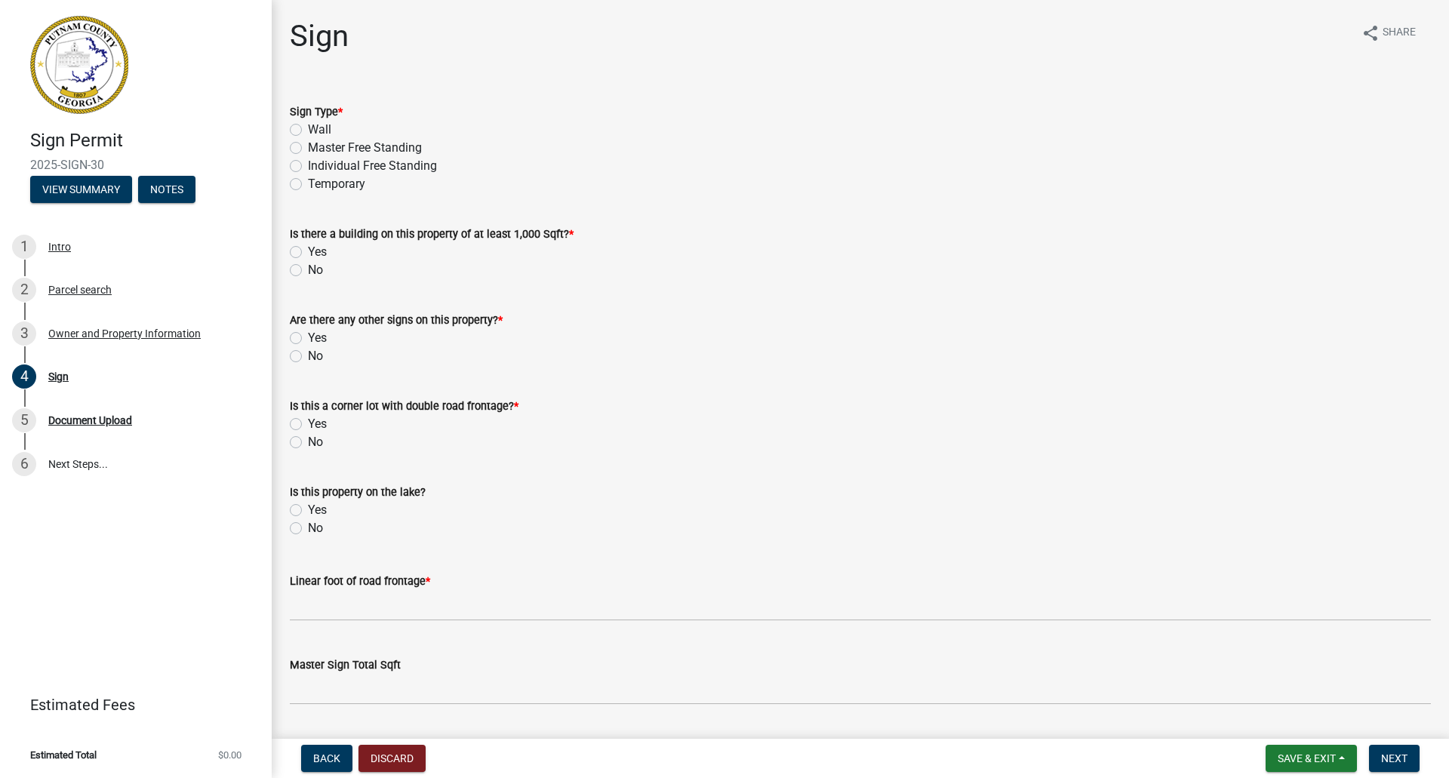
click at [308, 164] on label "Individual Free Standing" at bounding box center [372, 166] width 129 height 18
click at [308, 164] on input "Individual Free Standing" at bounding box center [313, 162] width 10 height 10
radio input "true"
click at [308, 254] on label "Yes" at bounding box center [317, 252] width 19 height 18
click at [308, 253] on input "Yes" at bounding box center [313, 248] width 10 height 10
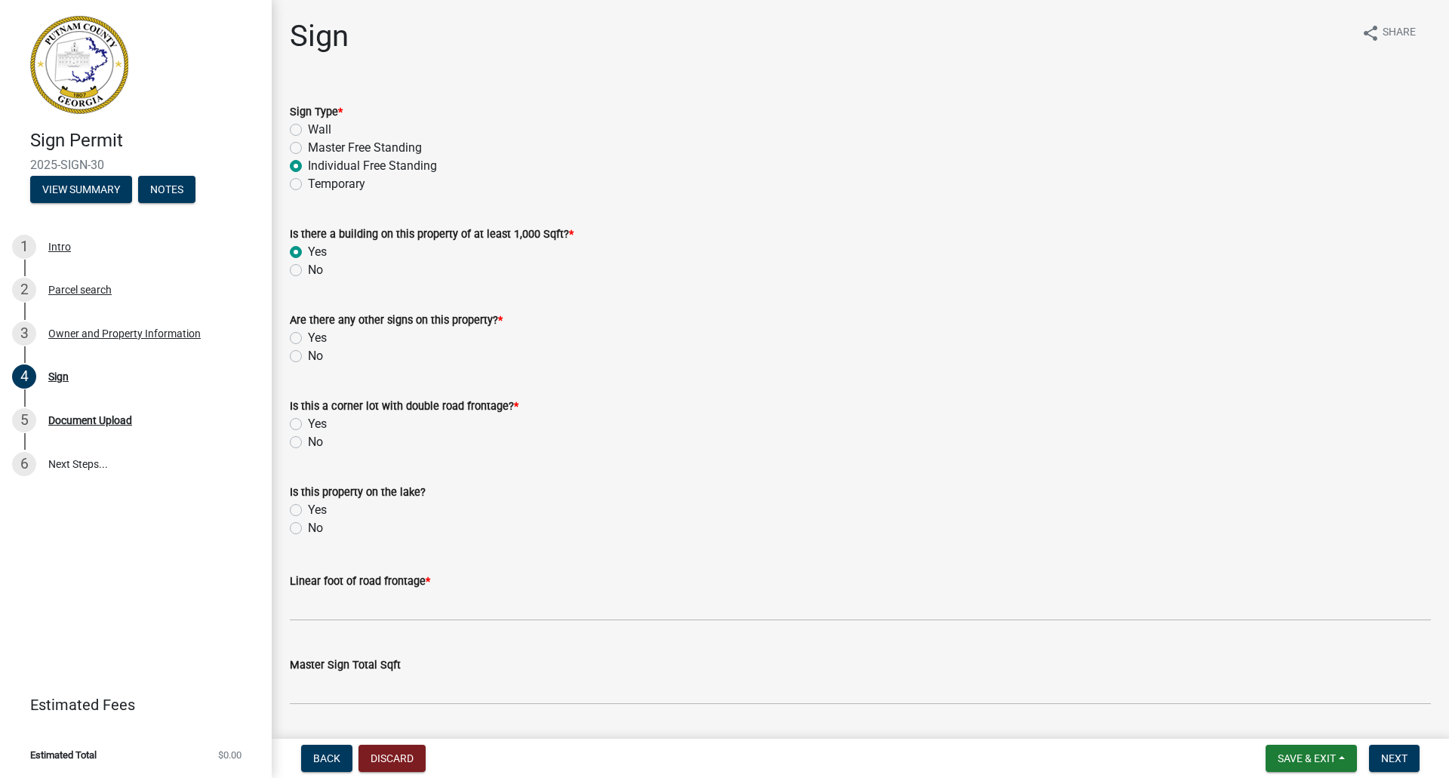
radio input "true"
click at [308, 355] on label "No" at bounding box center [315, 356] width 15 height 18
click at [308, 355] on input "No" at bounding box center [313, 352] width 10 height 10
radio input "true"
click at [308, 529] on label "No" at bounding box center [315, 528] width 15 height 18
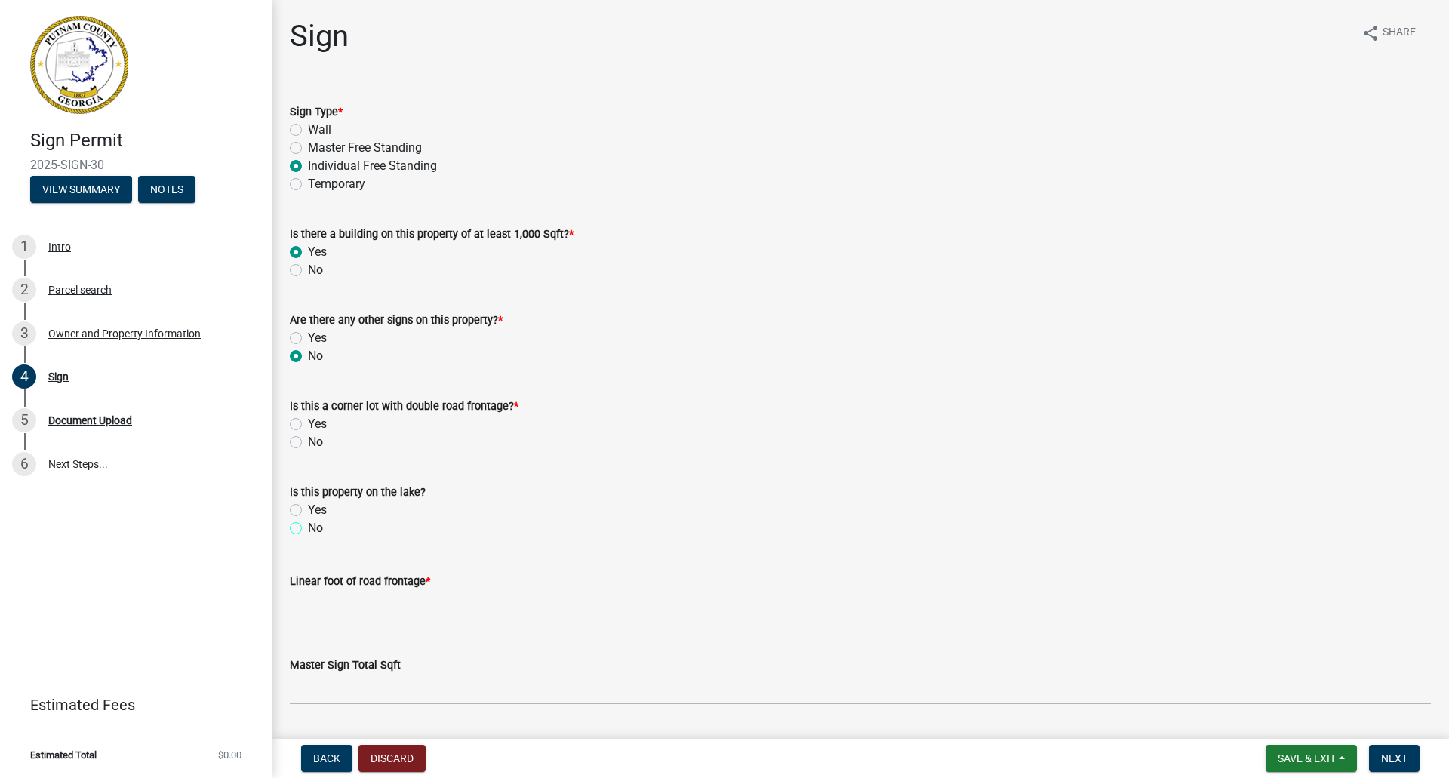
click at [308, 529] on input "No" at bounding box center [313, 524] width 10 height 10
radio input "true"
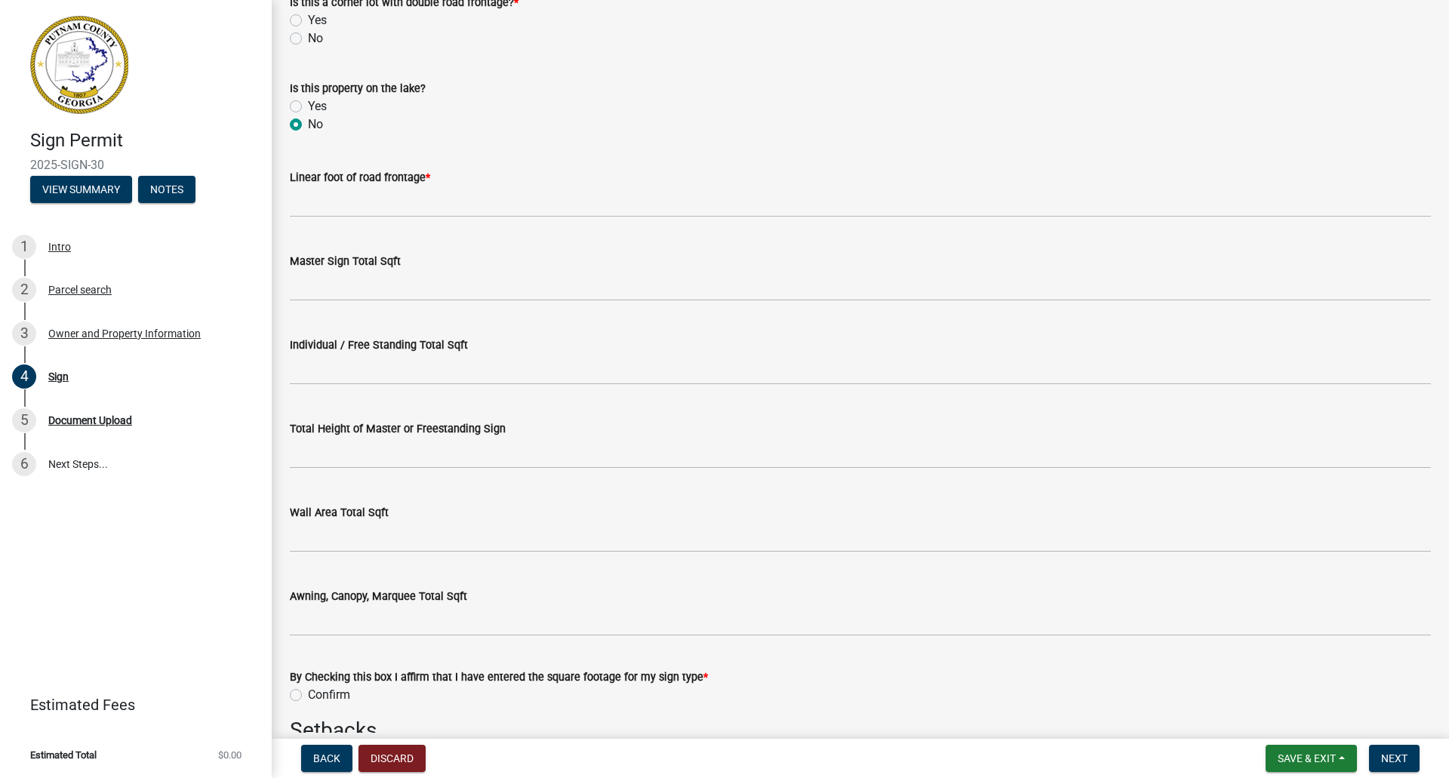
scroll to position [604, 0]
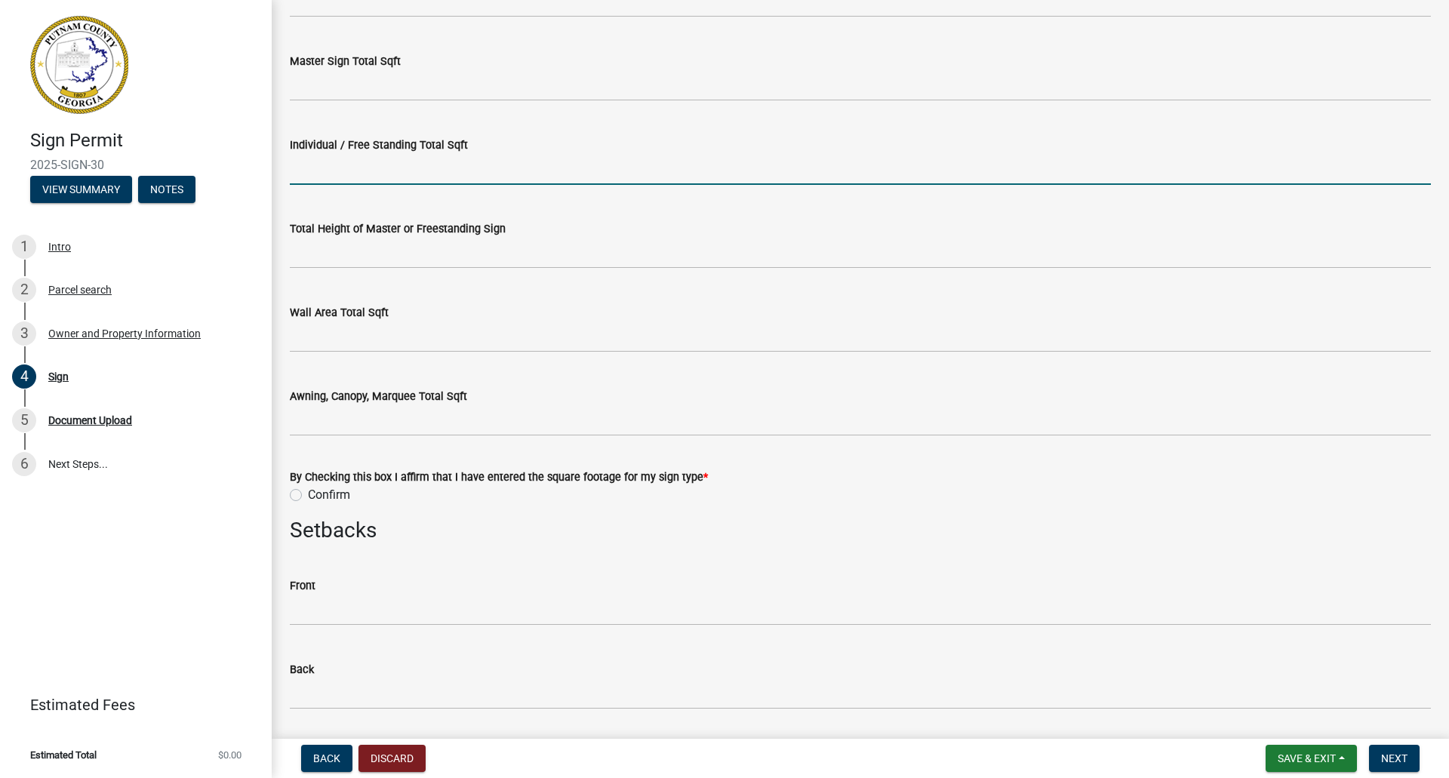
click at [379, 162] on input "text" at bounding box center [860, 169] width 1141 height 31
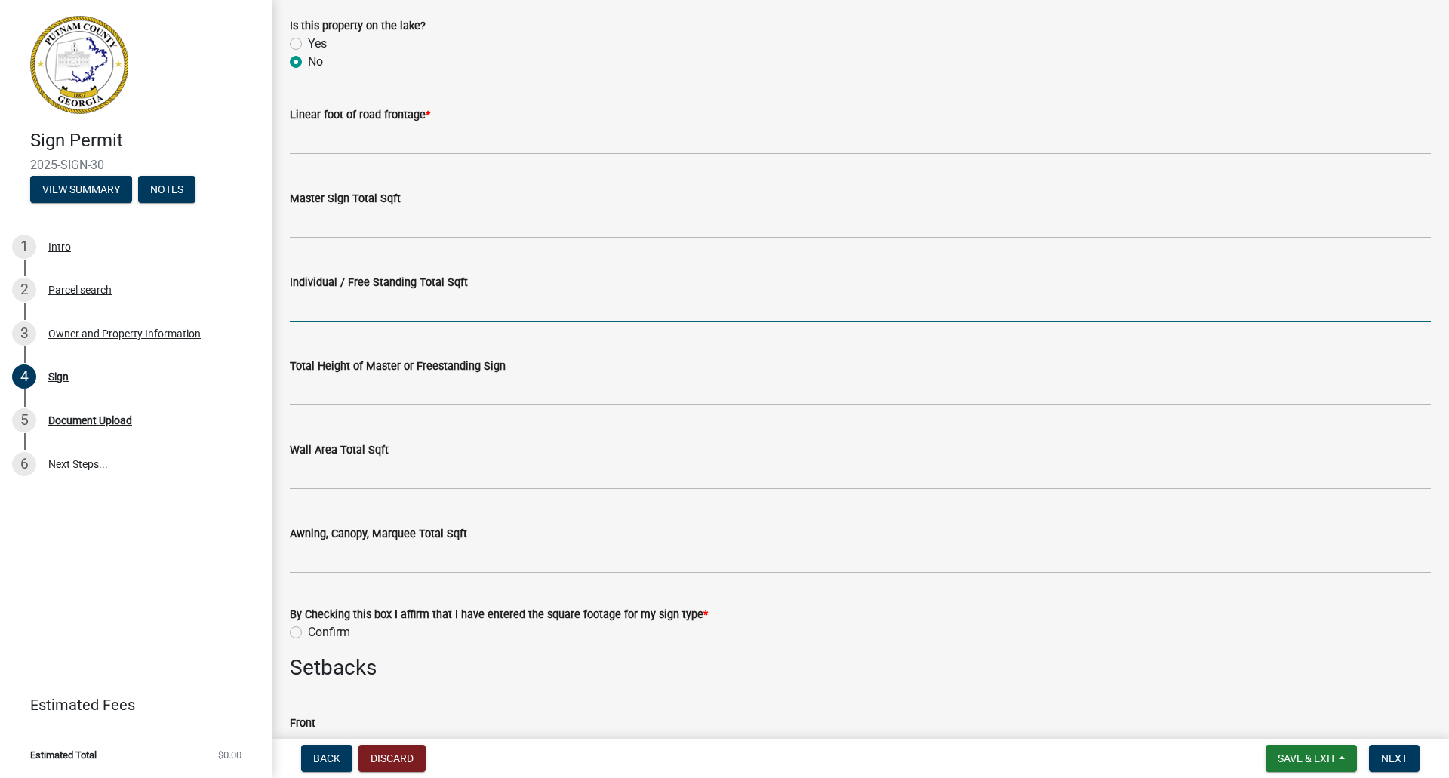
scroll to position [453, 0]
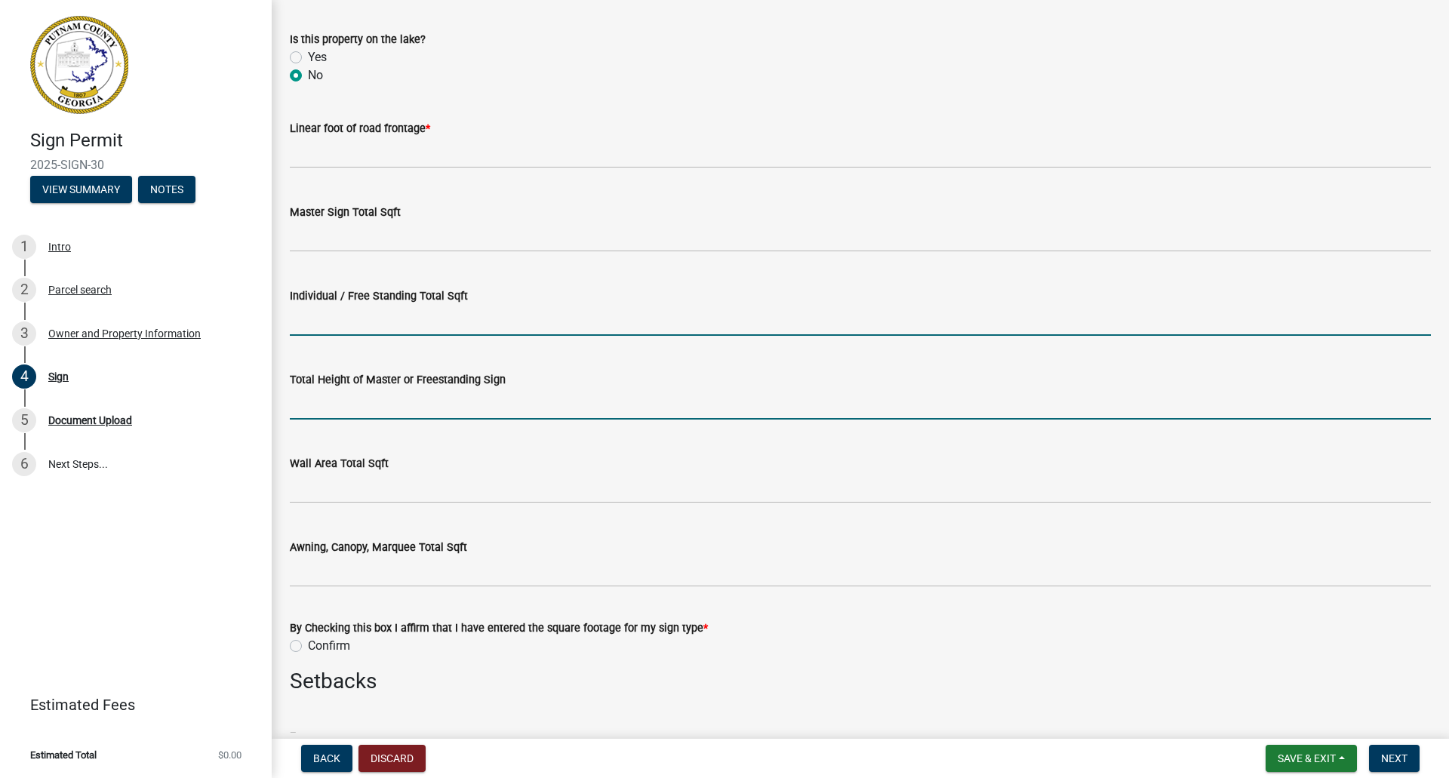
click at [452, 401] on input "text" at bounding box center [860, 404] width 1141 height 31
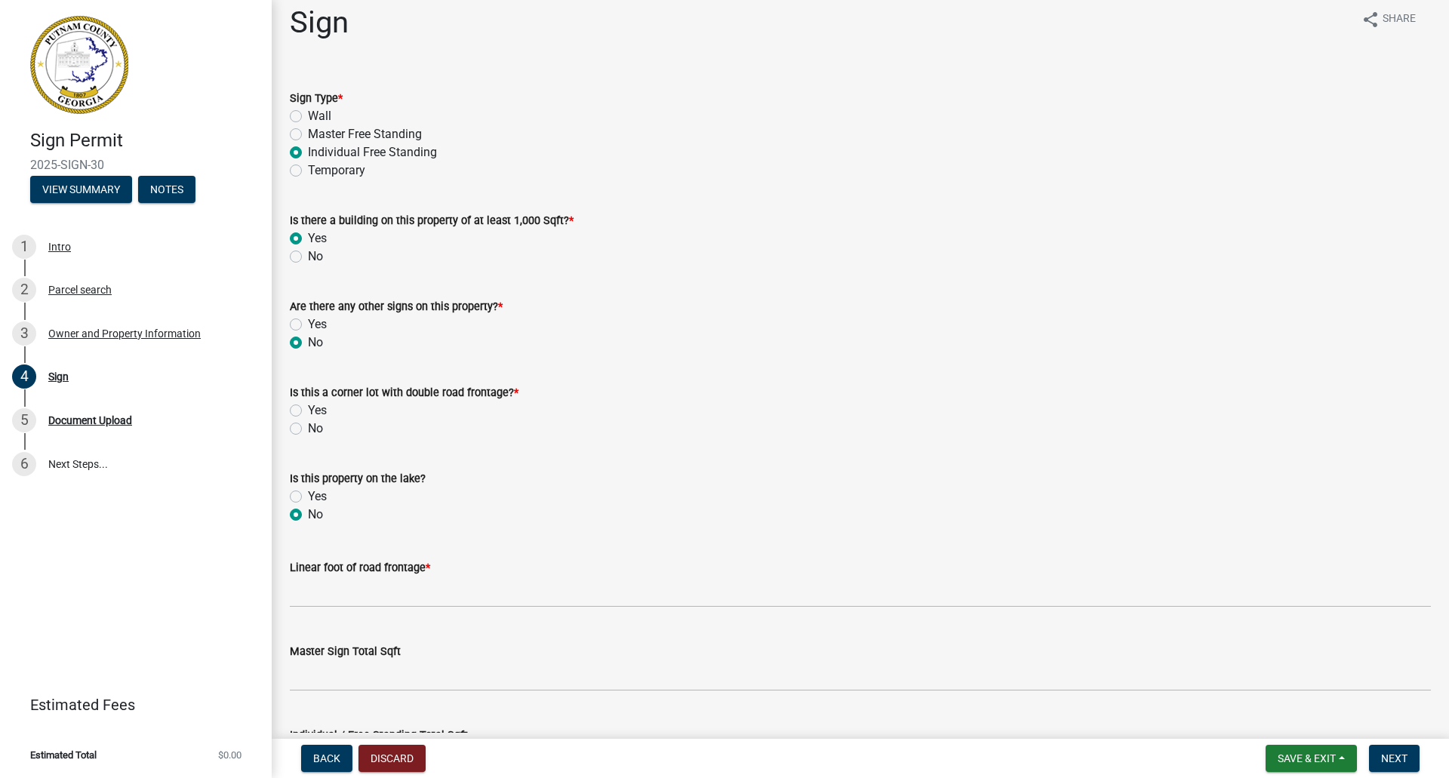
scroll to position [0, 0]
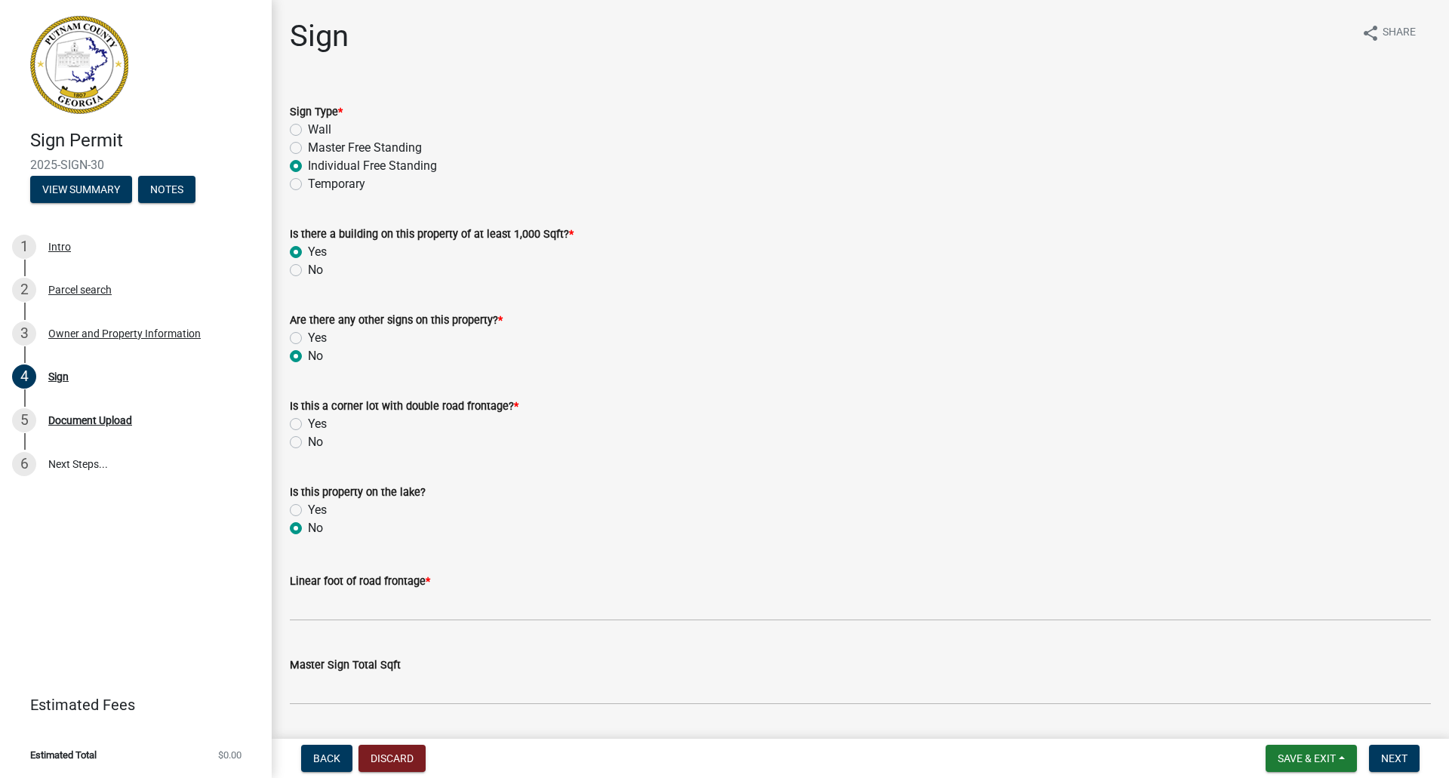
drag, startPoint x: 296, startPoint y: 423, endPoint x: 324, endPoint y: 426, distance: 27.3
click at [308, 423] on label "Yes" at bounding box center [317, 424] width 19 height 18
click at [308, 423] on input "Yes" at bounding box center [313, 420] width 10 height 10
radio input "true"
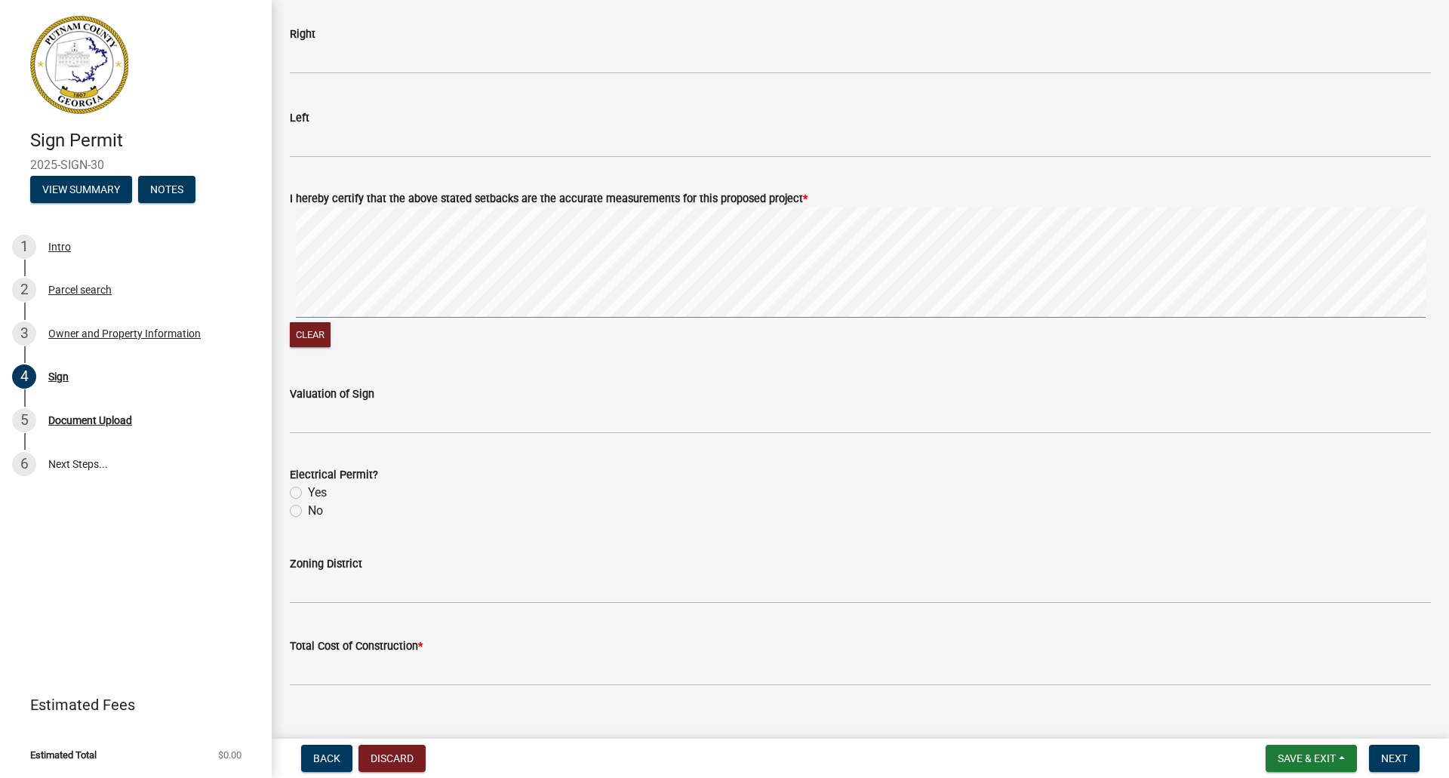
scroll to position [1348, 0]
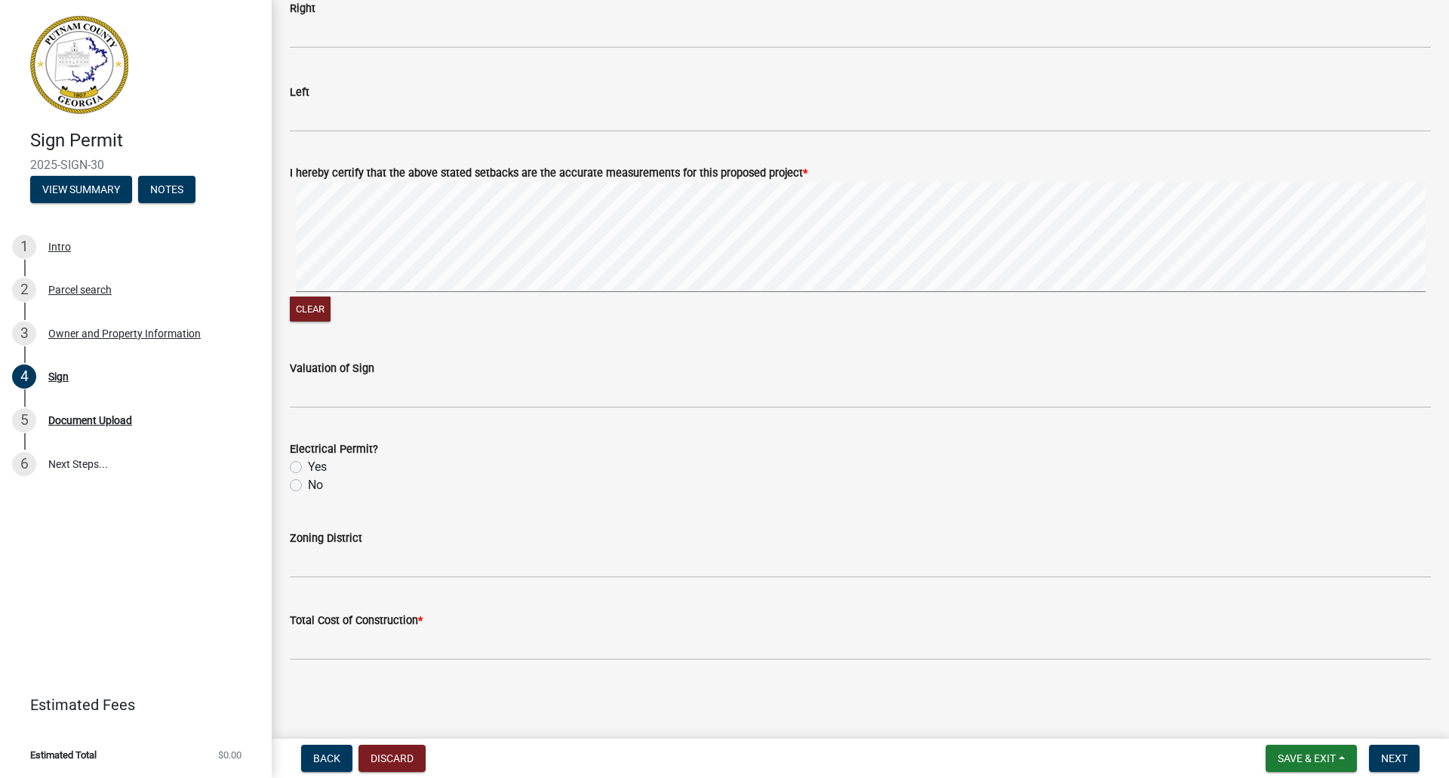
click at [308, 485] on label "No" at bounding box center [315, 485] width 15 height 18
click at [308, 485] on input "No" at bounding box center [313, 481] width 10 height 10
radio input "true"
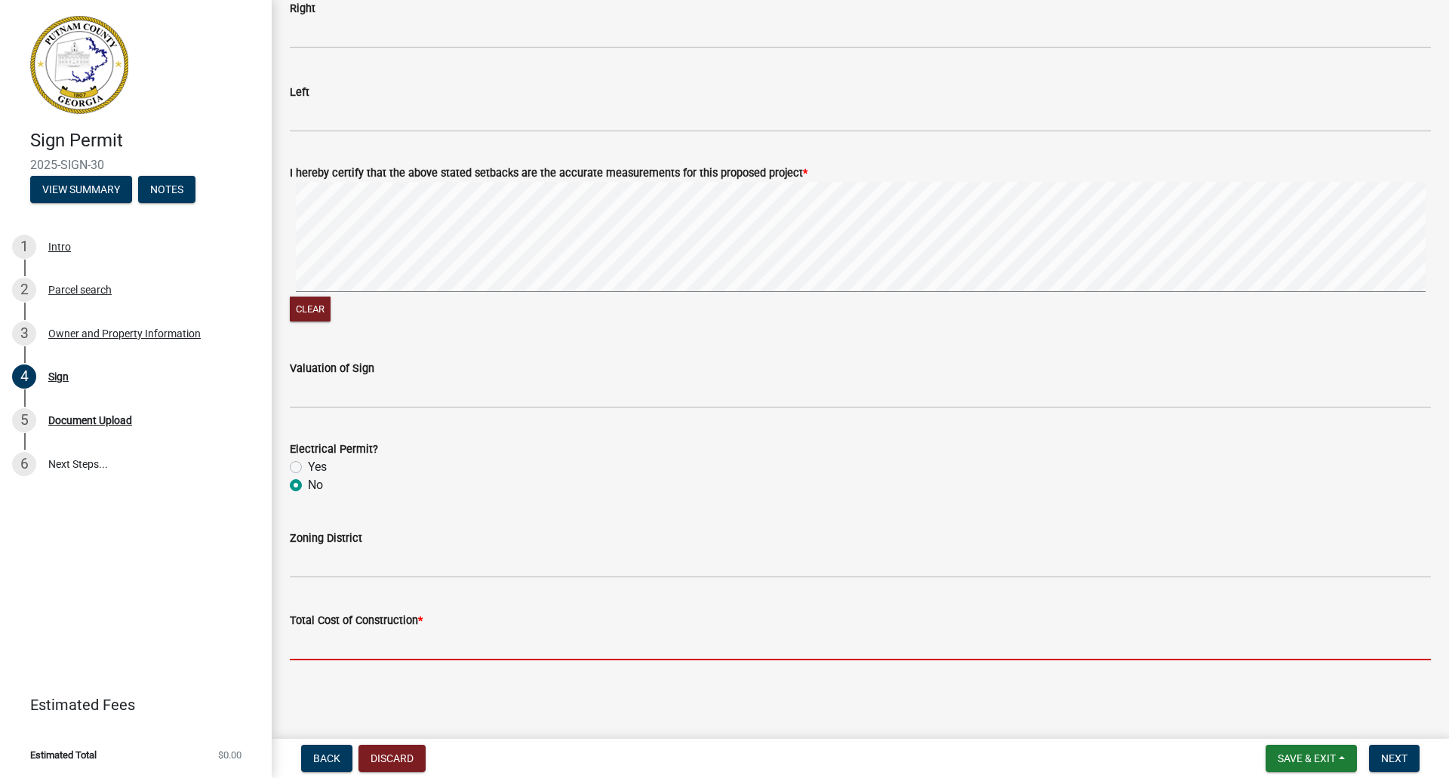
click at [405, 639] on input "text" at bounding box center [860, 644] width 1141 height 31
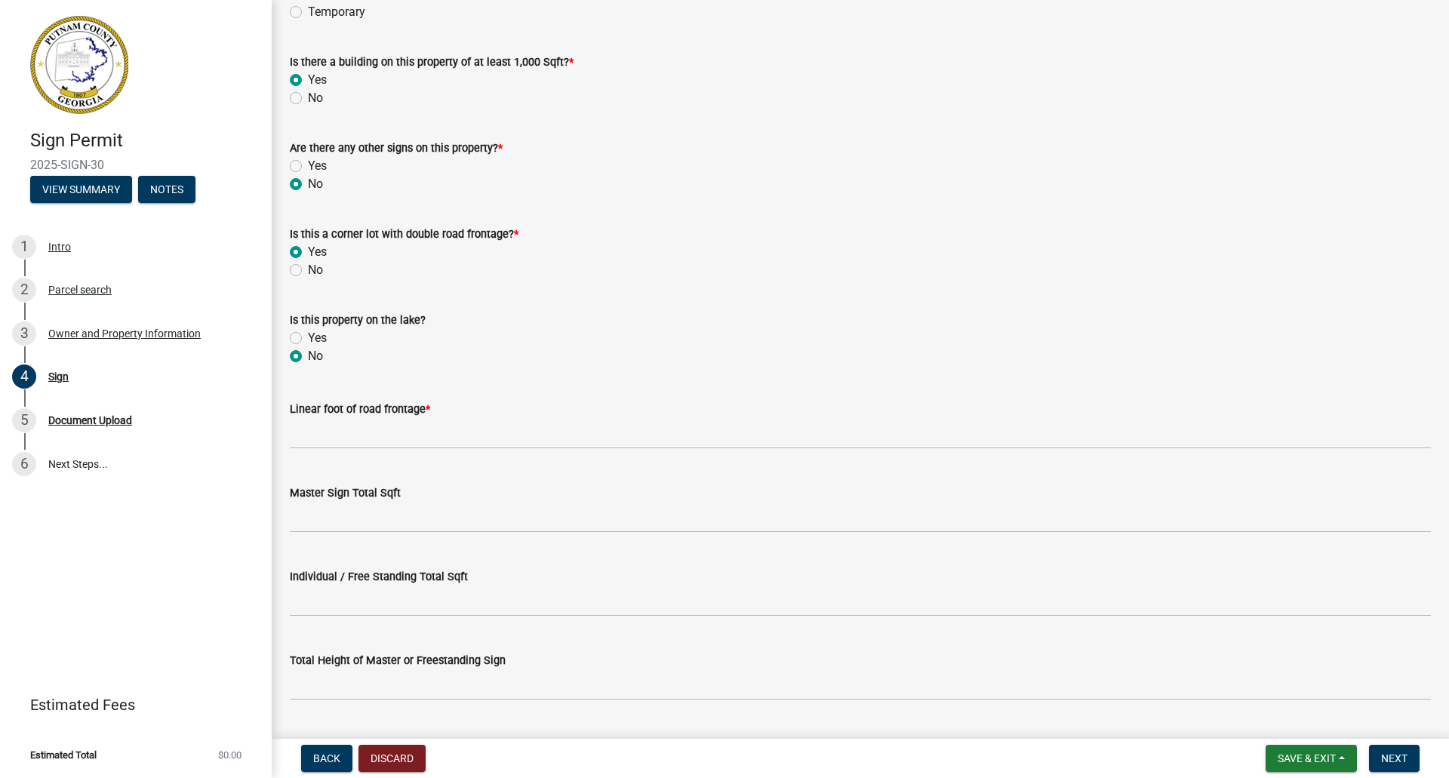
scroll to position [171, 0]
click at [308, 270] on label "No" at bounding box center [315, 271] width 15 height 18
click at [308, 270] on input "No" at bounding box center [313, 267] width 10 height 10
radio input "true"
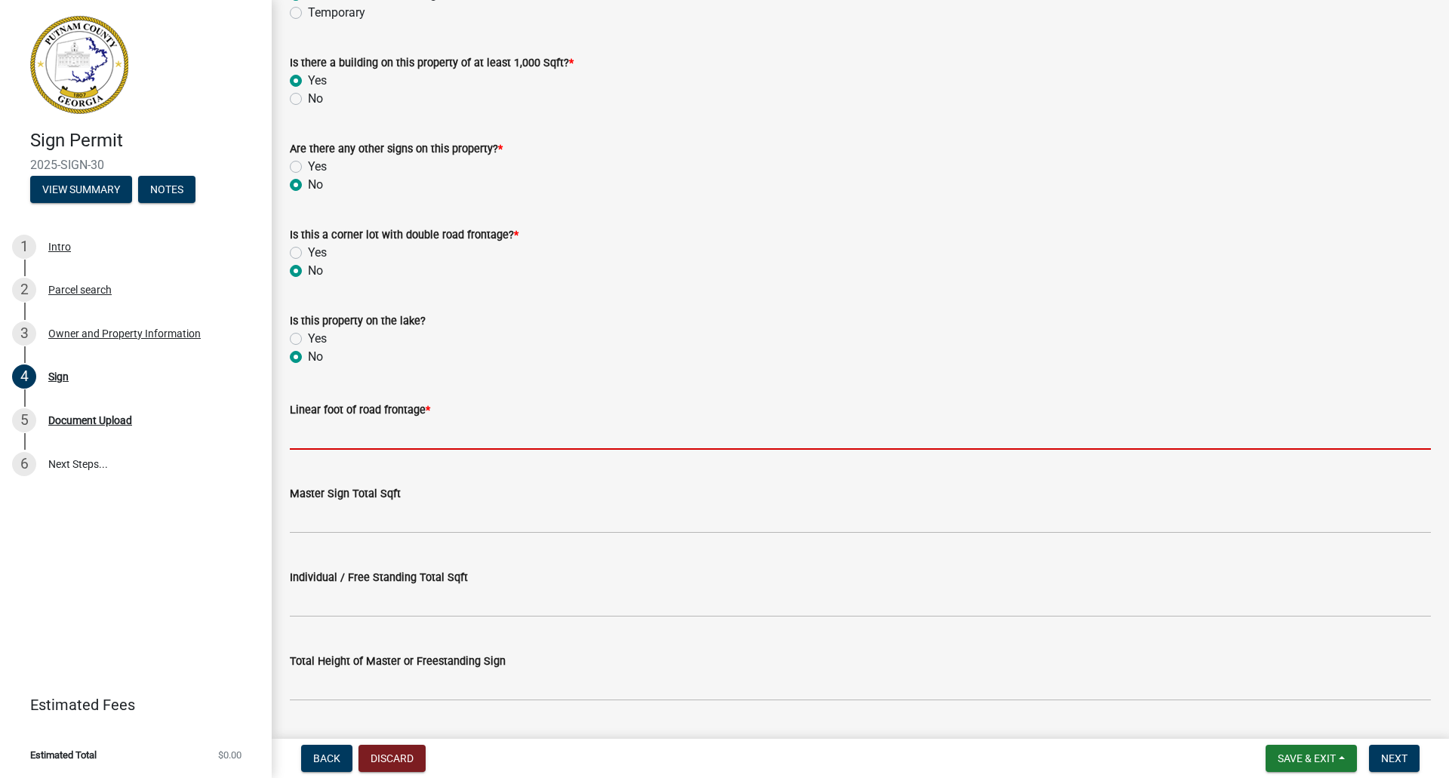
click at [322, 425] on input "text" at bounding box center [860, 434] width 1141 height 31
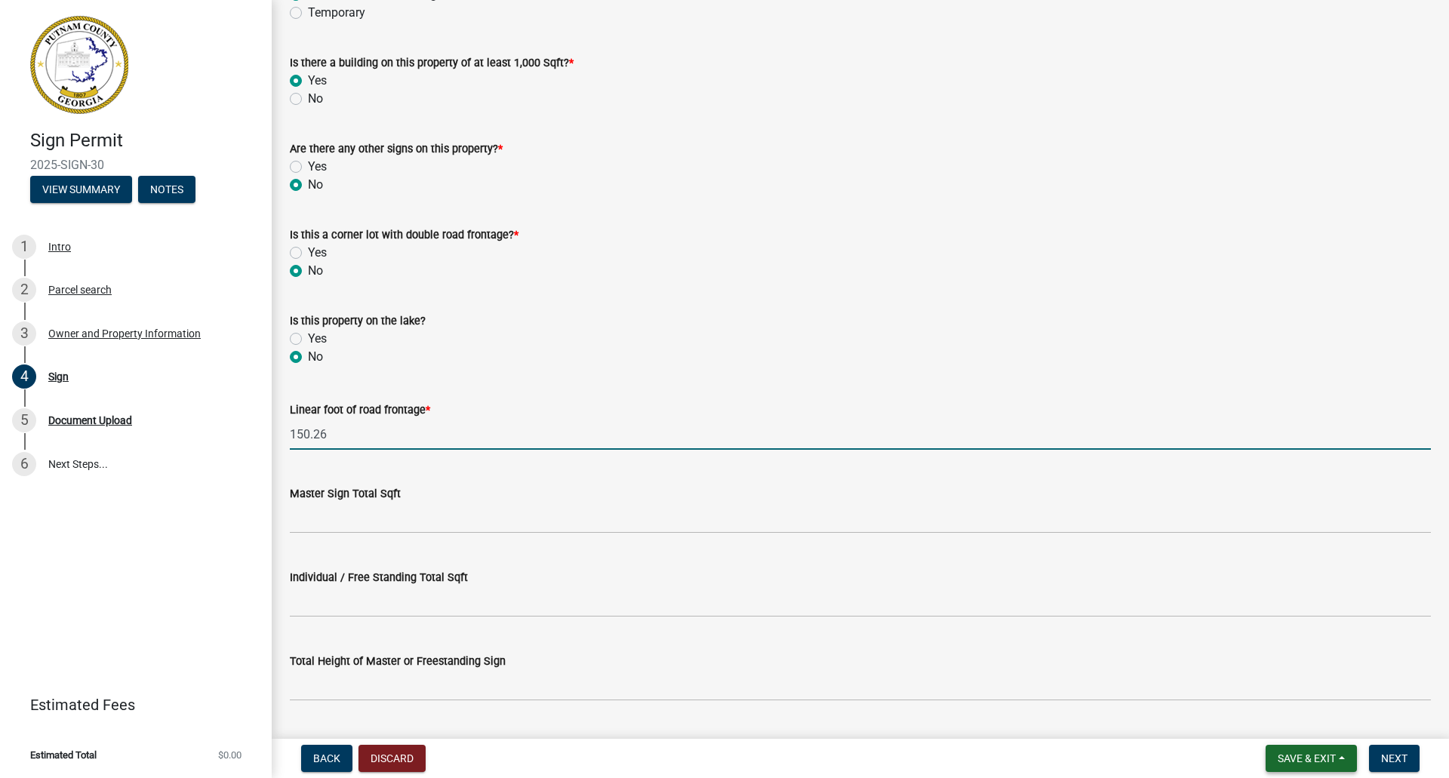
type input "150.26"
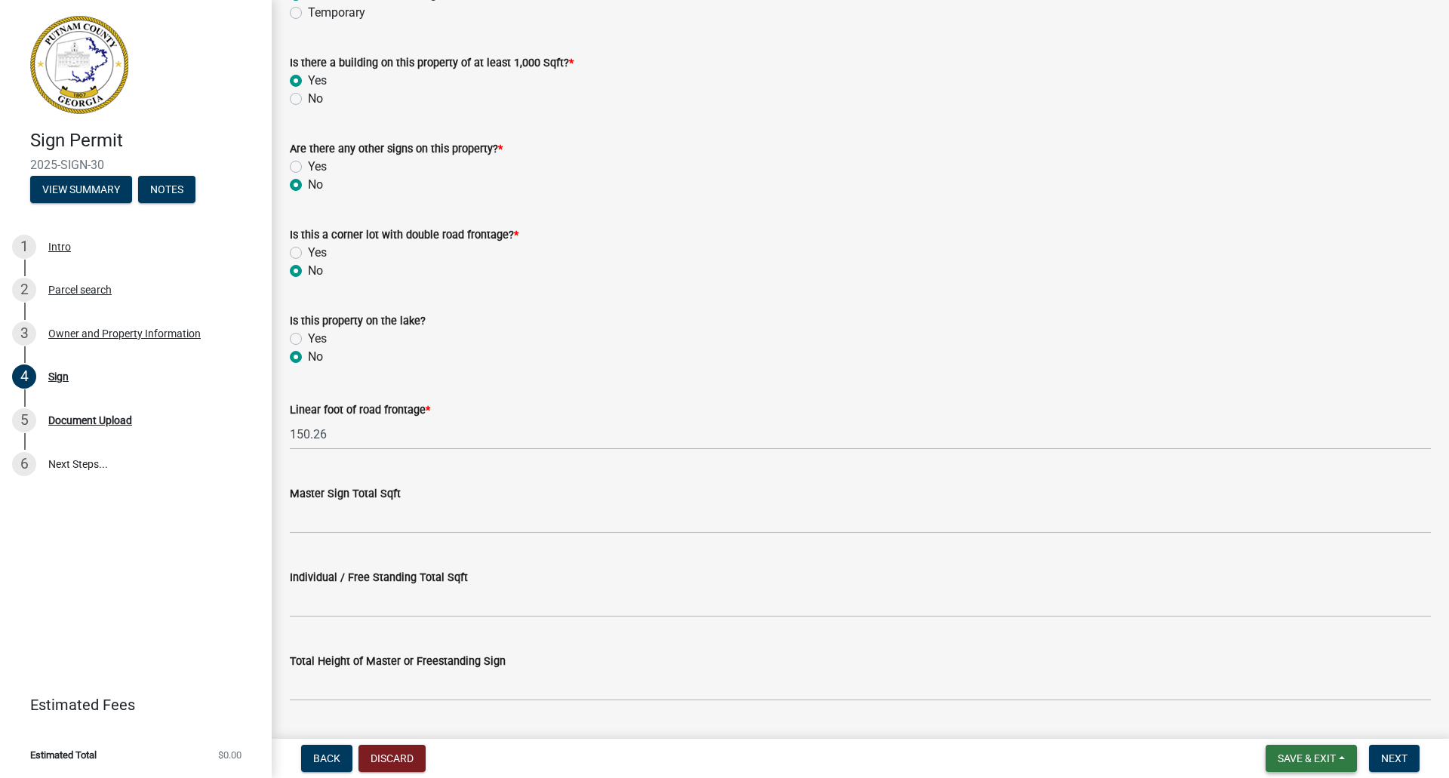
click at [1289, 764] on span "Save & Exit" at bounding box center [1306, 758] width 58 height 12
click at [1258, 687] on button "Save" at bounding box center [1296, 683] width 121 height 36
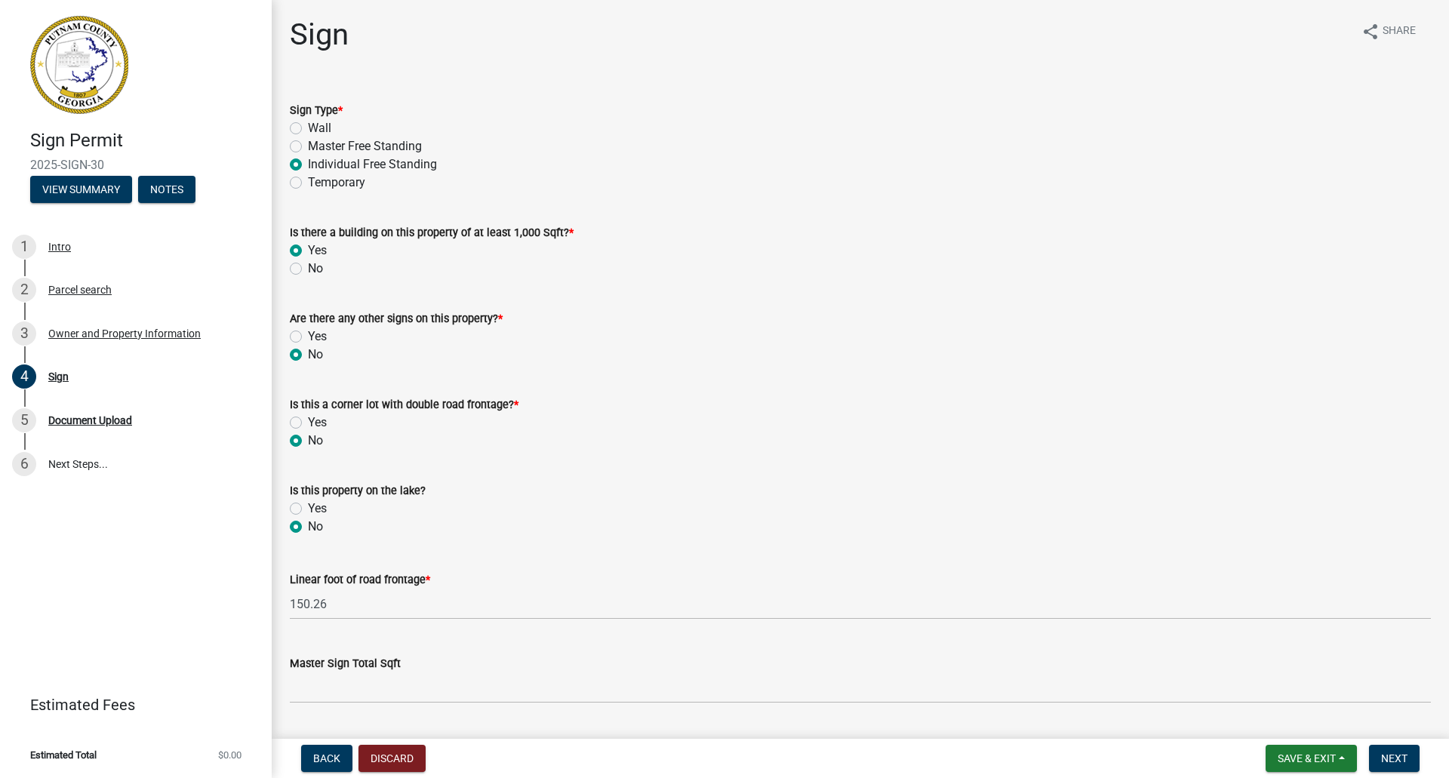
scroll to position [0, 0]
